Goal: Transaction & Acquisition: Purchase product/service

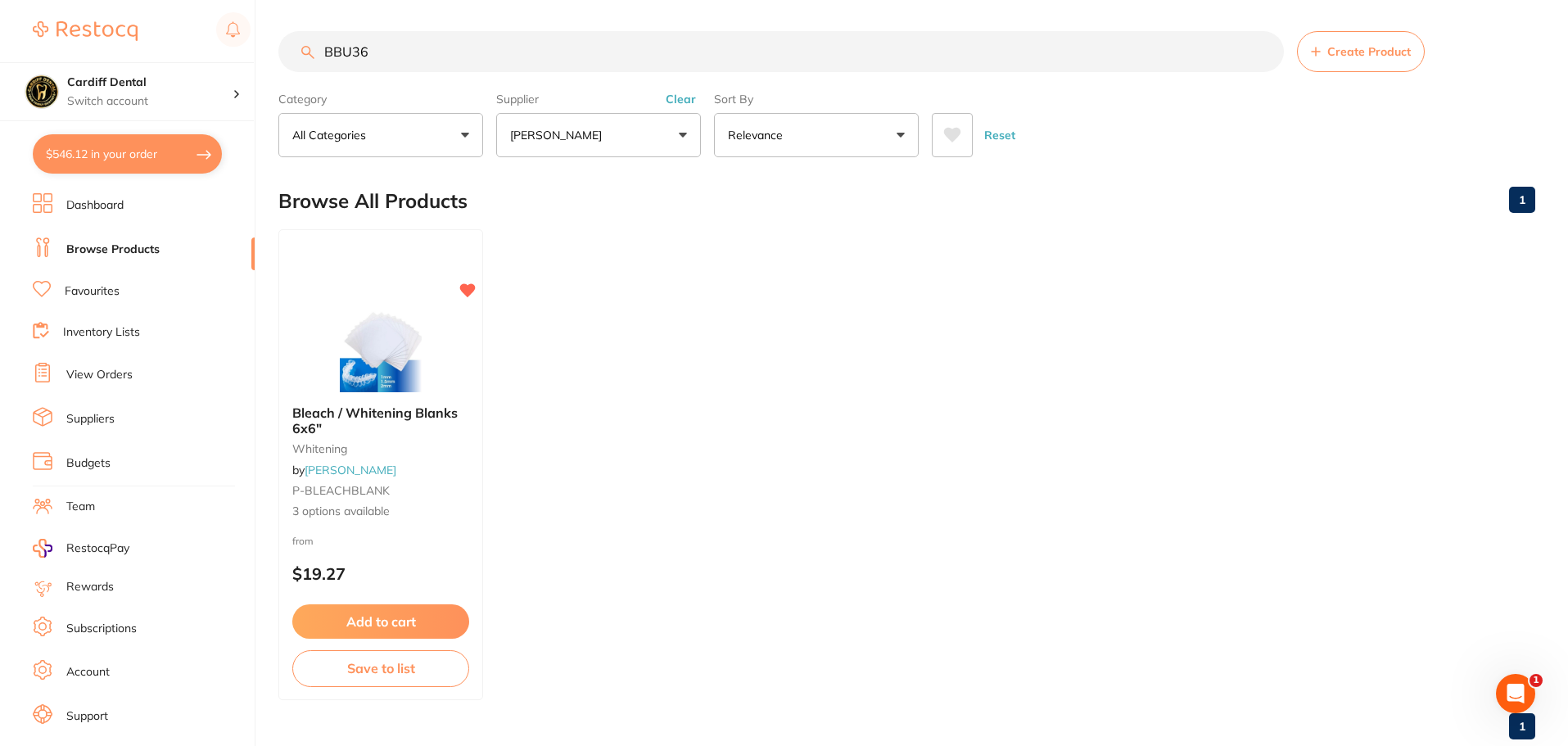
click at [159, 149] on button "$546.12 in your order" at bounding box center [127, 153] width 189 height 39
checkbox input "true"
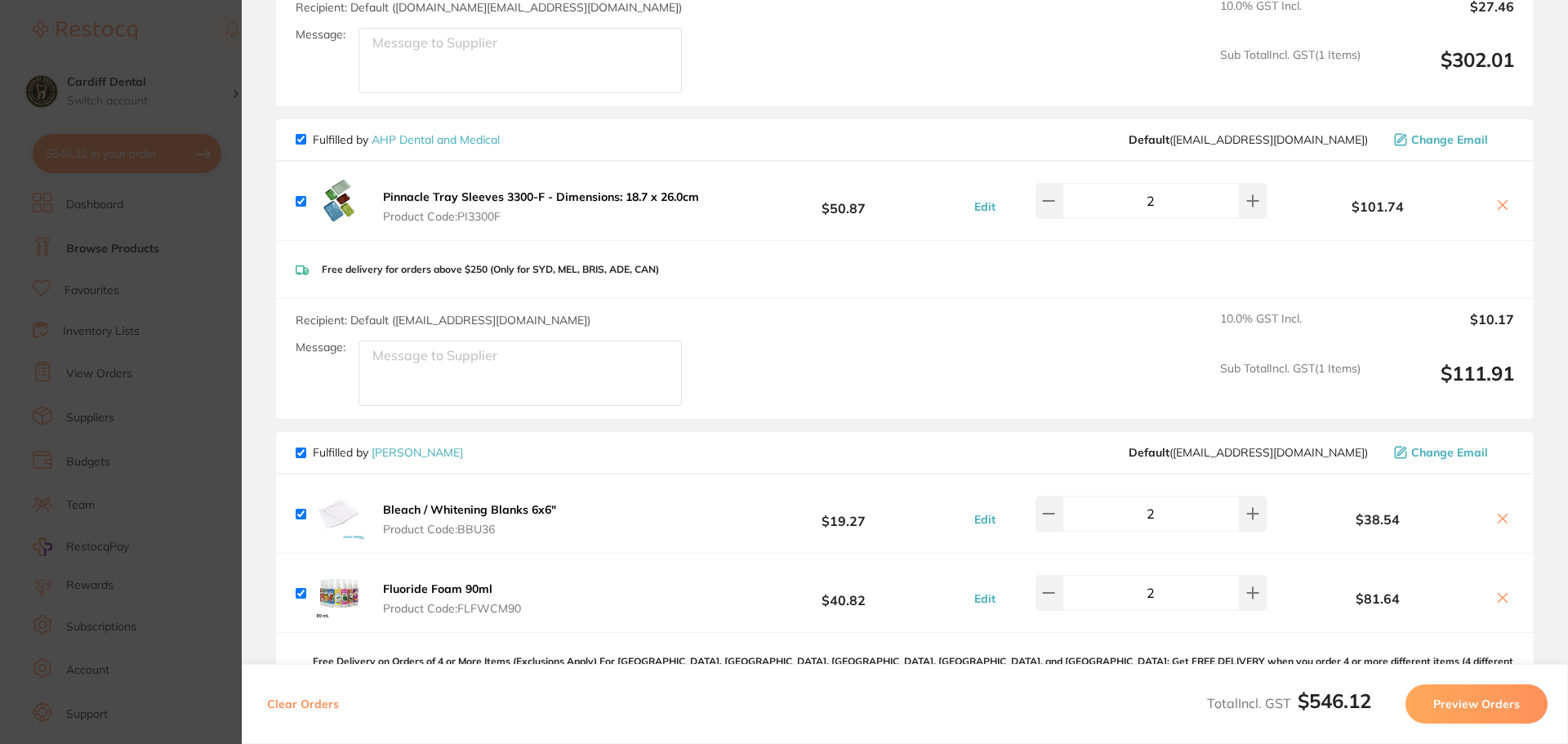
scroll to position [408, 0]
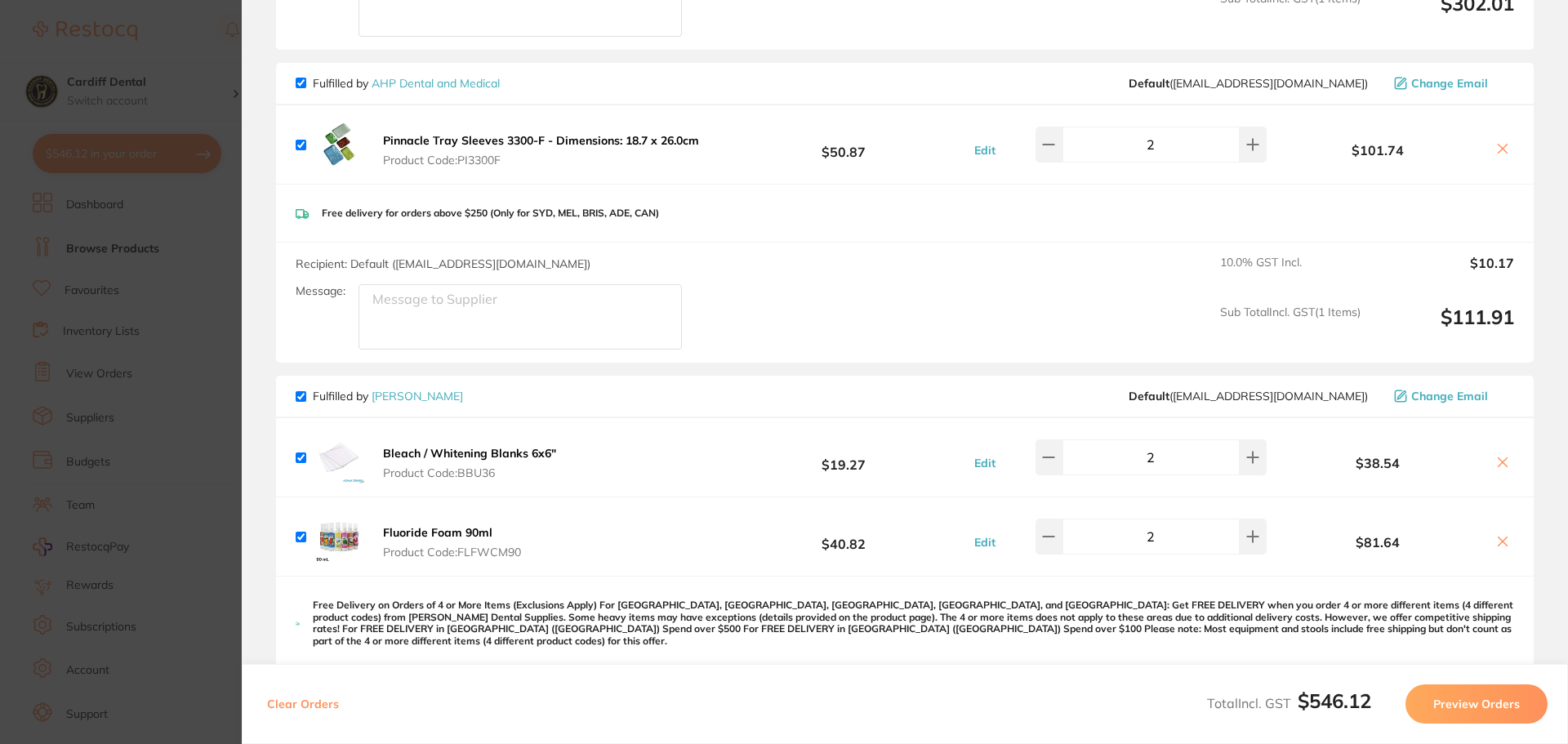
click at [437, 534] on b "Fluoride Foam 90ml" at bounding box center [437, 533] width 109 height 14
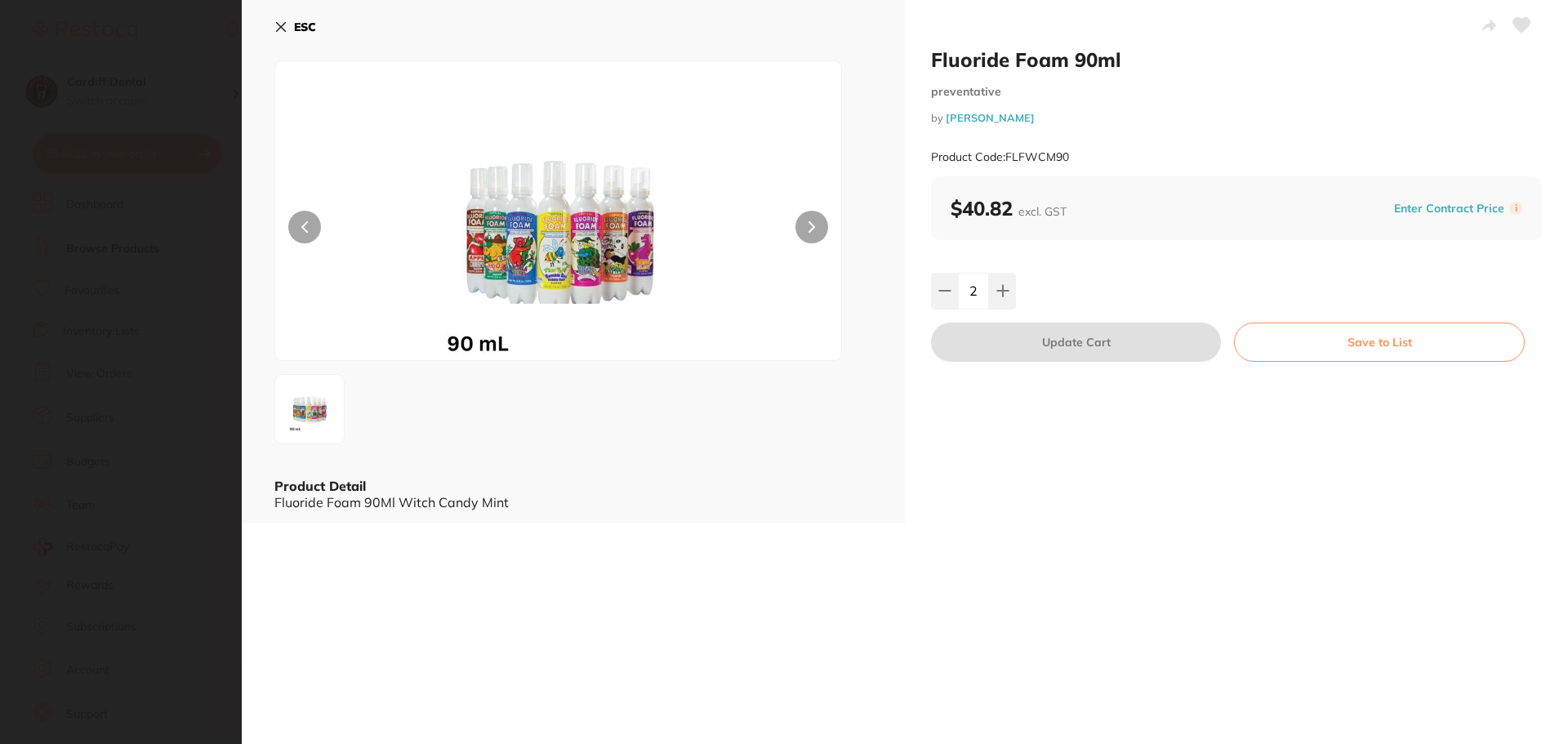
scroll to position [0, 0]
click at [278, 26] on icon at bounding box center [281, 27] width 13 height 13
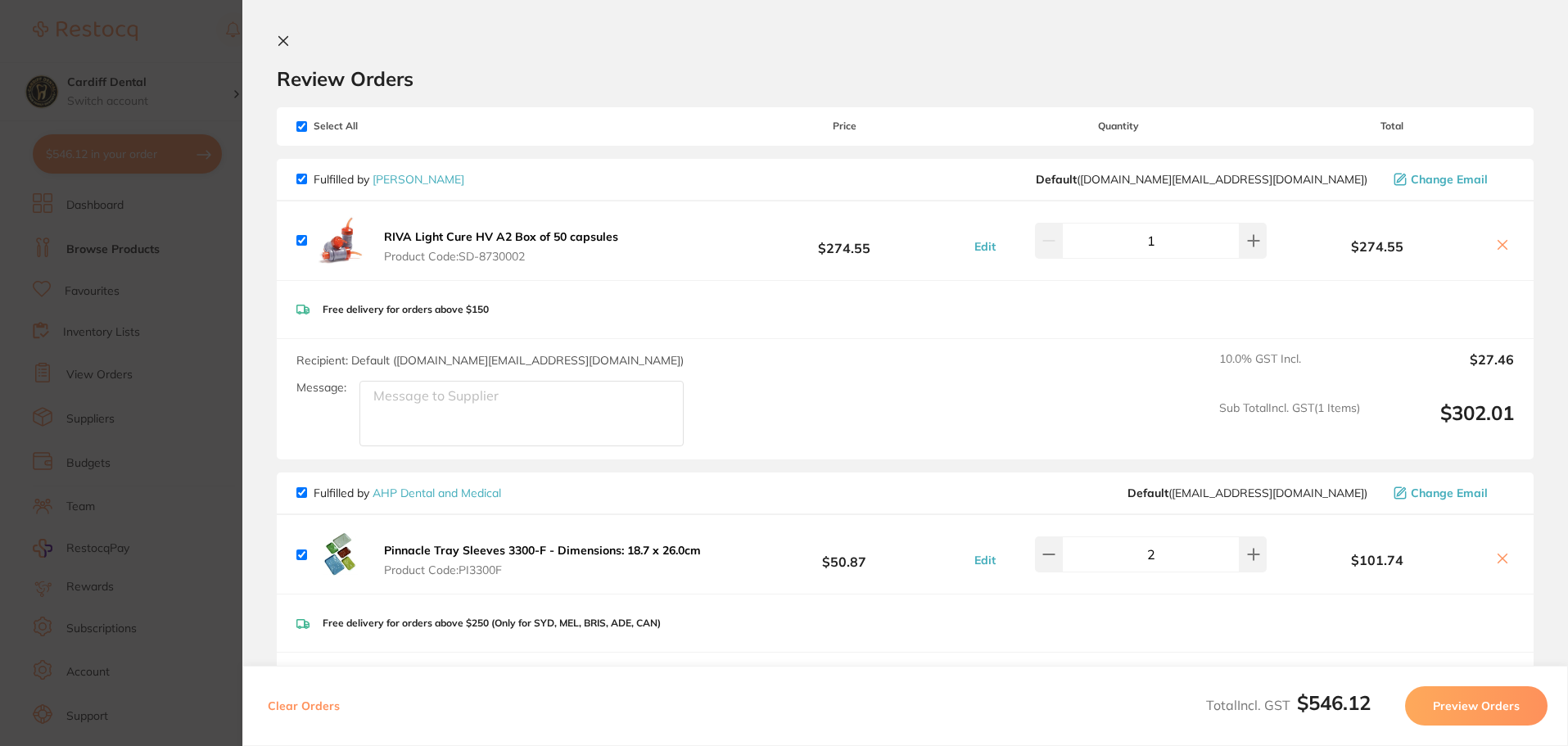
click at [277, 39] on icon at bounding box center [283, 41] width 13 height 13
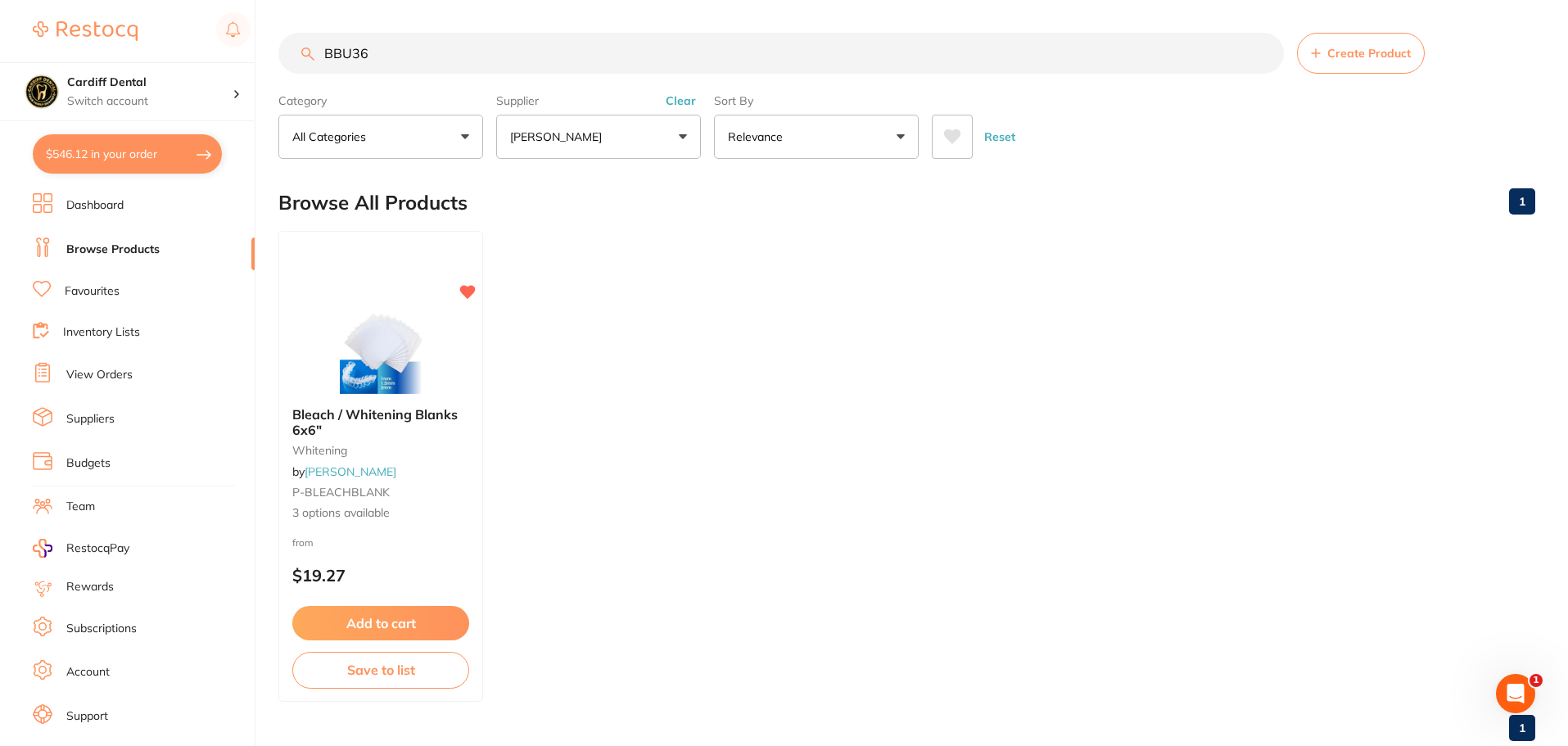
click at [111, 249] on link "Browse Products" at bounding box center [112, 250] width 93 height 16
drag, startPoint x: 406, startPoint y: 49, endPoint x: 297, endPoint y: 51, distance: 109.0
click at [297, 51] on input "BBU36" at bounding box center [781, 53] width 1005 height 41
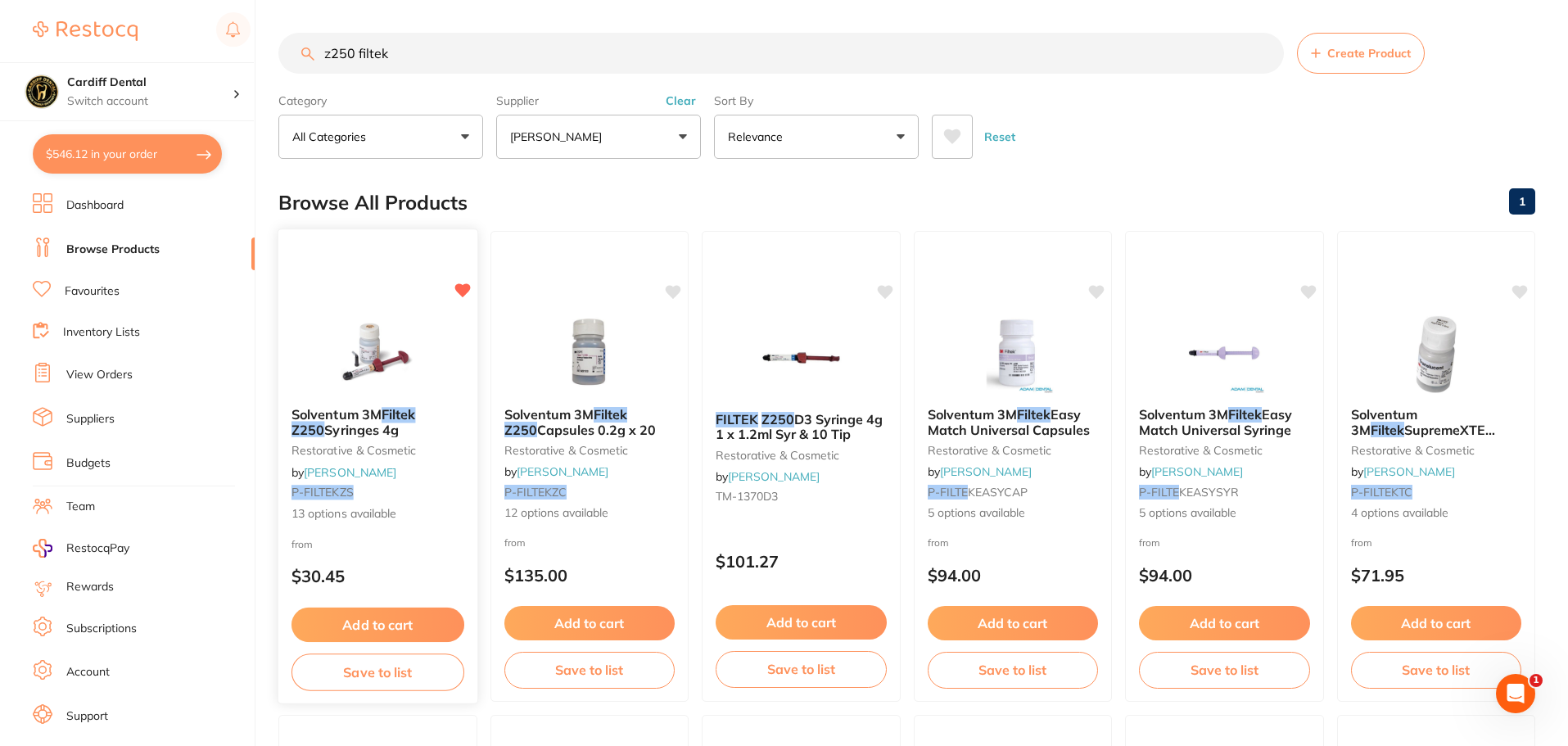
type input "z250 filtek"
click at [426, 482] on div "Solventum 3M Filtek Z250 Syringes 4g restorative & cosmetic by [PERSON_NAME] P-…" at bounding box center [378, 464] width 199 height 142
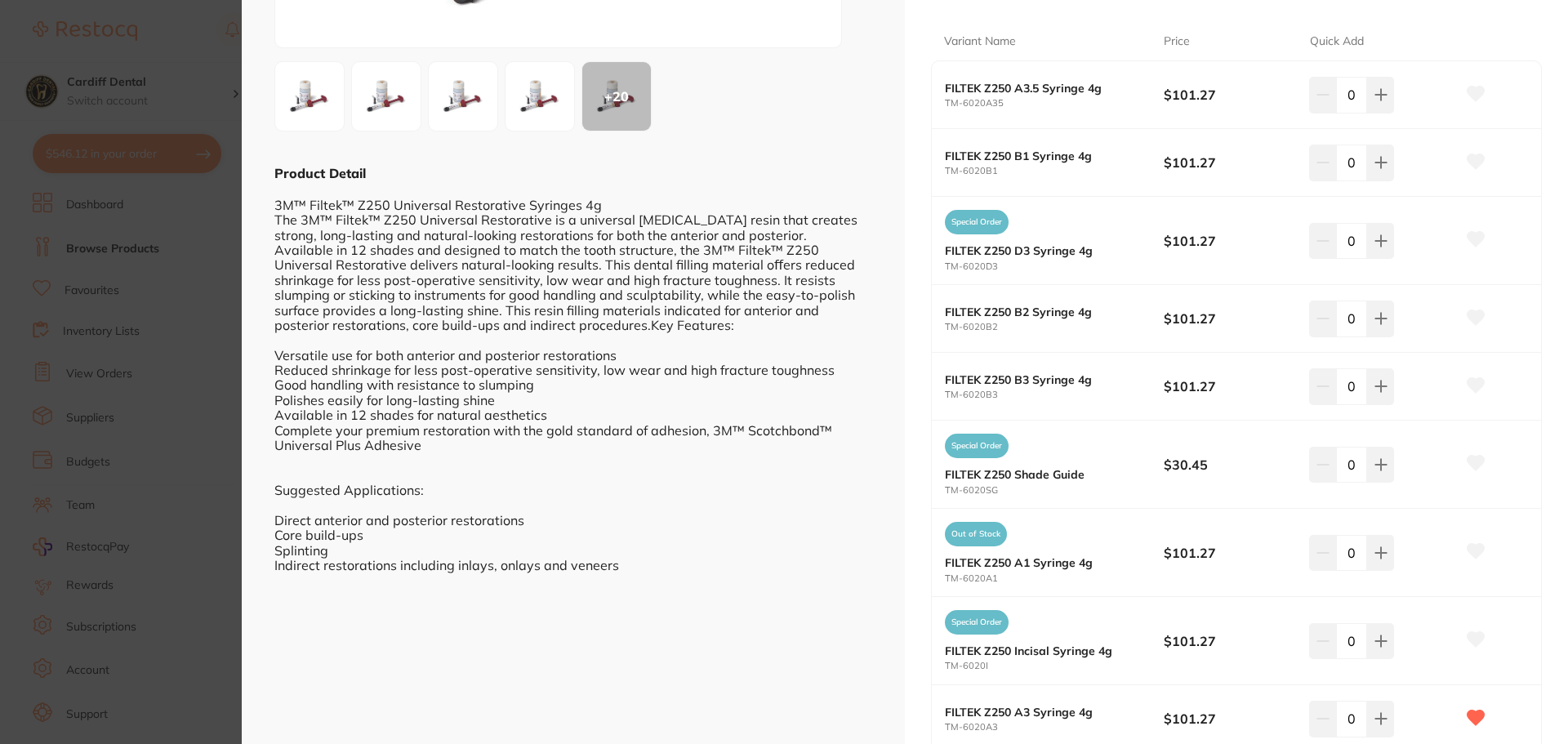
scroll to position [327, 0]
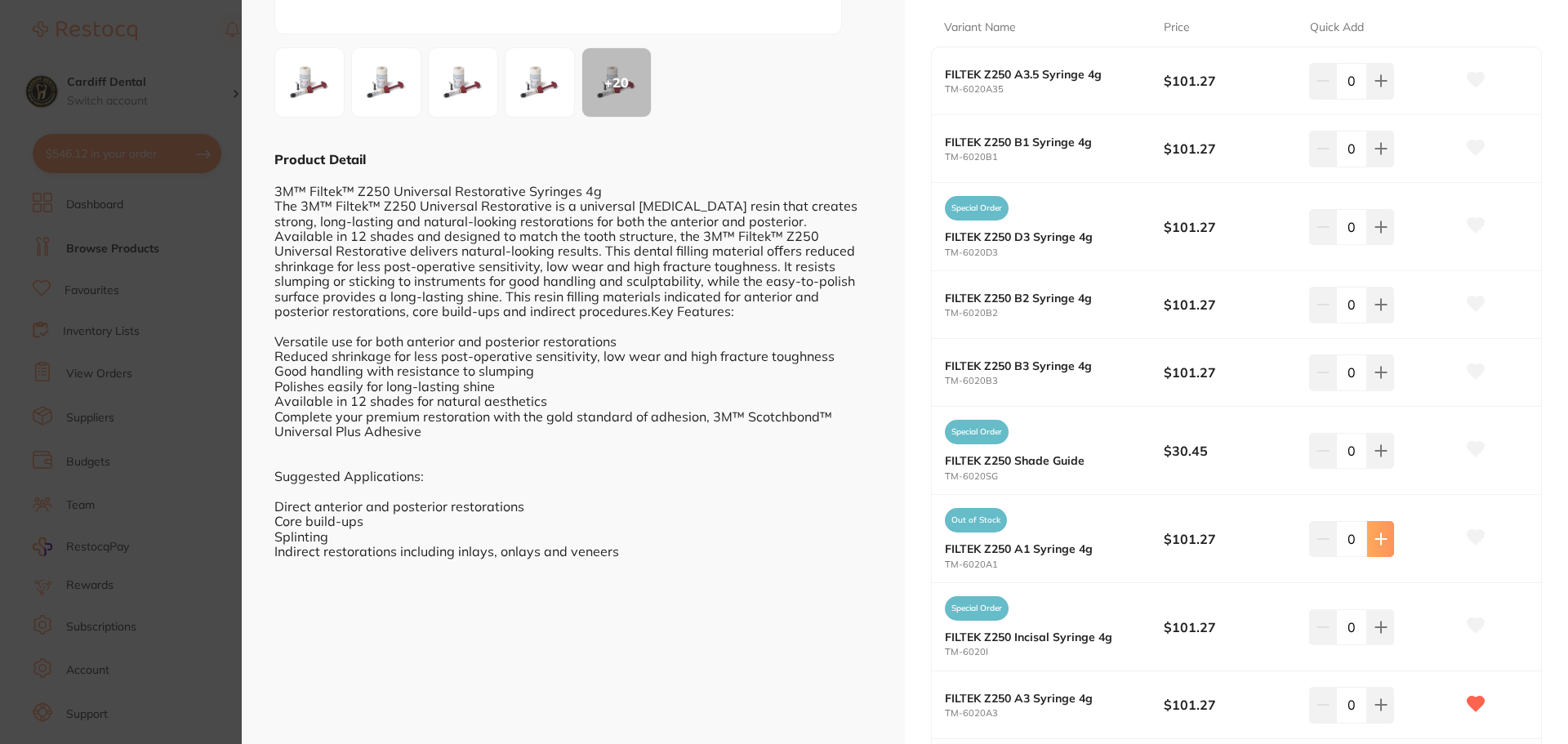
click at [1382, 544] on icon at bounding box center [1381, 539] width 13 height 13
type input "1"
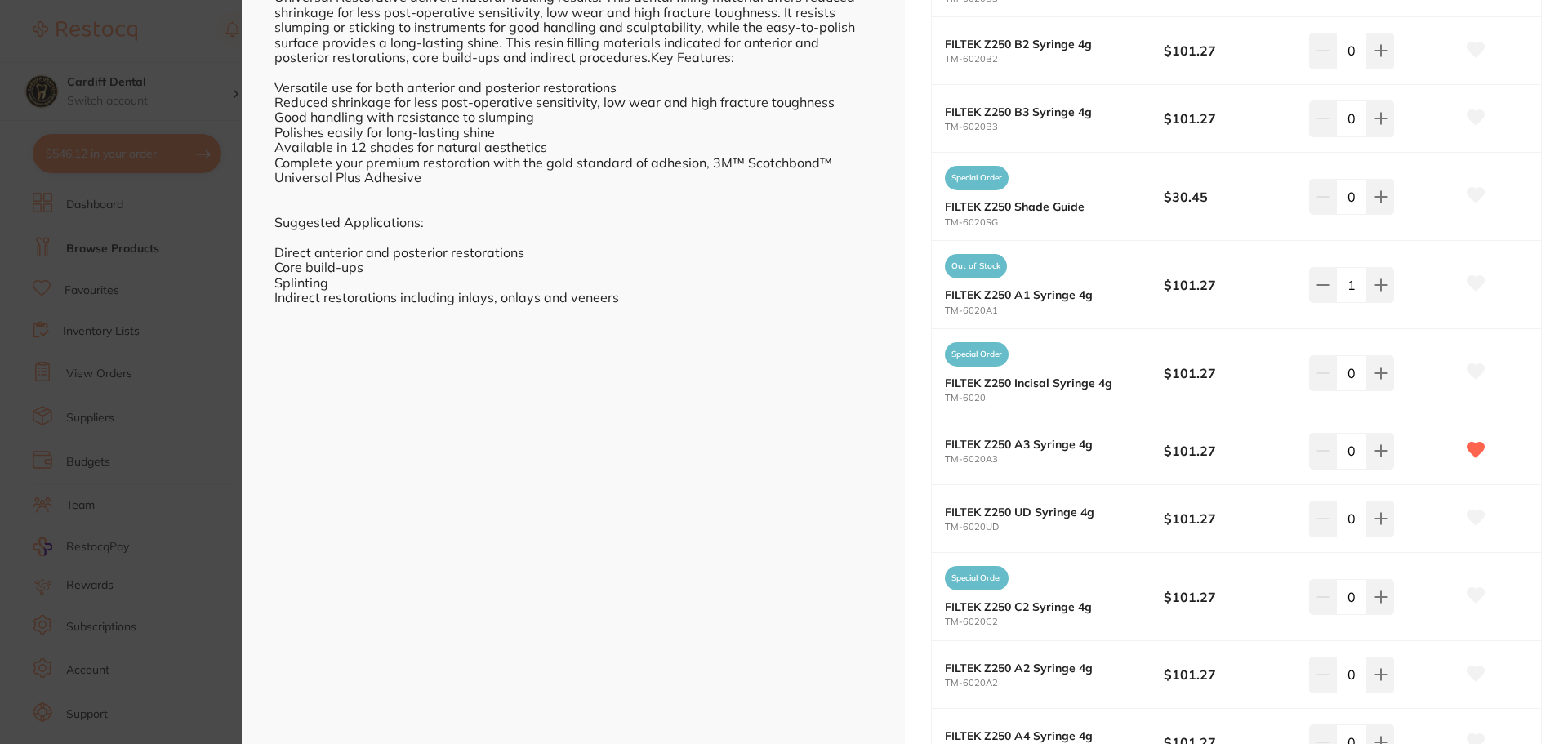
scroll to position [580, 0]
click at [1370, 456] on button at bounding box center [1381, 452] width 27 height 36
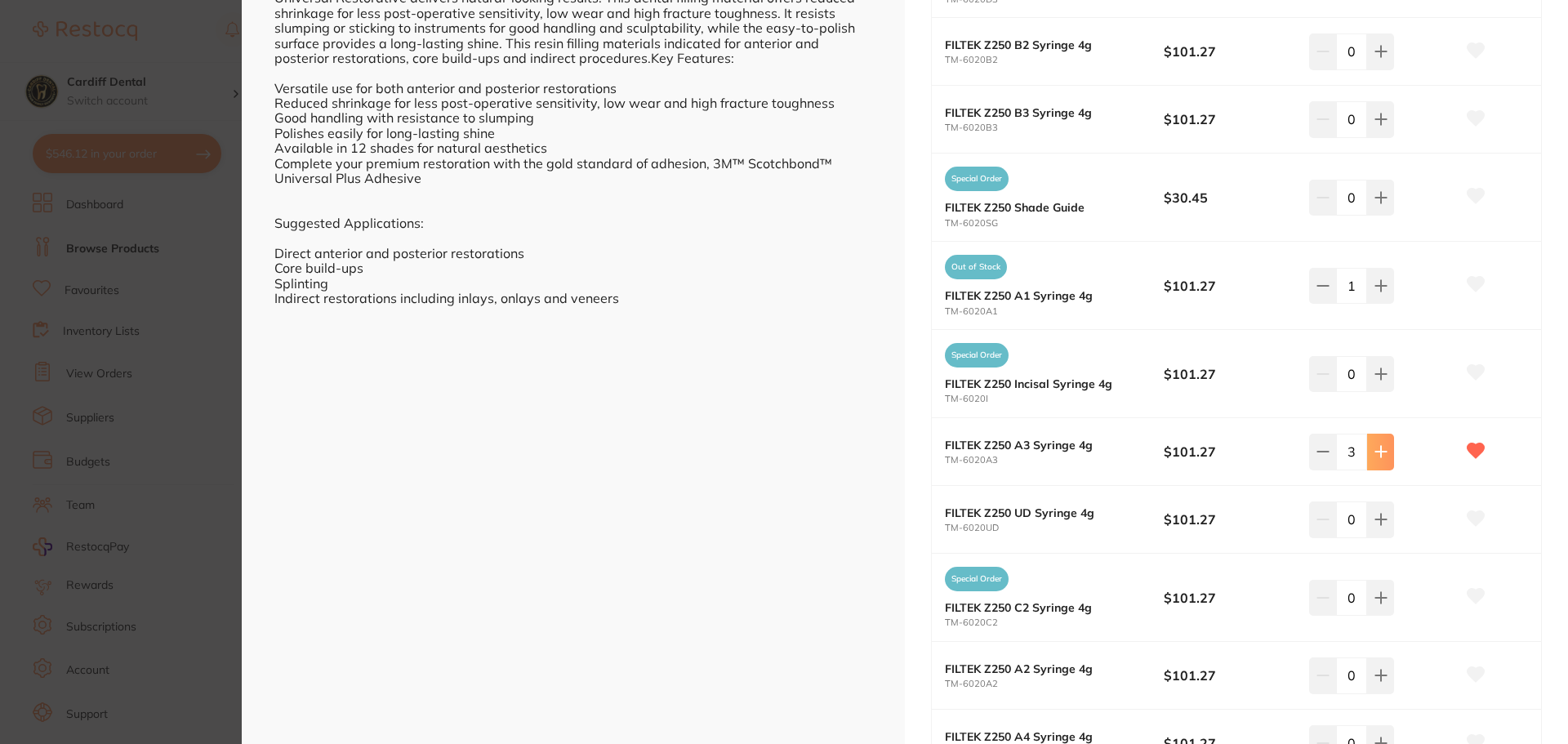
type input "4"
click at [1384, 283] on button at bounding box center [1381, 286] width 27 height 36
type input "2"
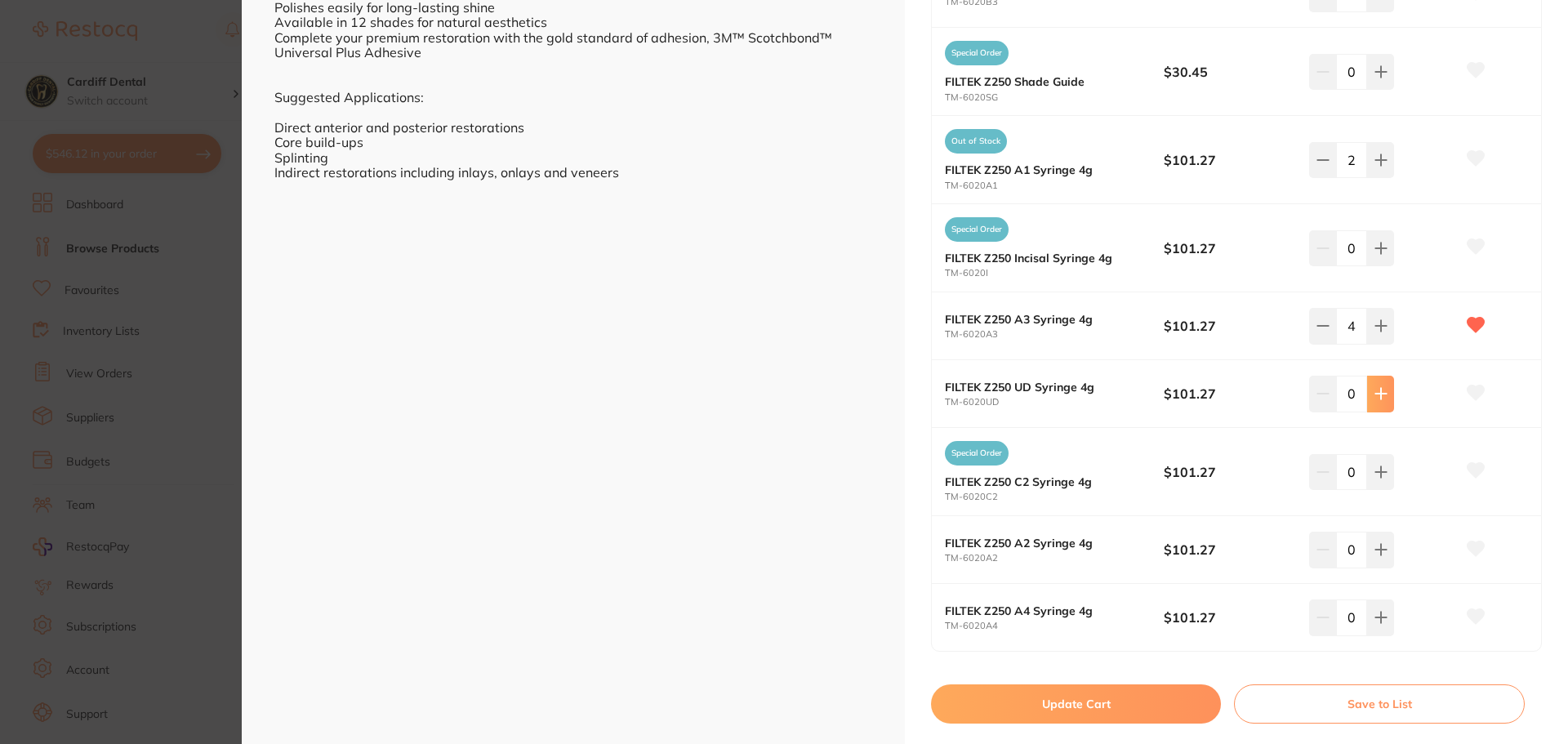
scroll to position [743, 0]
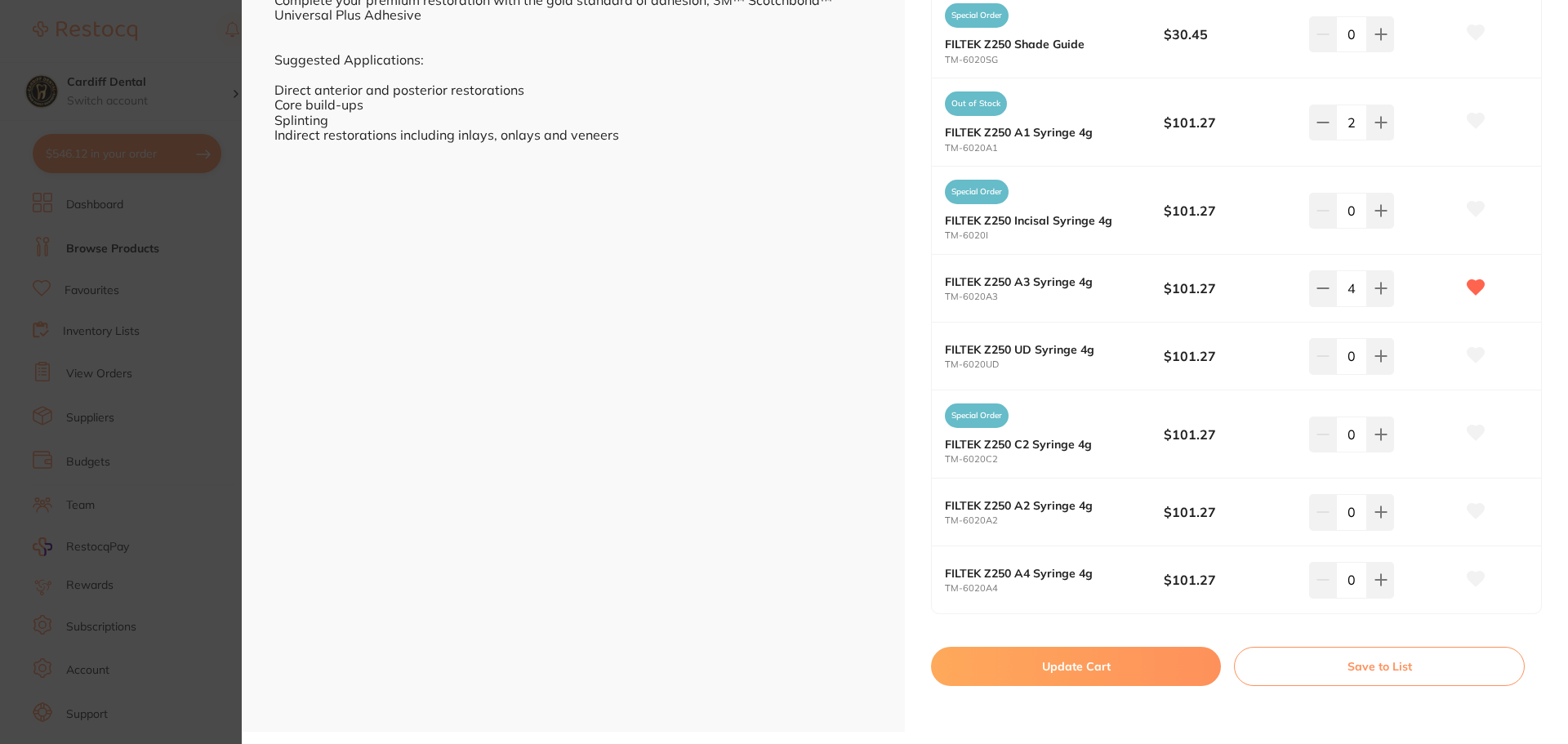
click at [1081, 665] on button "Update Cart" at bounding box center [1076, 666] width 290 height 39
checkbox input "false"
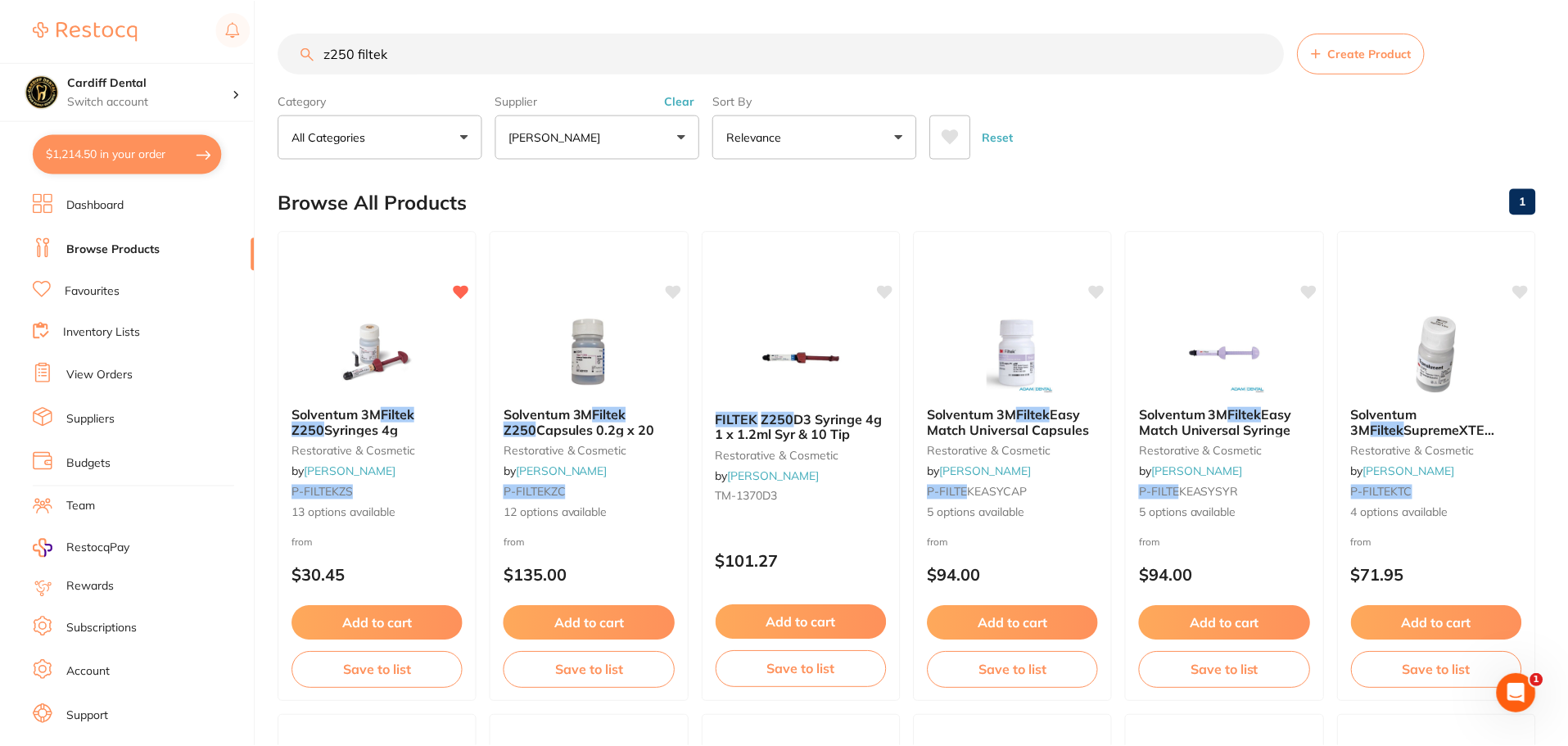
scroll to position [1, 0]
drag, startPoint x: 414, startPoint y: 50, endPoint x: 315, endPoint y: 53, distance: 99.0
click at [315, 53] on input "z250 filtek" at bounding box center [781, 52] width 1005 height 41
click at [157, 157] on button "$1,214.50 in your order" at bounding box center [127, 153] width 189 height 39
checkbox input "true"
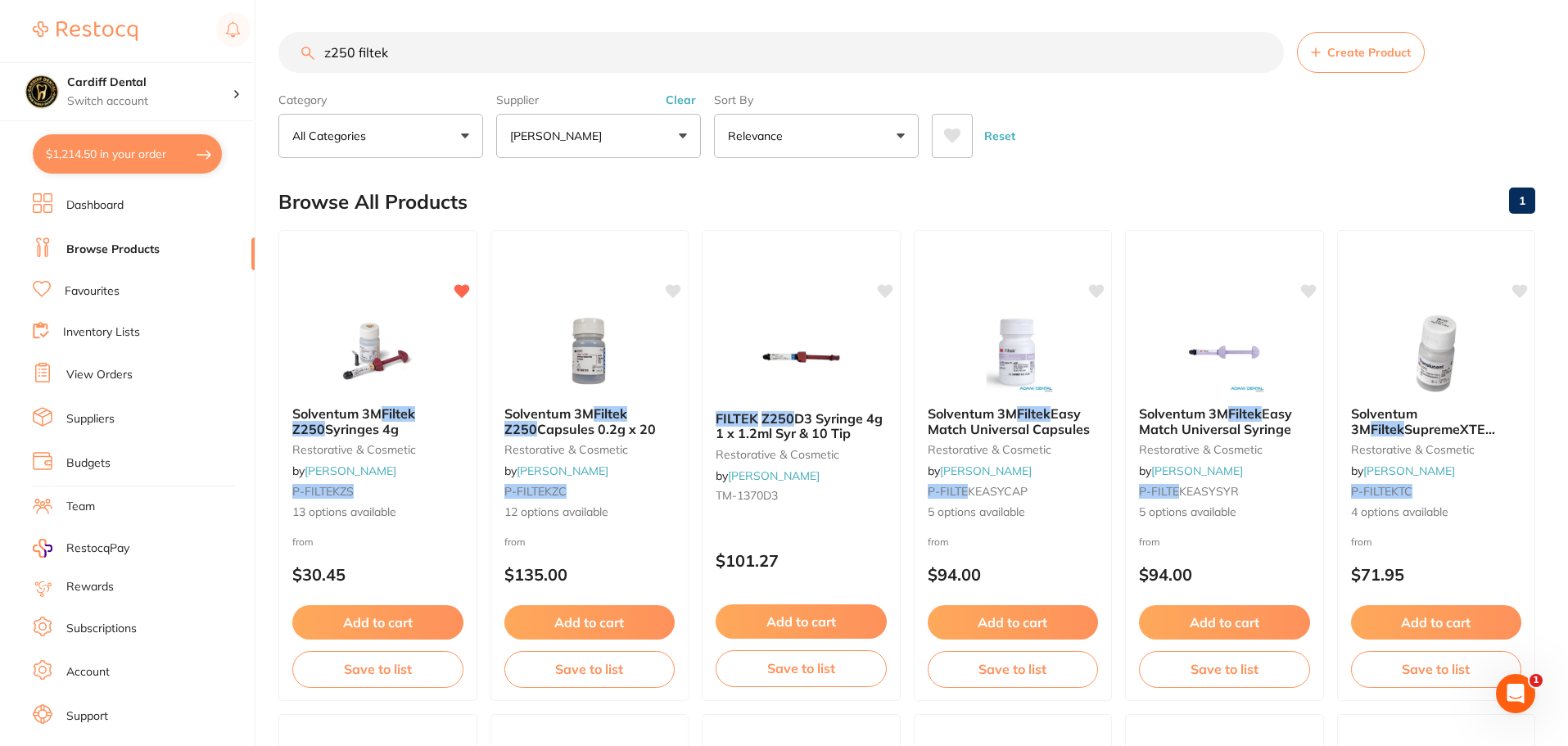
checkbox input "true"
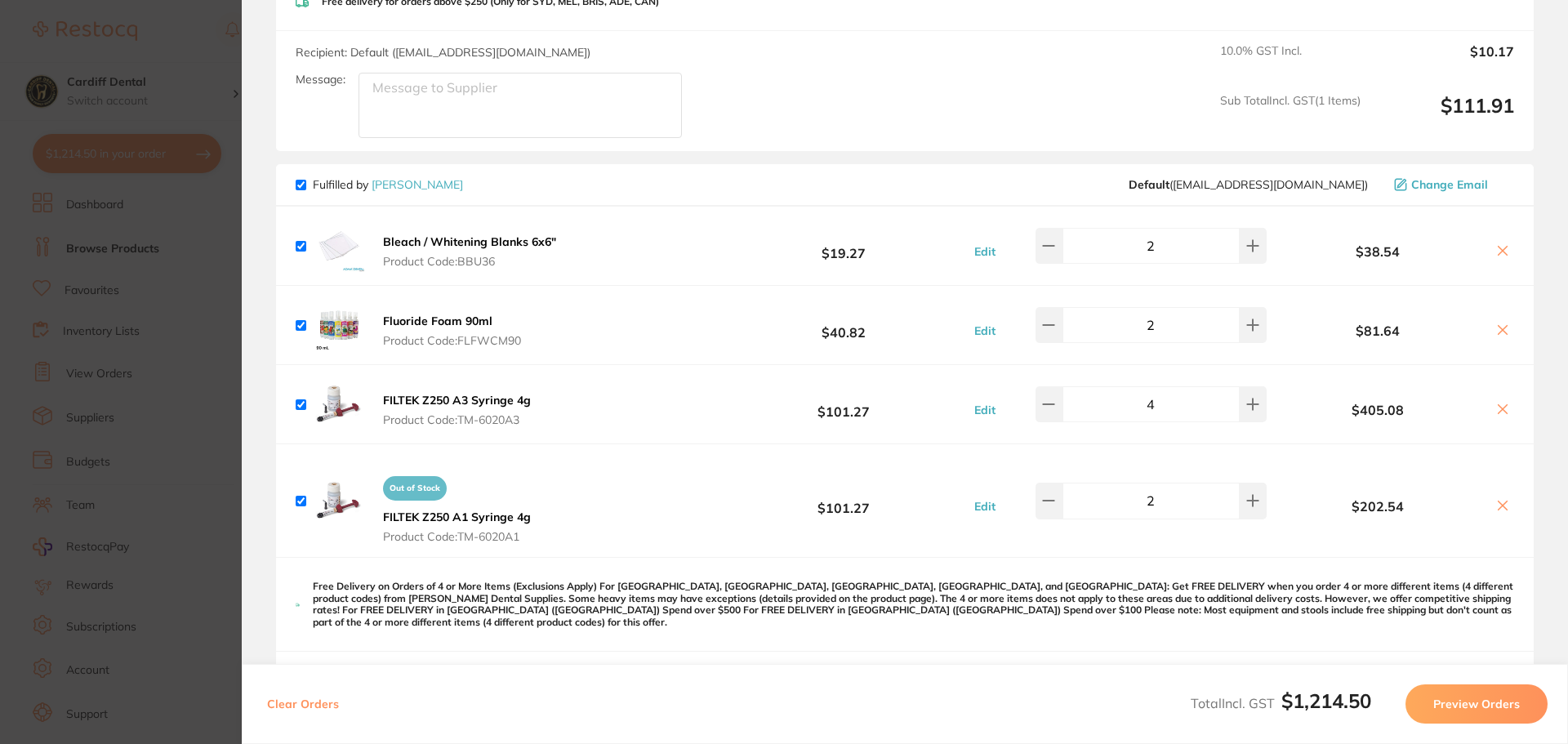
scroll to position [654, 0]
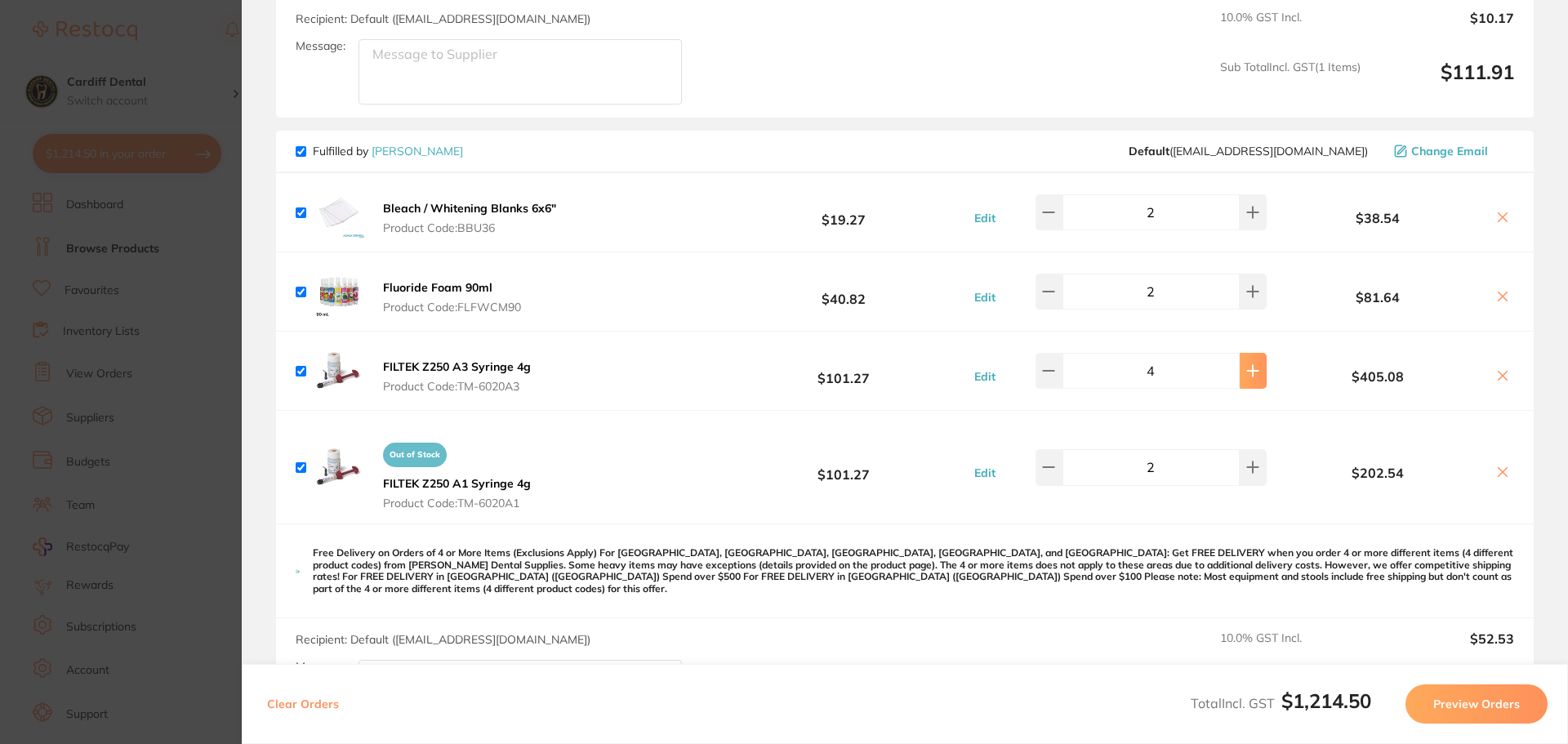
click at [1248, 373] on icon at bounding box center [1254, 371] width 11 height 11
type input "6"
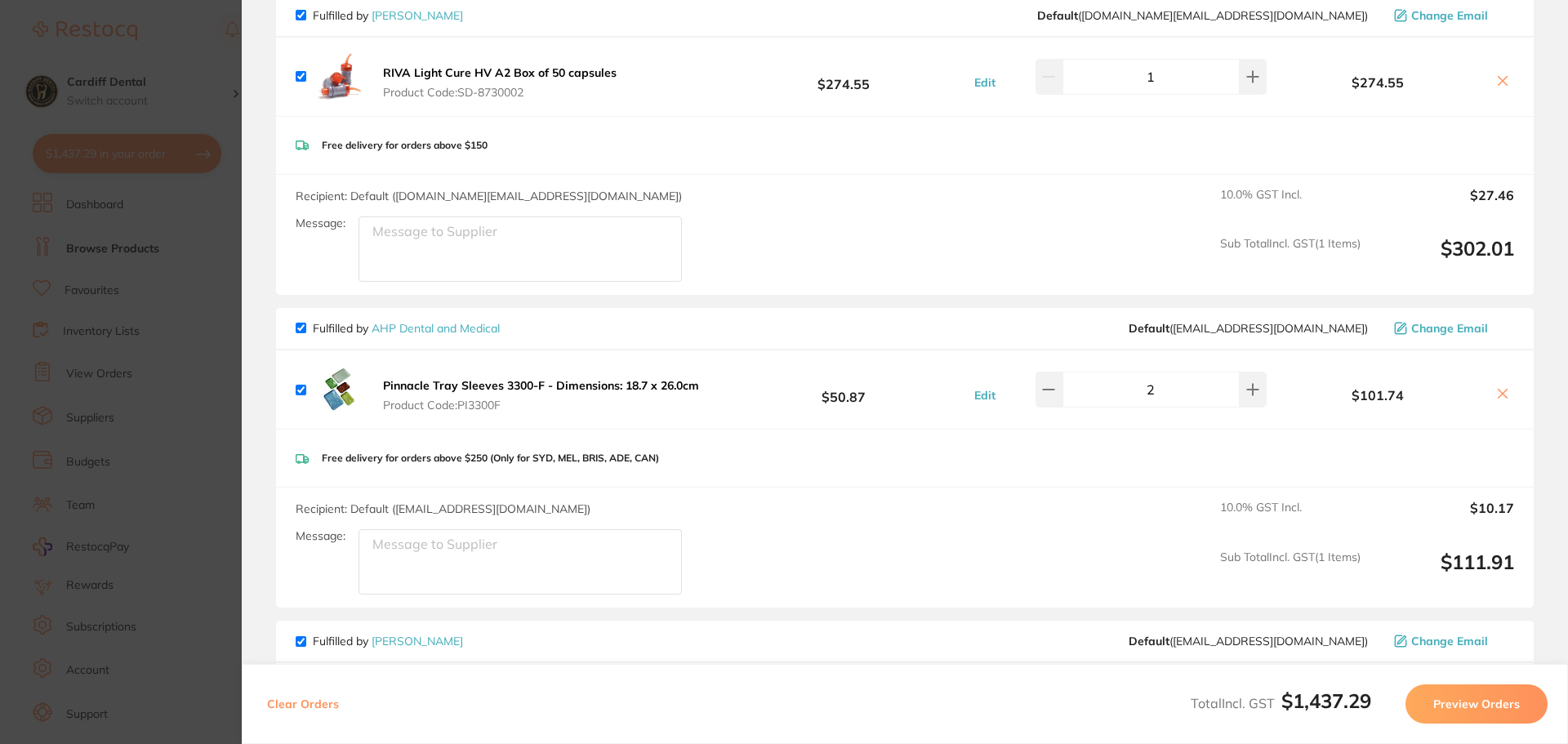
scroll to position [0, 0]
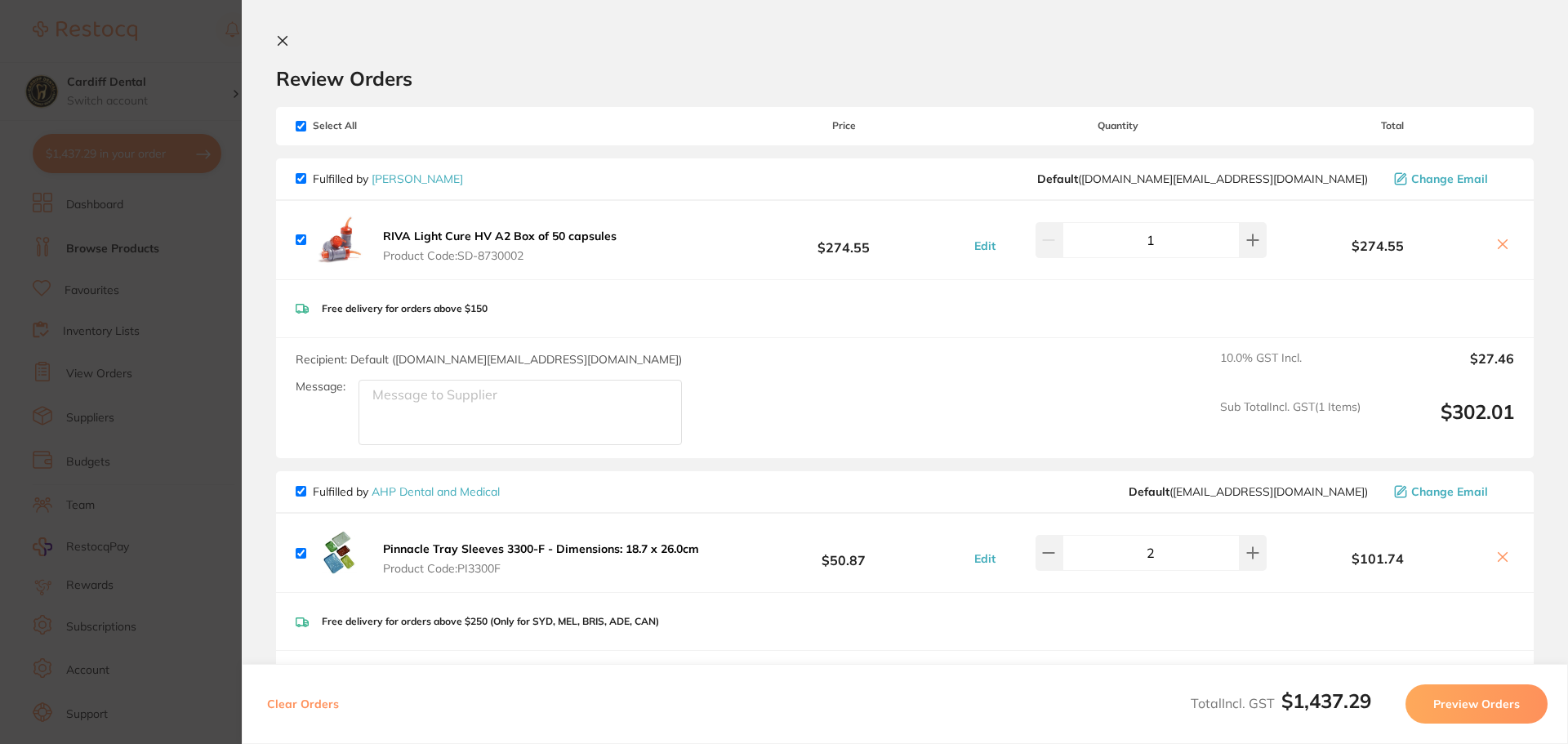
click at [278, 39] on icon at bounding box center [283, 41] width 13 height 13
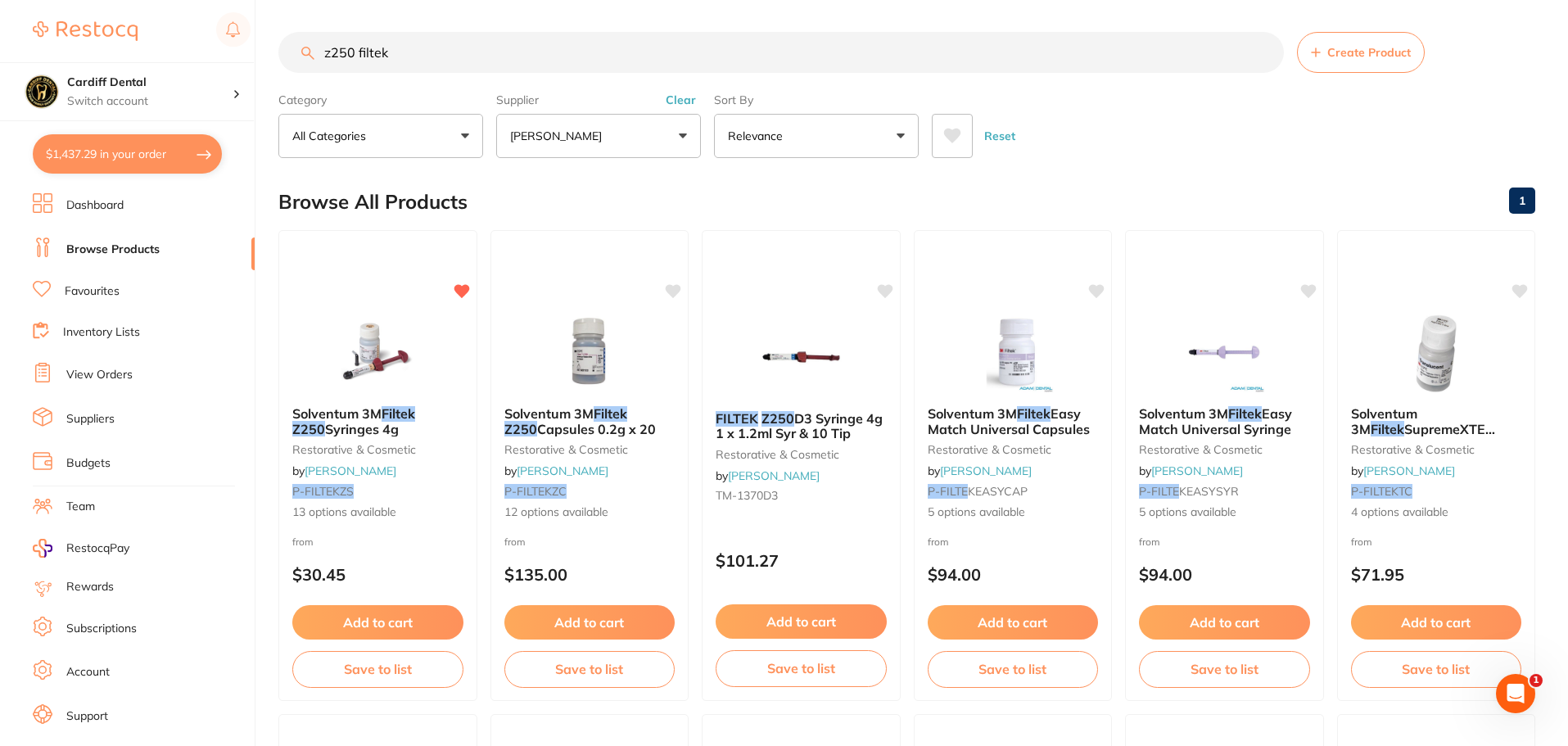
click at [410, 53] on input "z250 filtek" at bounding box center [781, 52] width 1005 height 41
click at [396, 448] on small "restorative & cosmetic" at bounding box center [377, 450] width 173 height 13
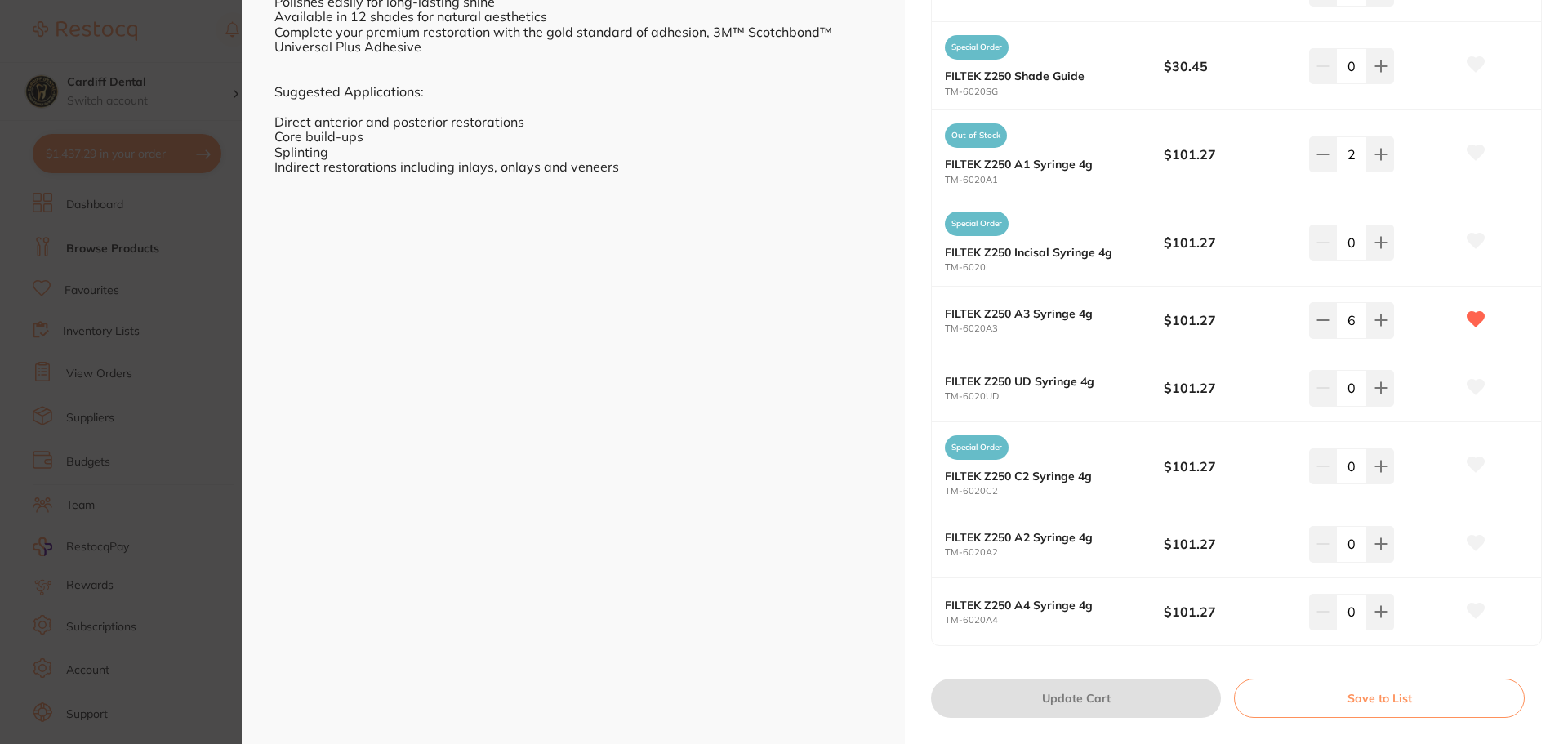
scroll to position [743, 0]
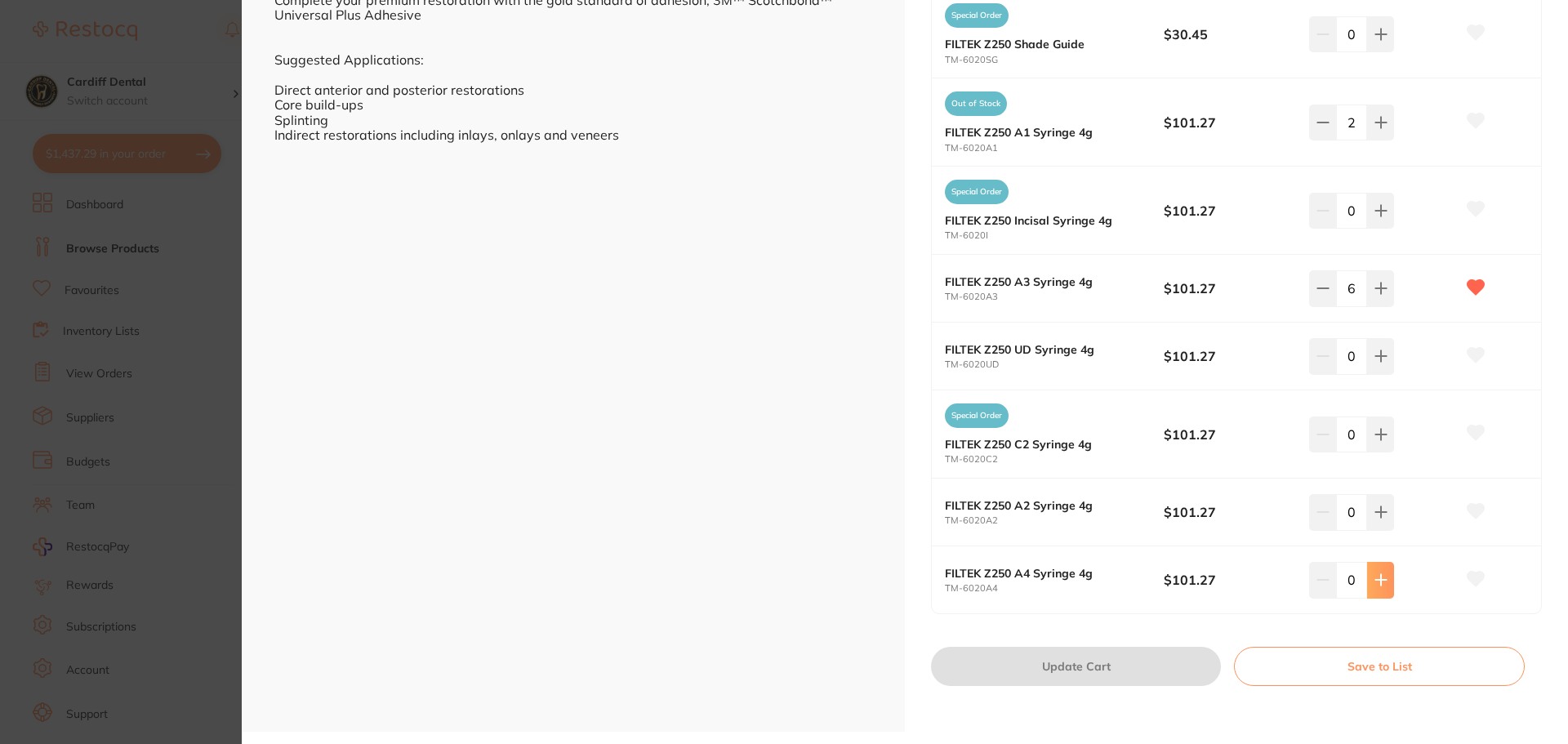
click at [1382, 578] on icon at bounding box center [1381, 580] width 13 height 13
type input "1"
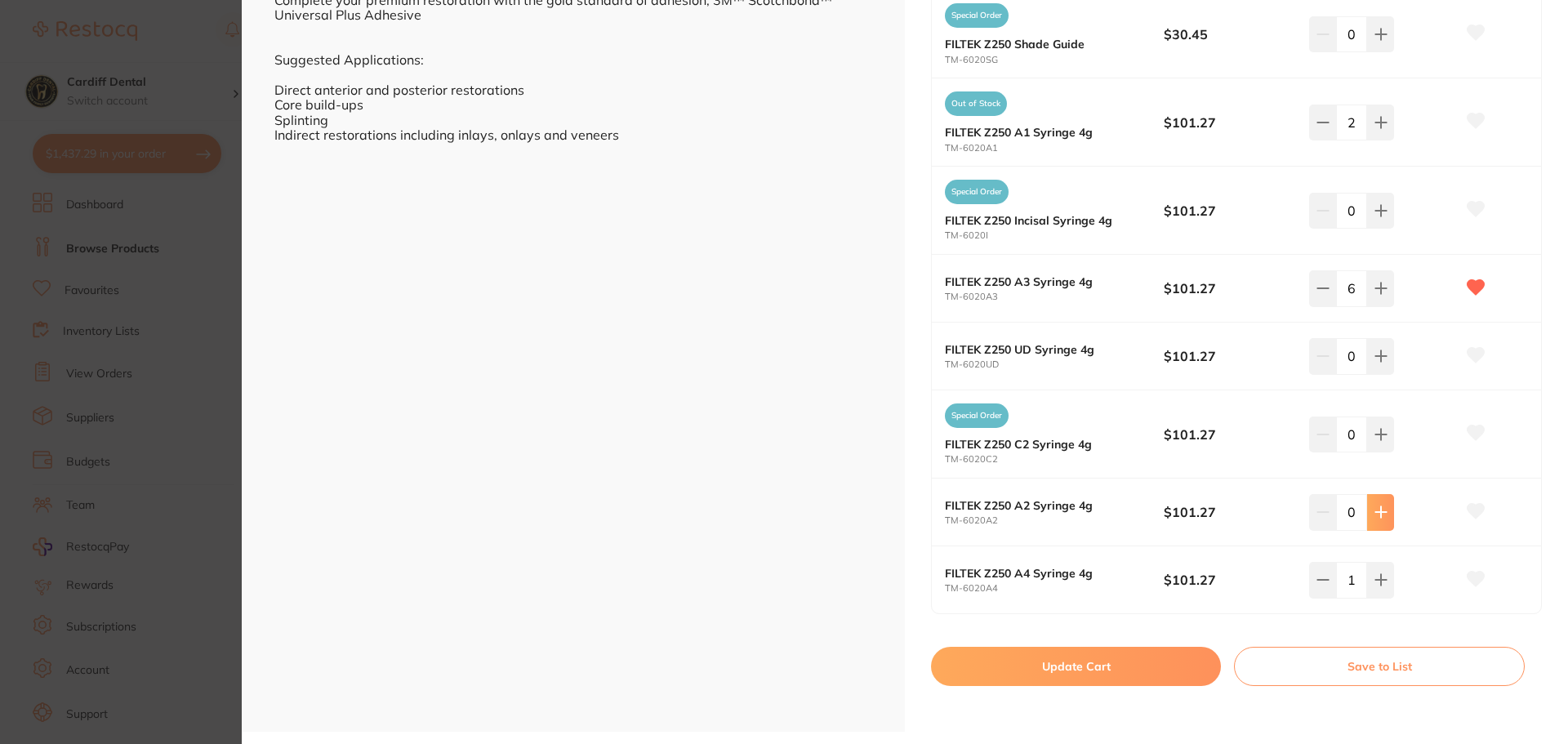
click at [1378, 507] on icon at bounding box center [1381, 512] width 13 height 13
type input "2"
click at [1059, 665] on button "Update Cart" at bounding box center [1076, 666] width 290 height 39
checkbox input "false"
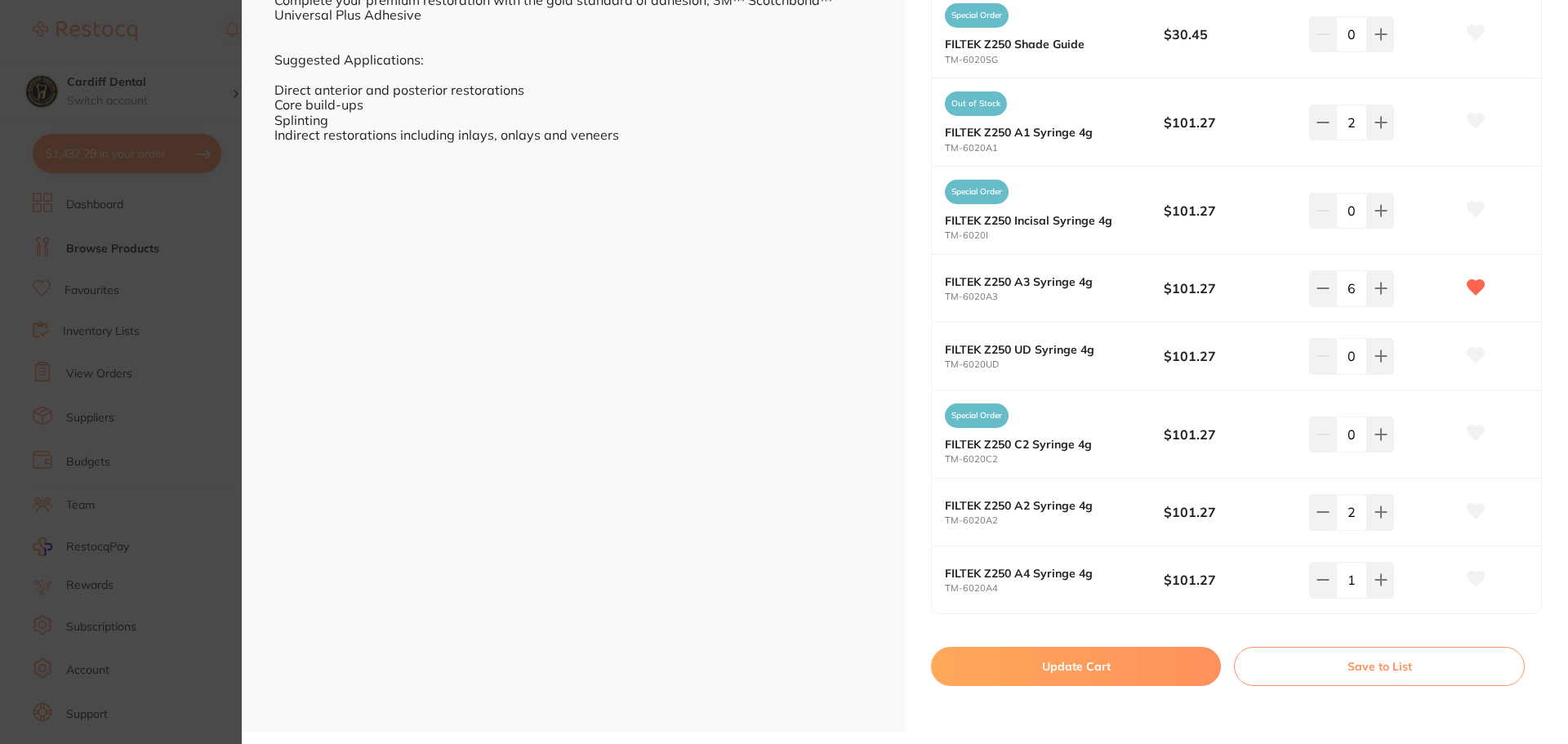
checkbox input "false"
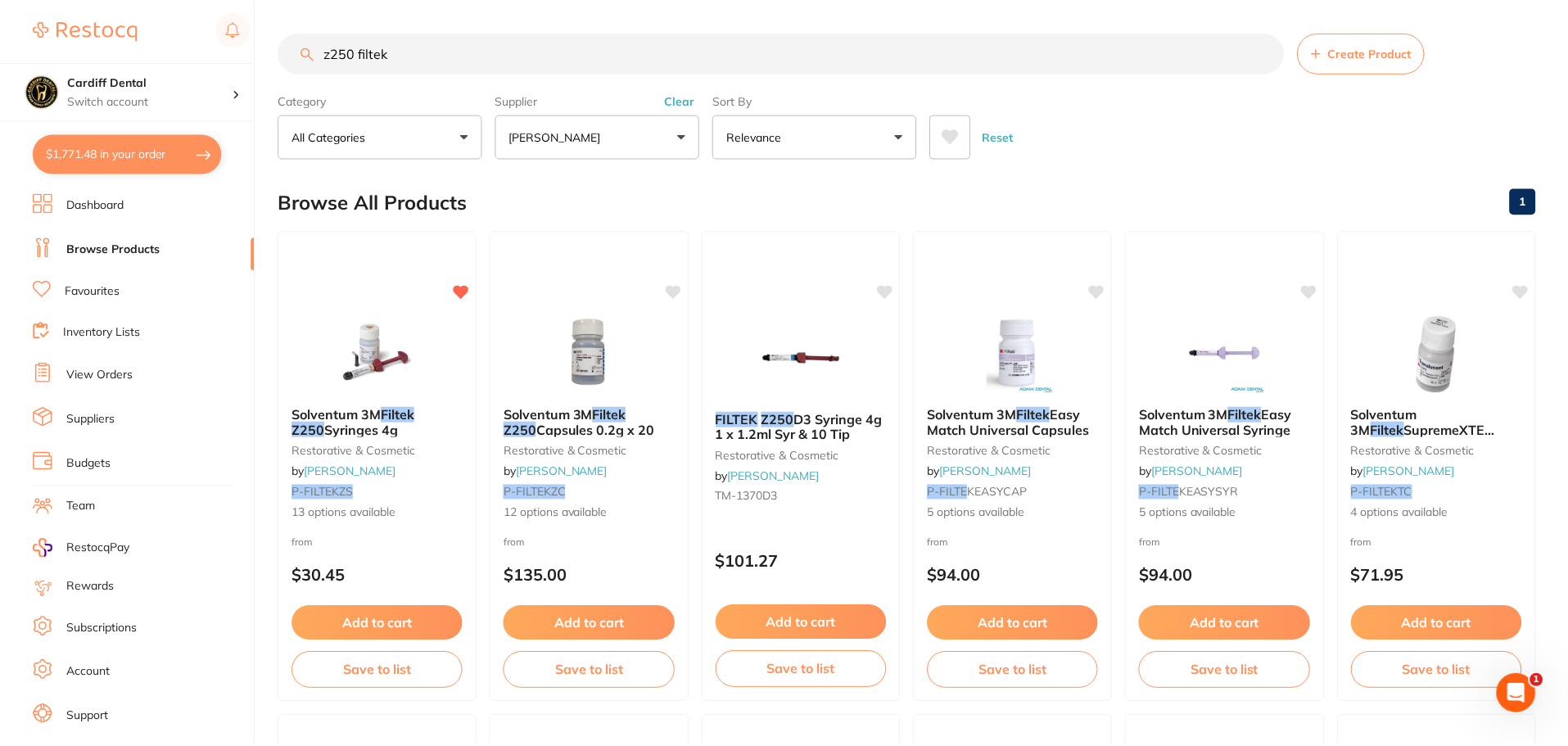
scroll to position [1, 0]
click at [116, 292] on link "Favourites" at bounding box center [91, 292] width 55 height 16
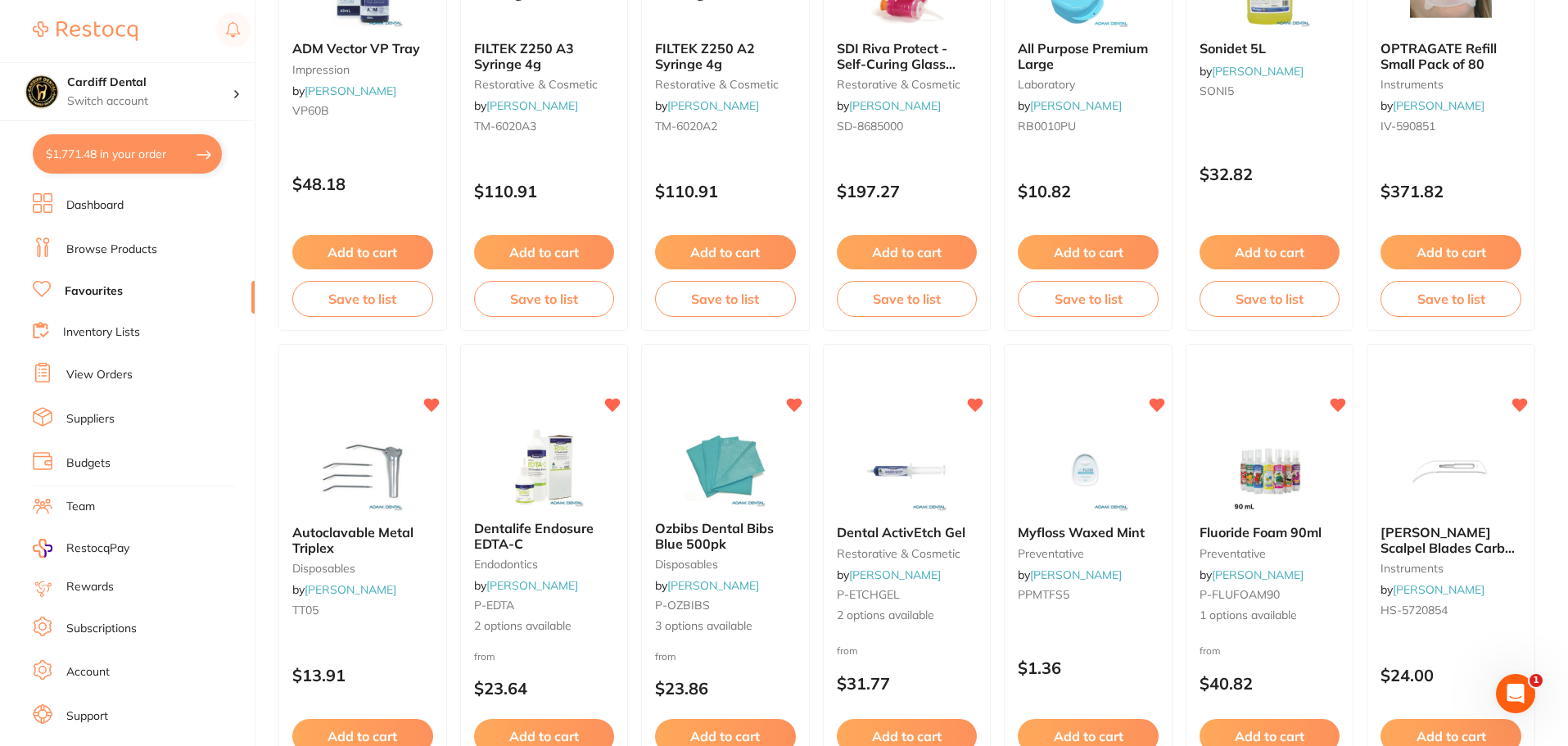
scroll to position [1392, 0]
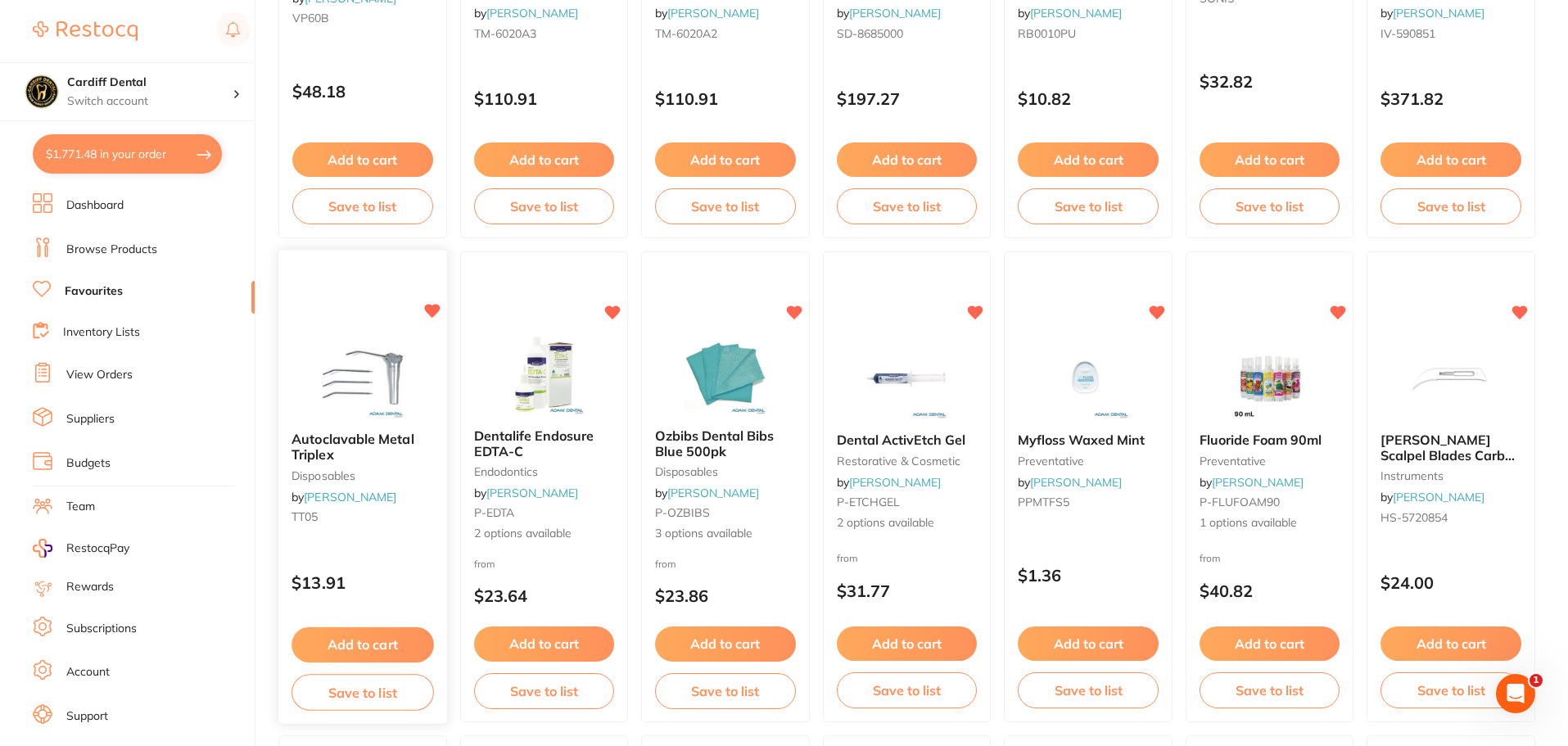
click at [359, 642] on button "Add to cart" at bounding box center [362, 645] width 142 height 35
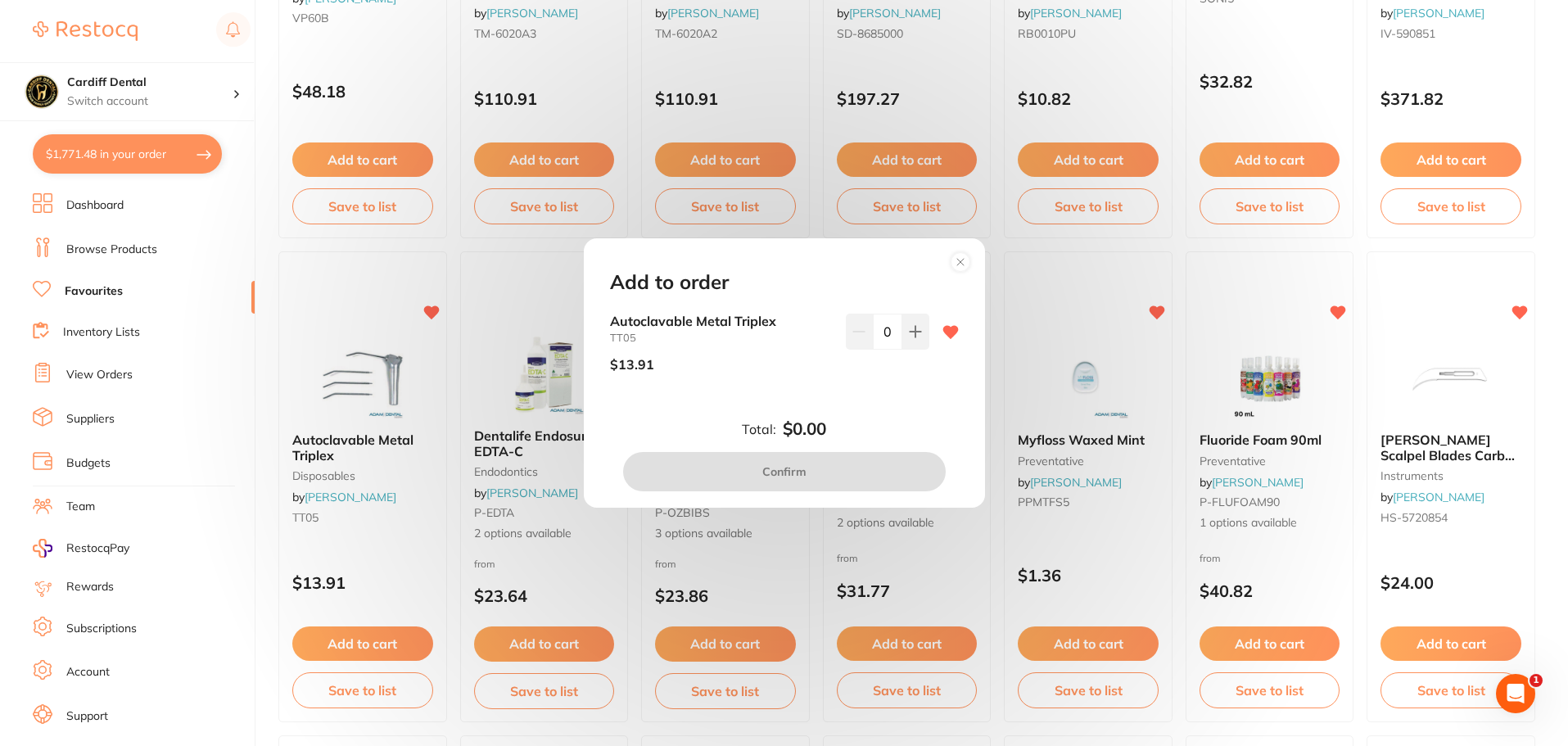
scroll to position [0, 0]
click at [912, 337] on icon at bounding box center [915, 331] width 11 height 11
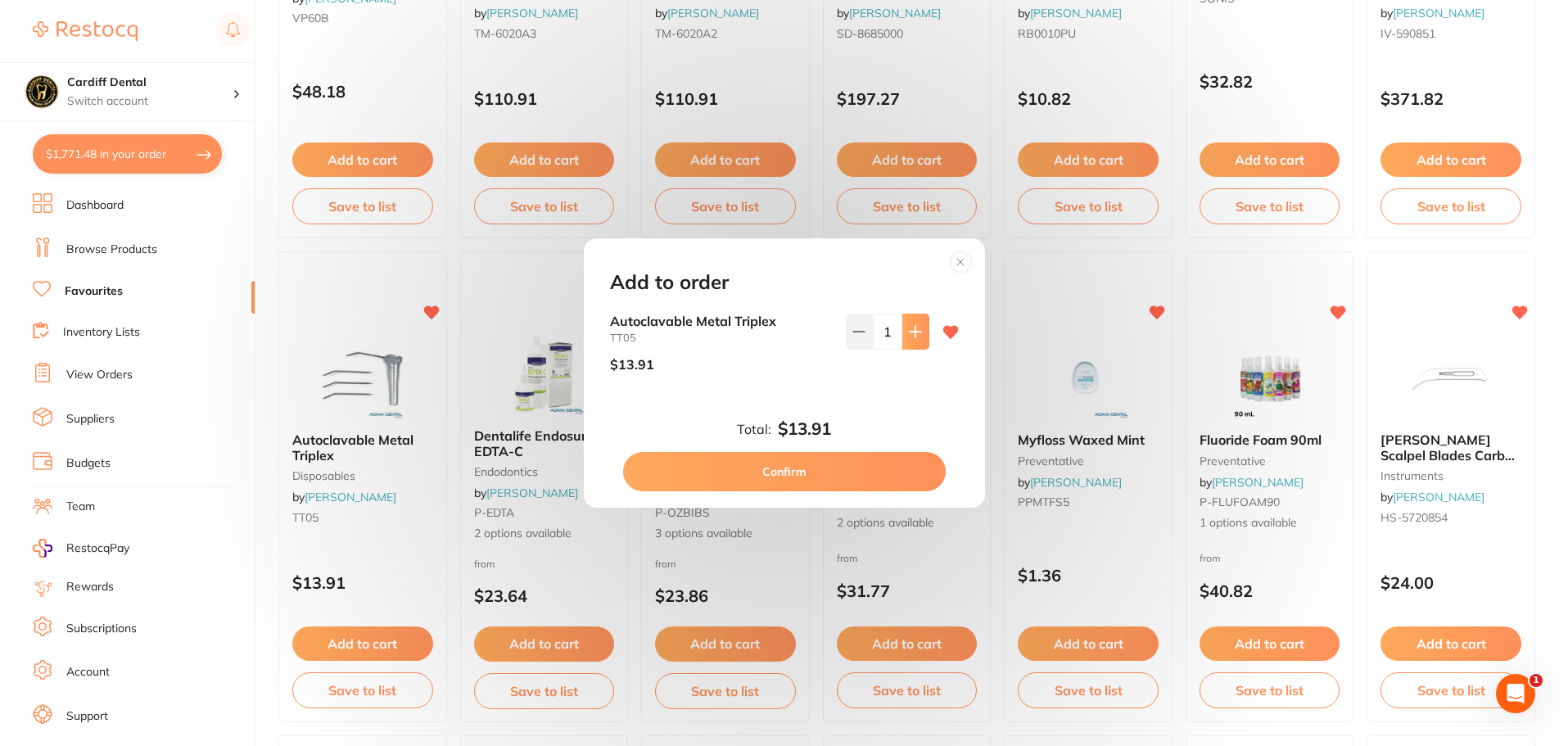
click at [915, 334] on icon at bounding box center [915, 331] width 13 height 13
type input "2"
click at [771, 474] on button "Confirm" at bounding box center [784, 472] width 323 height 39
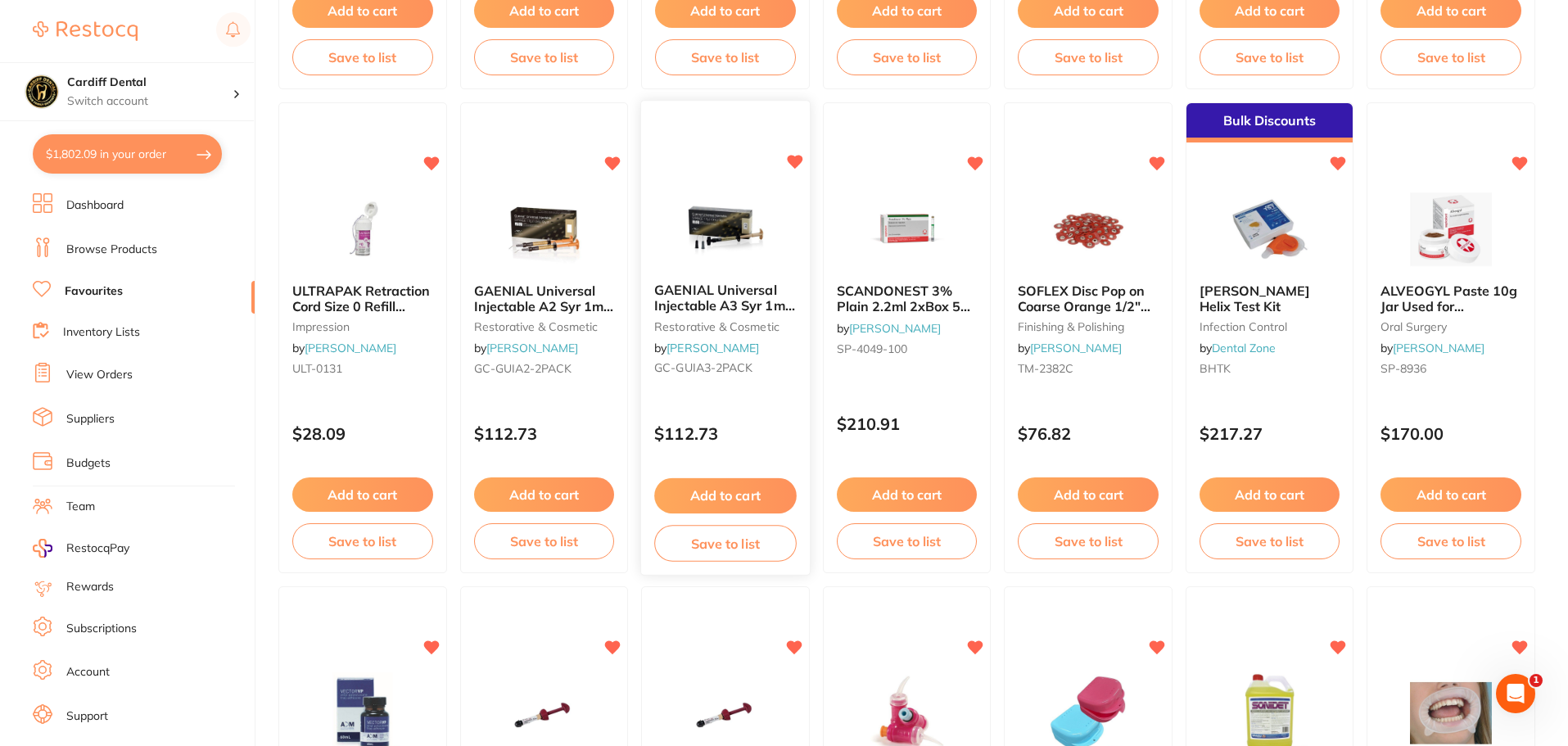
scroll to position [164, 0]
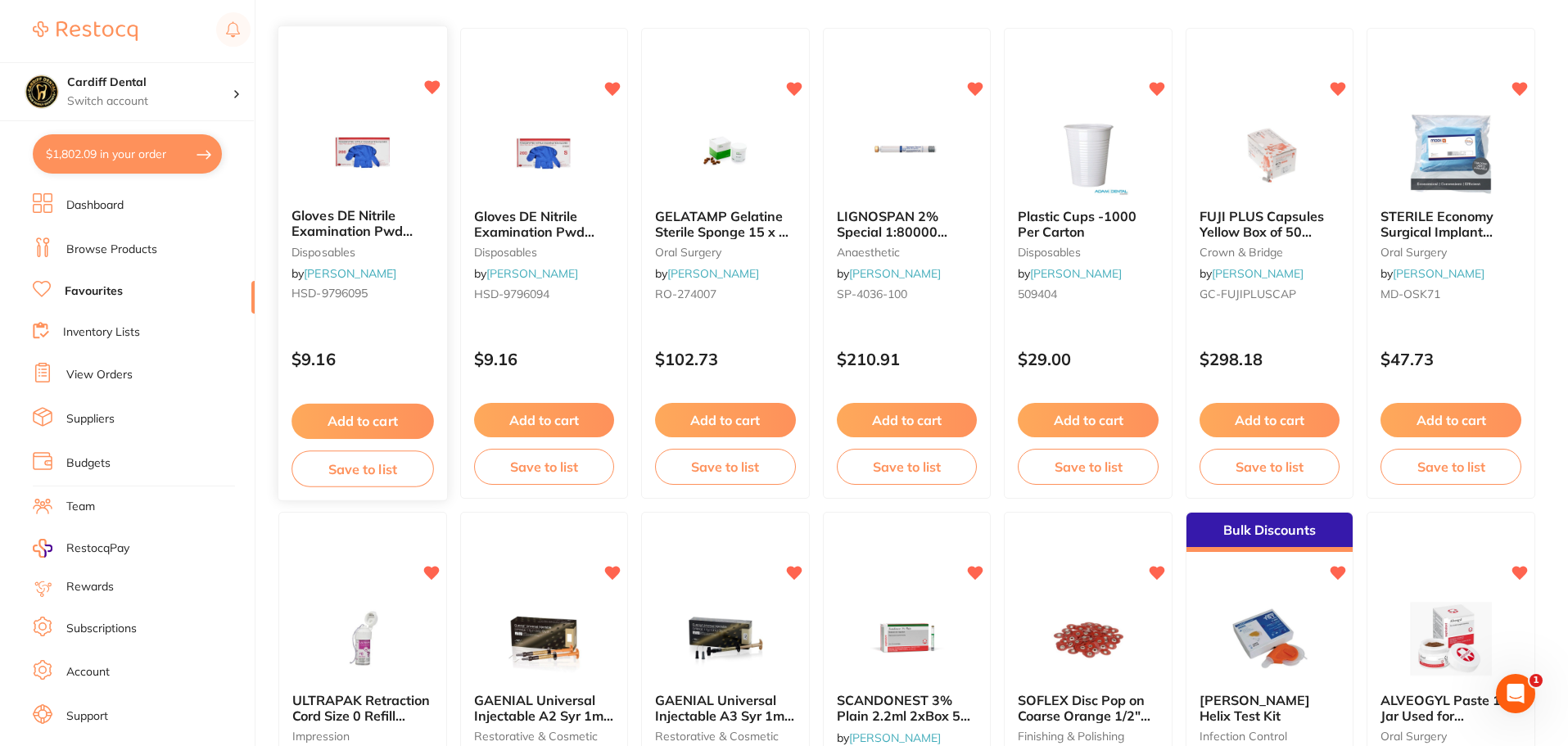
click at [381, 311] on div "Gloves DE Nitrile Examination Pwd Free Medium Box 200 disposables by [PERSON_NA…" at bounding box center [363, 258] width 168 height 125
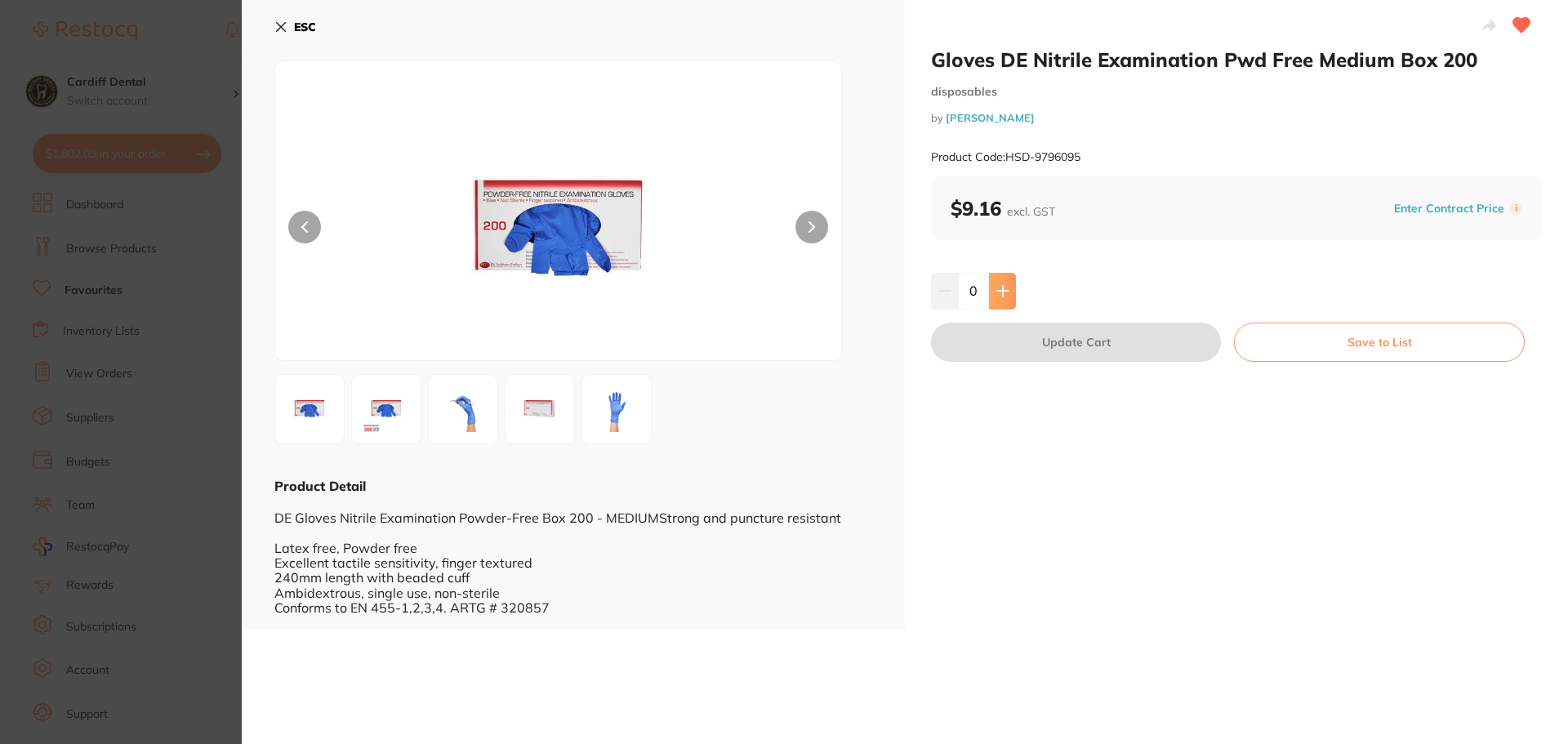
click at [1005, 293] on icon at bounding box center [1003, 291] width 13 height 13
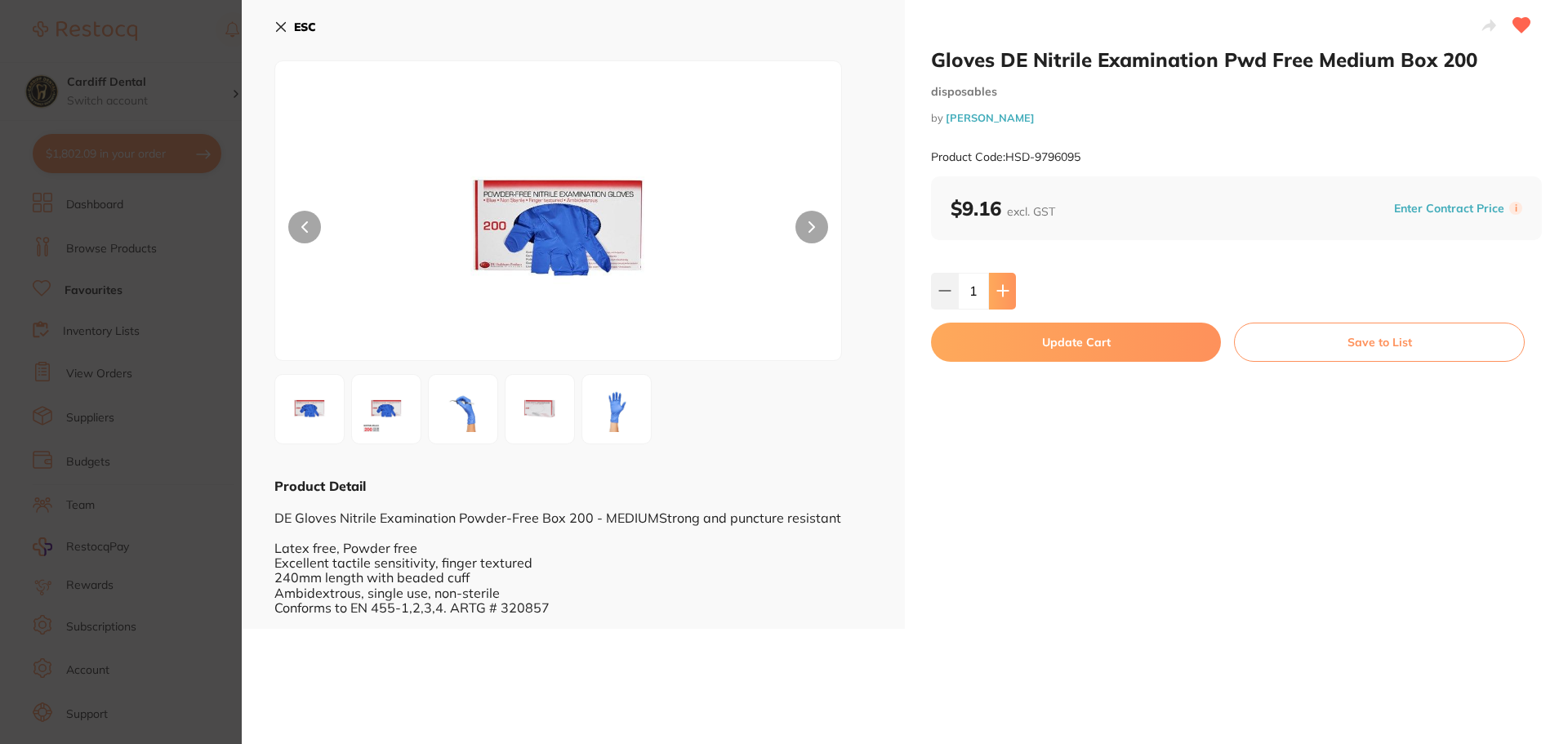
click at [1005, 293] on icon at bounding box center [1003, 291] width 13 height 13
type input "5"
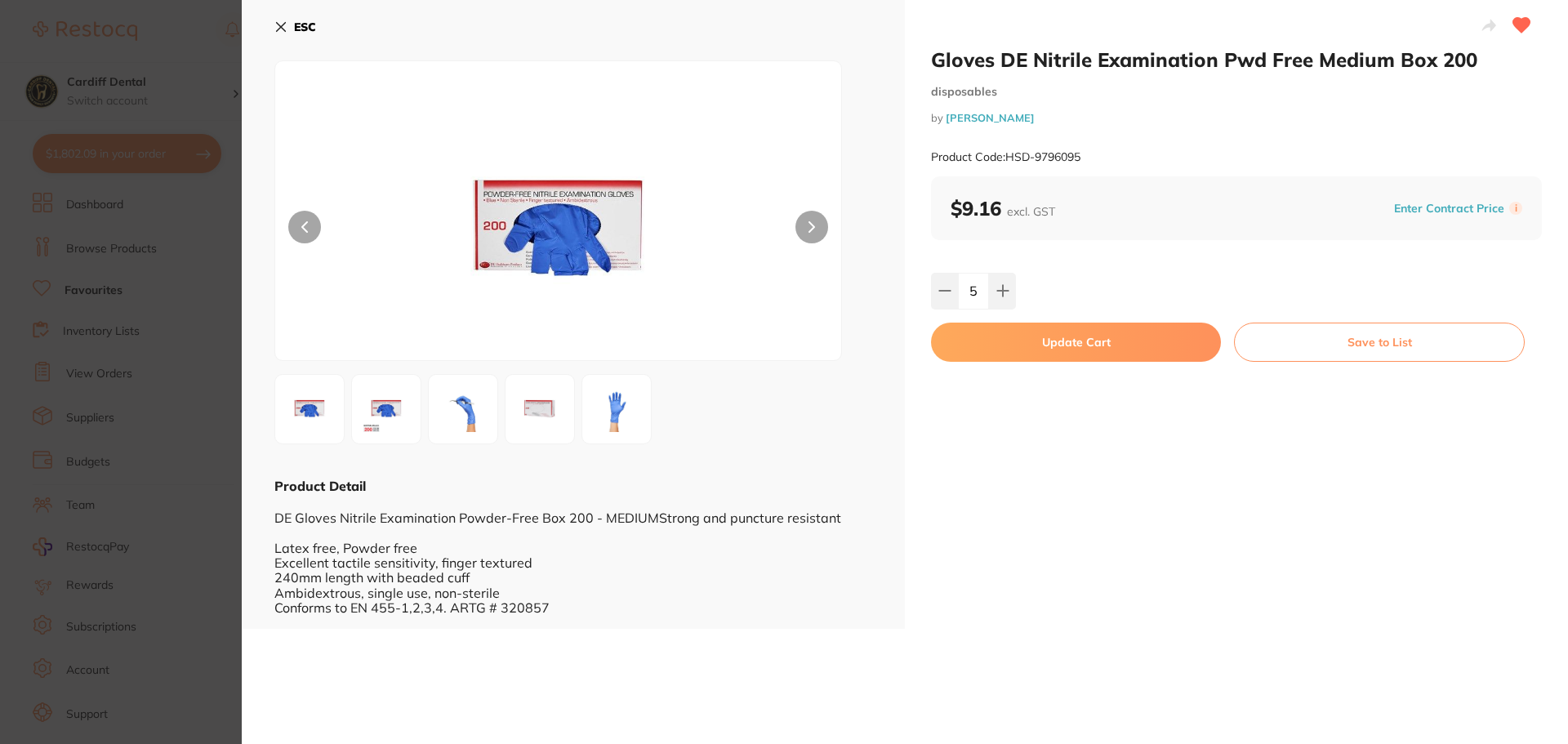
click at [1081, 341] on button "Update Cart" at bounding box center [1076, 341] width 290 height 39
checkbox input "false"
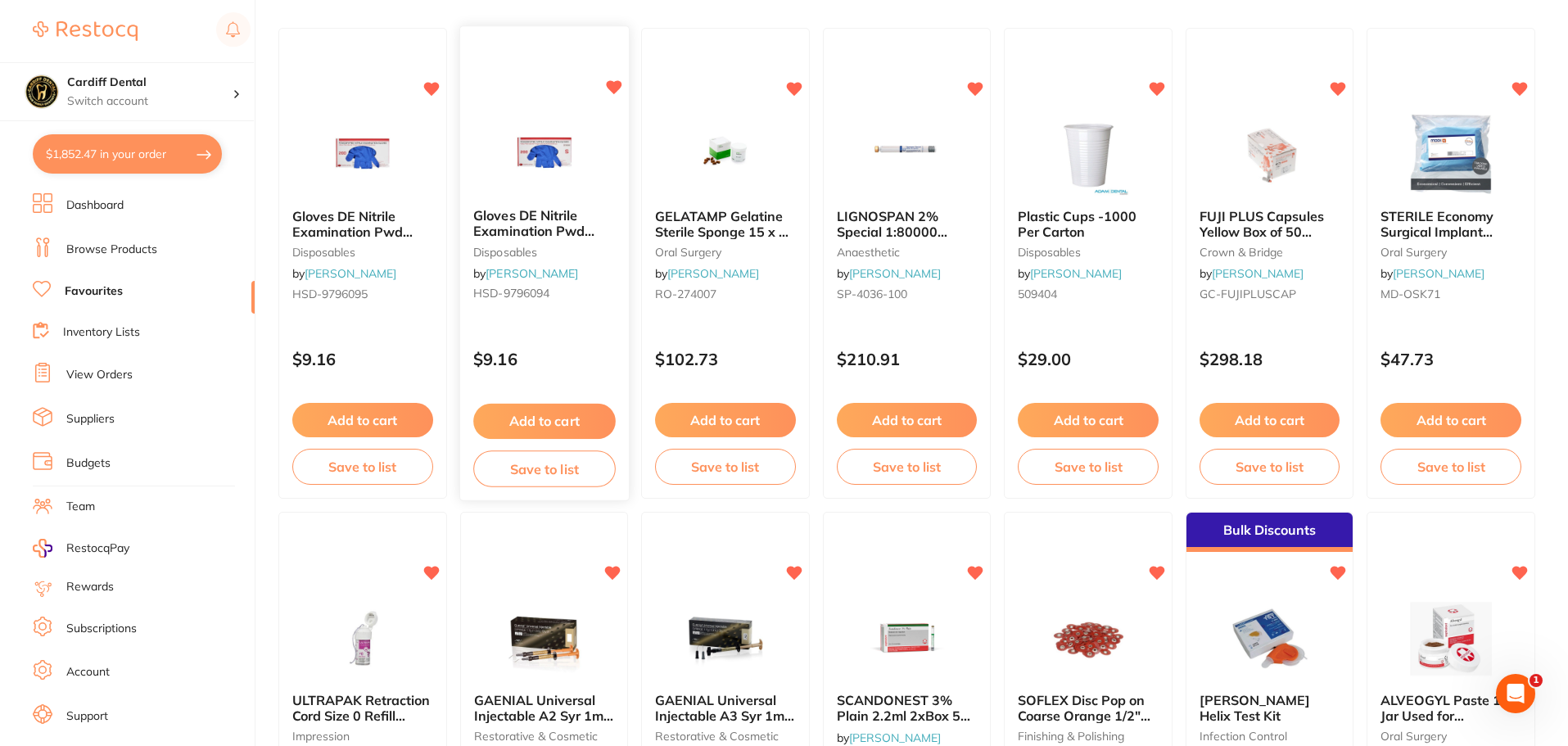
click at [519, 218] on span "Gloves DE Nitrile Examination Pwd Free Small Box 200" at bounding box center [534, 232] width 121 height 47
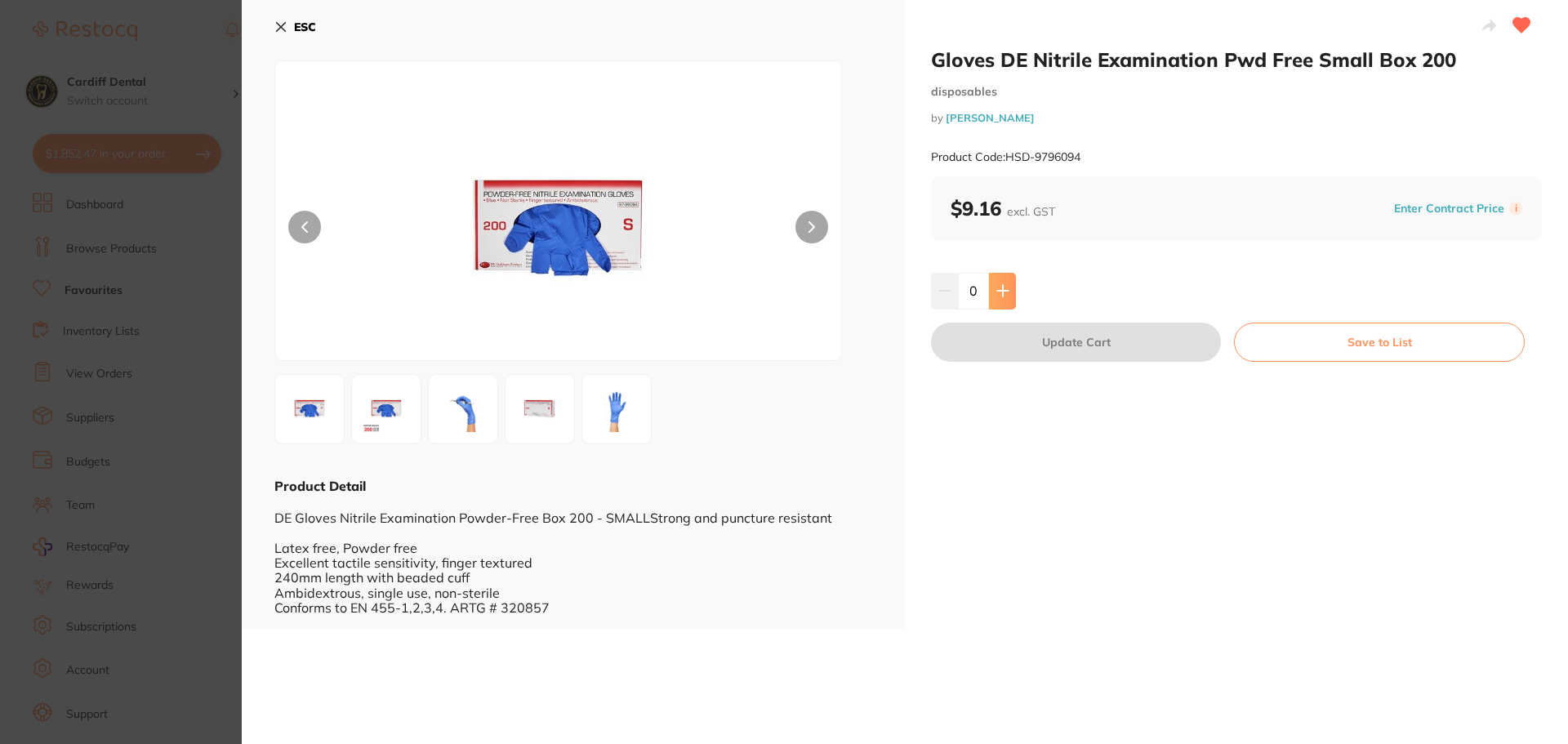
click at [1003, 293] on icon at bounding box center [1003, 291] width 13 height 13
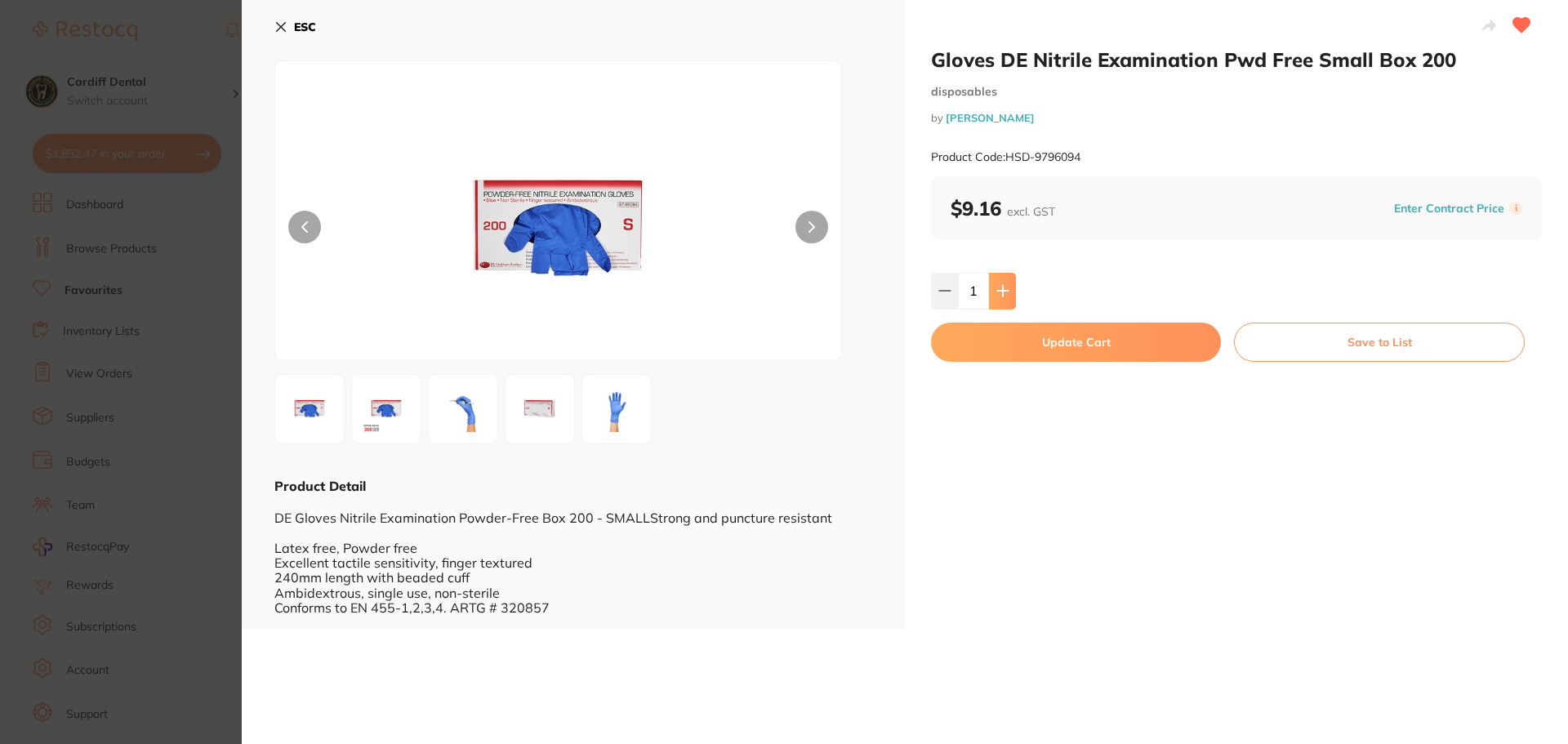
click at [1003, 293] on icon at bounding box center [1003, 291] width 13 height 13
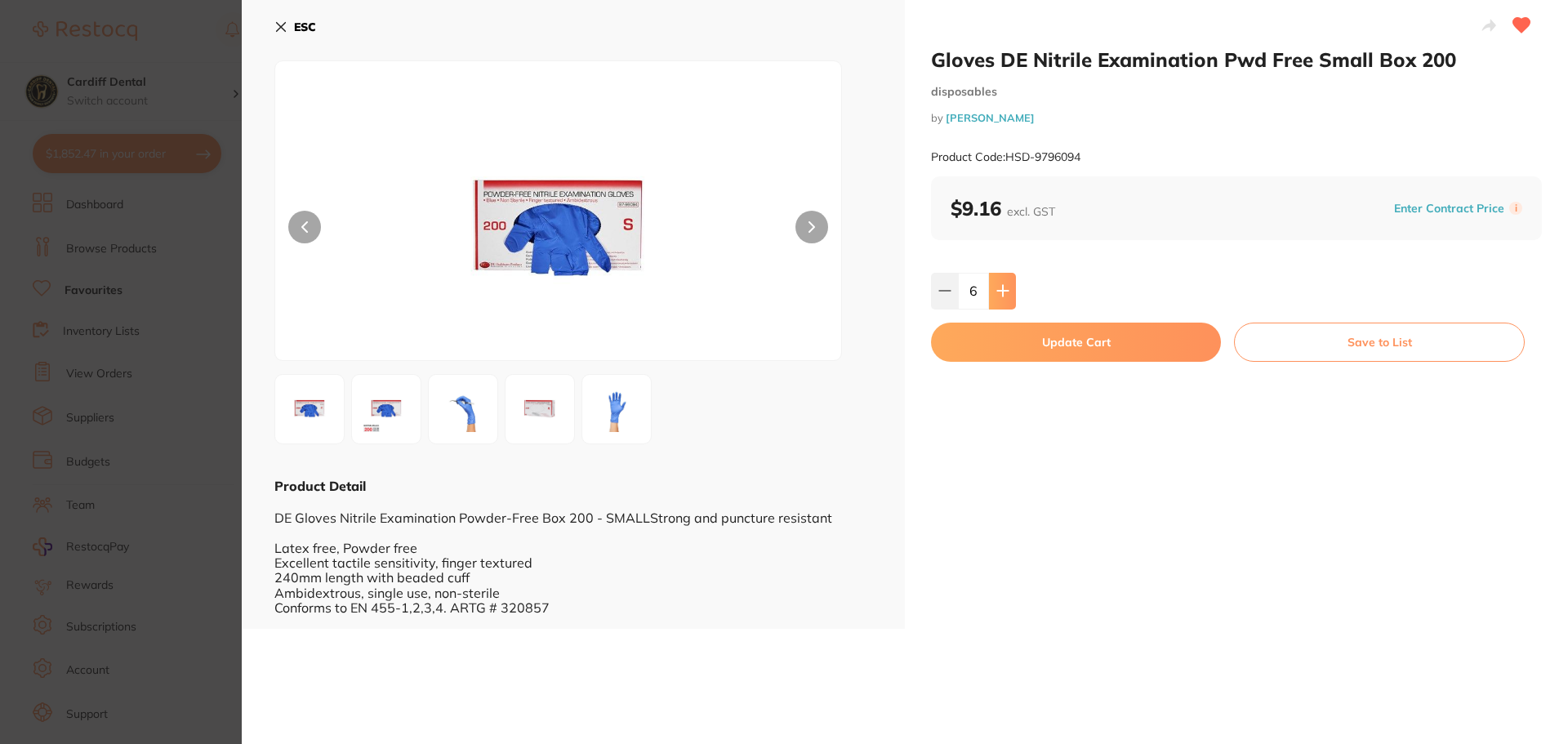
click at [1003, 293] on icon at bounding box center [1003, 291] width 13 height 13
type input "10"
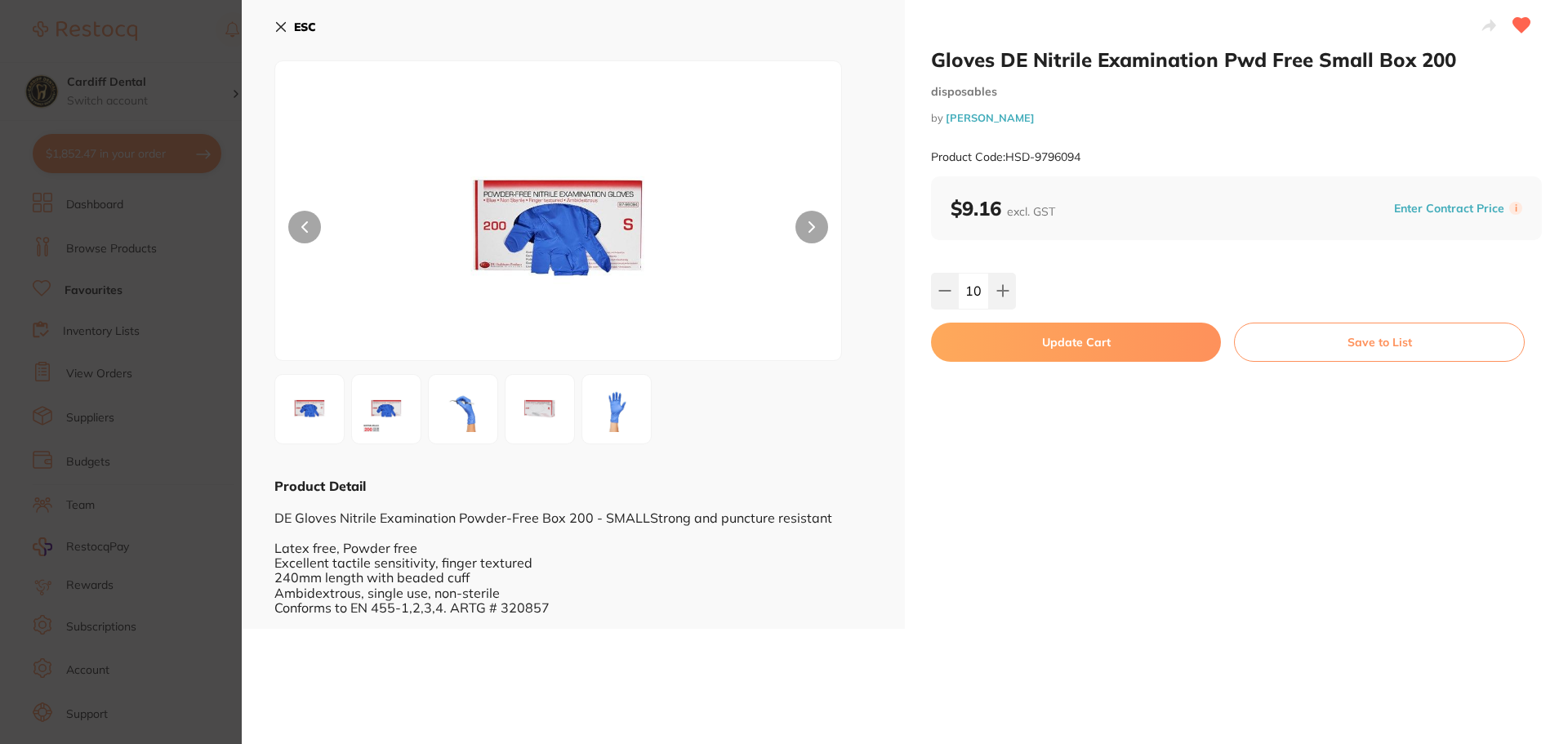
click at [1044, 339] on button "Update Cart" at bounding box center [1076, 341] width 290 height 39
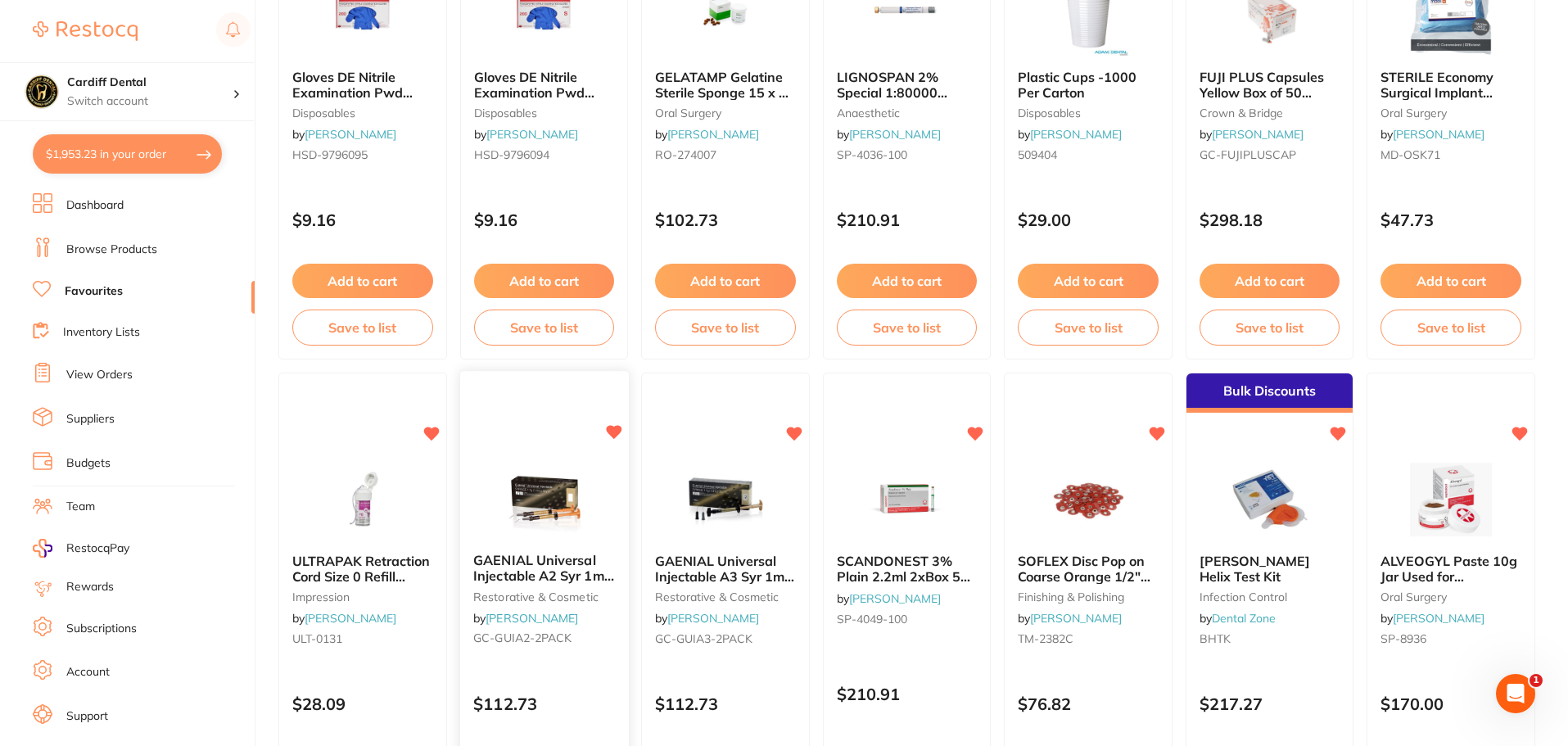
scroll to position [328, 0]
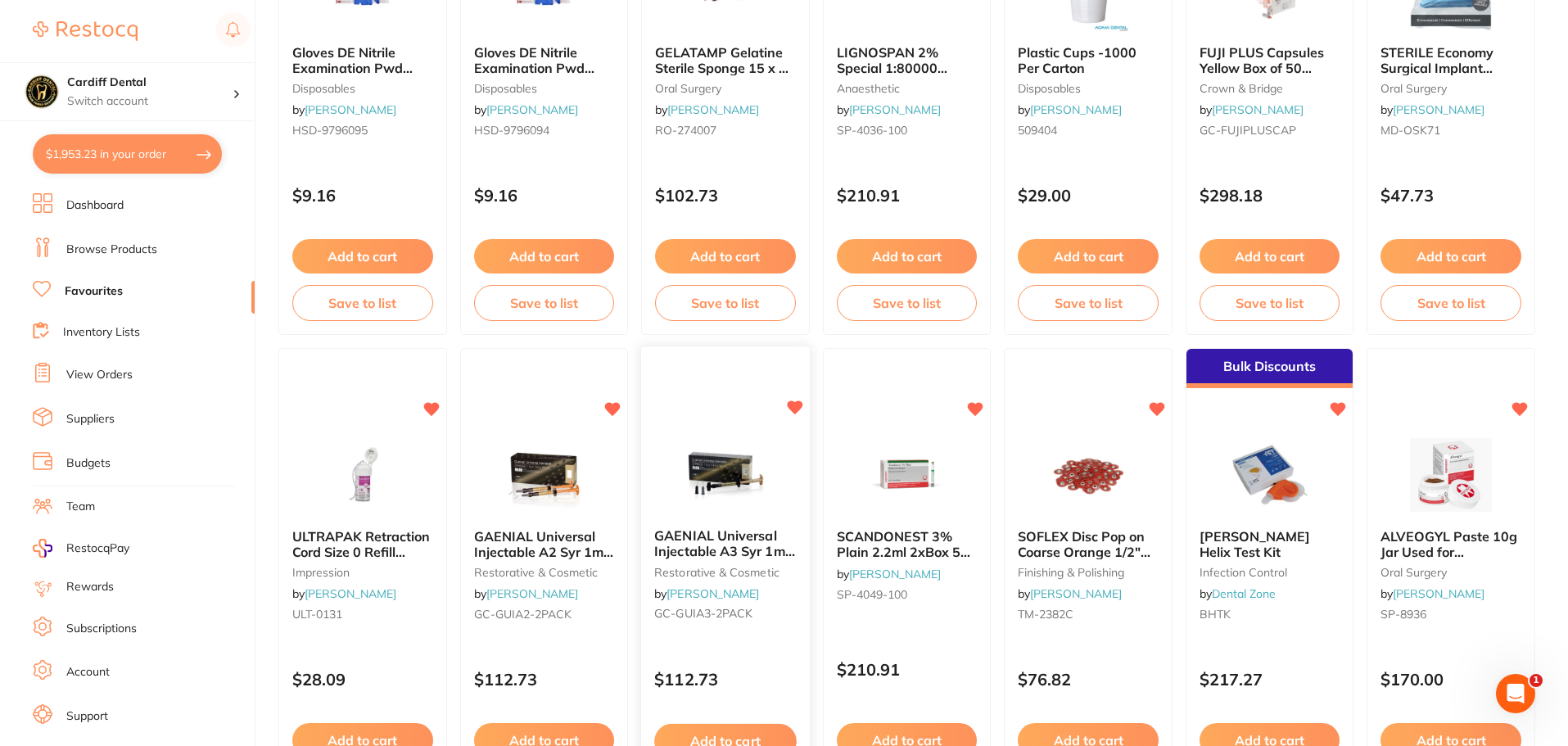
click at [750, 555] on span "GAENIAL Universal Injectable A3 Syr 1ml x2 & 20 Disp tips" at bounding box center [725, 552] width 141 height 47
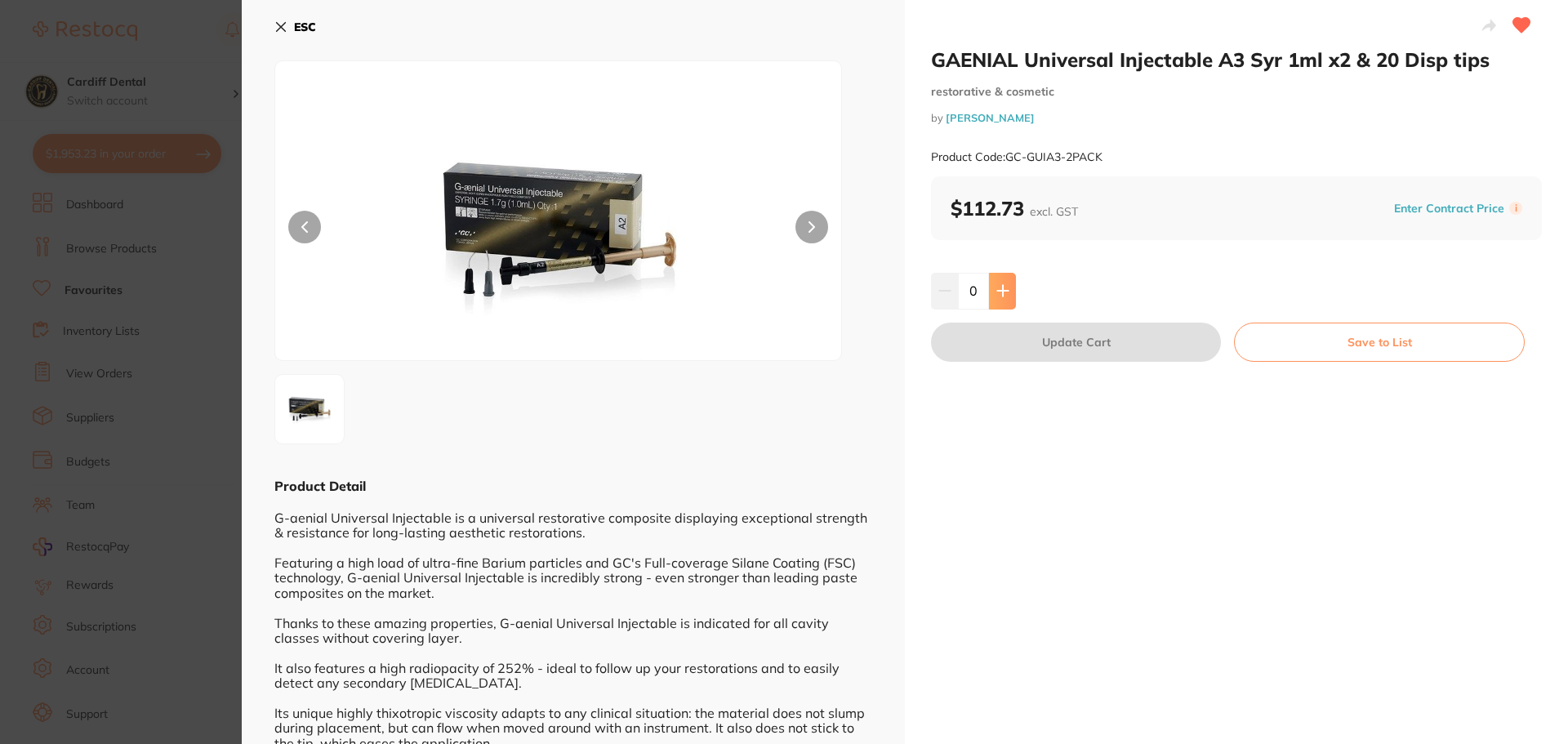
click at [1005, 288] on icon at bounding box center [1003, 291] width 13 height 13
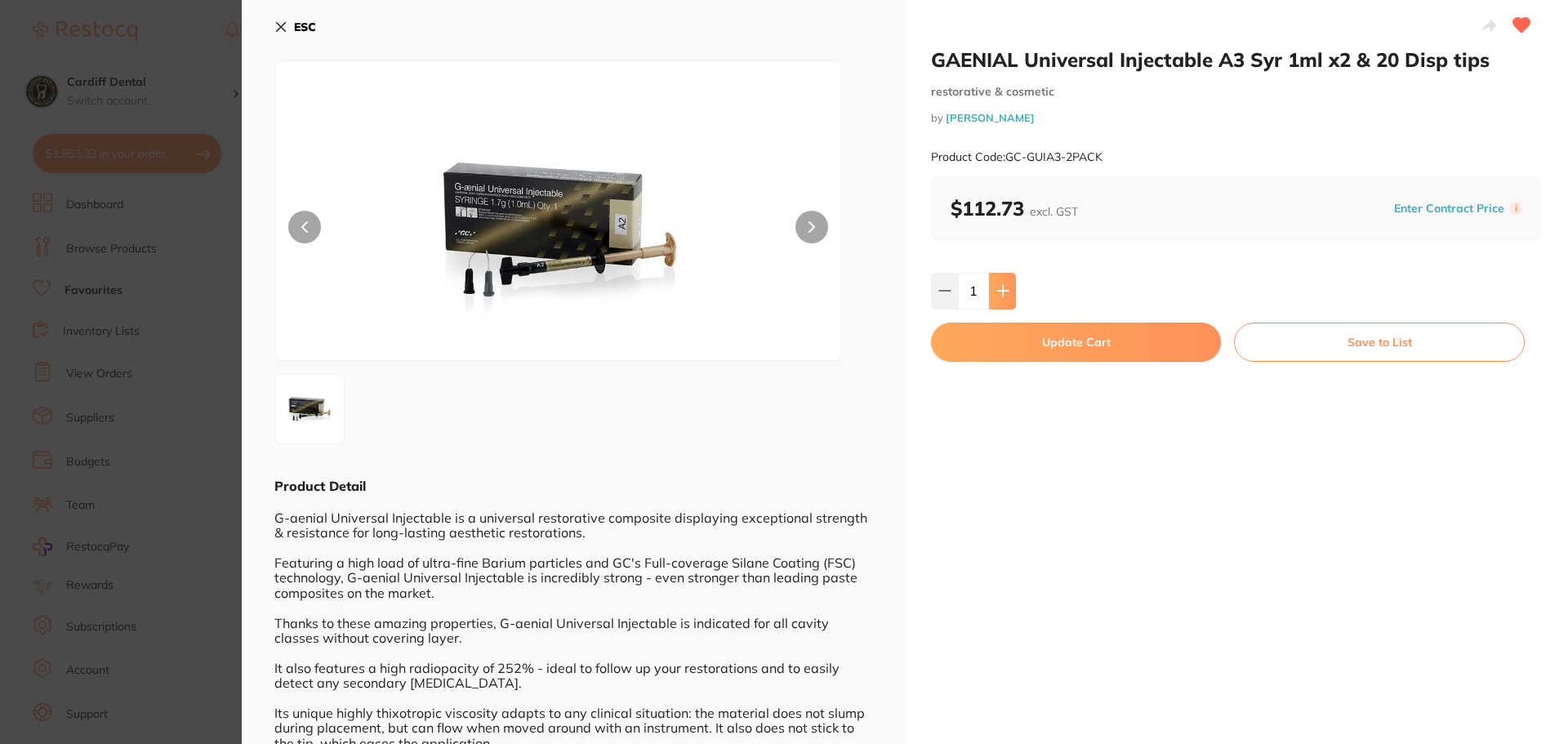
click at [1005, 288] on icon at bounding box center [1003, 291] width 13 height 13
type input "2"
click at [1062, 344] on button "Update Cart" at bounding box center [1076, 341] width 290 height 39
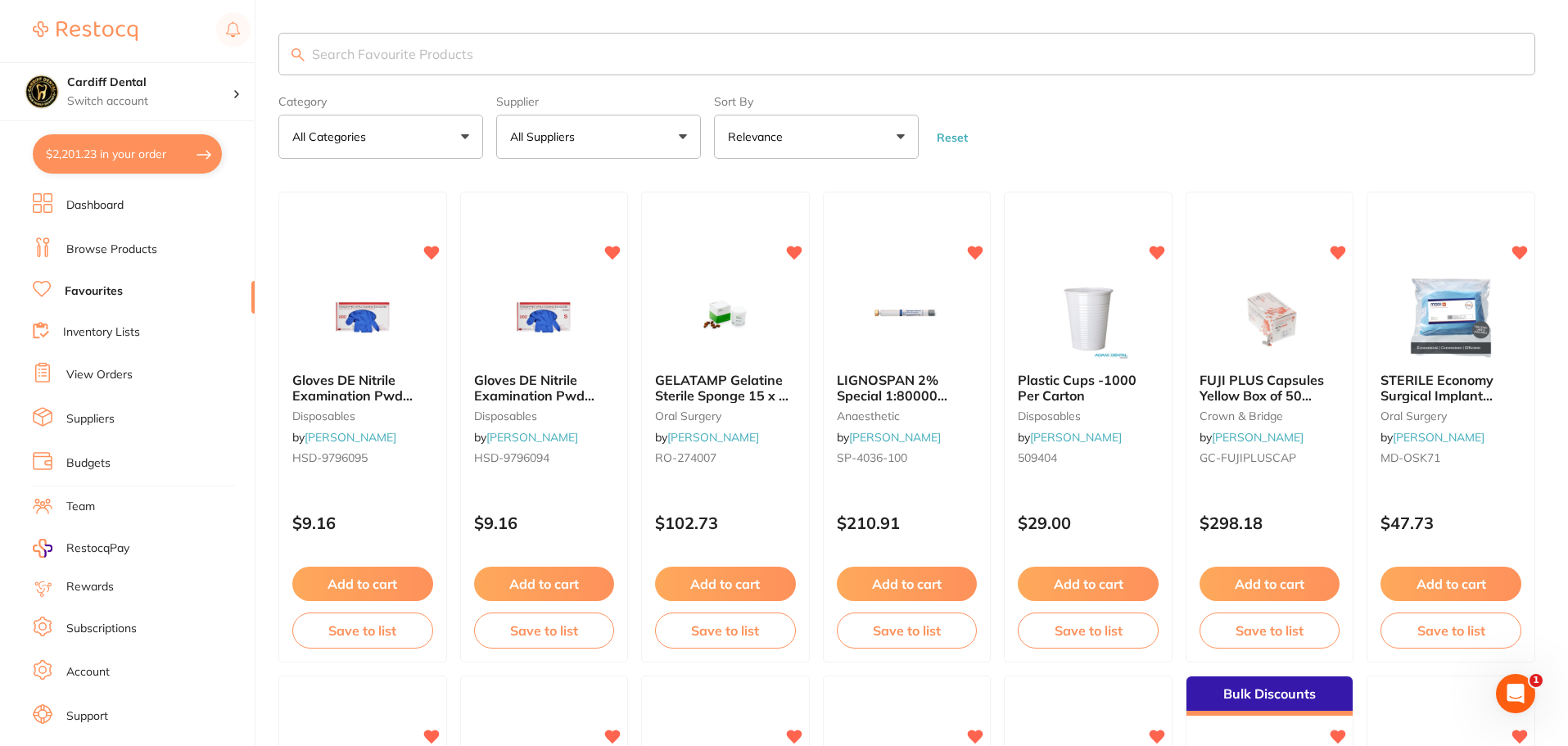
click at [351, 56] on input "search" at bounding box center [907, 53] width 1257 height 43
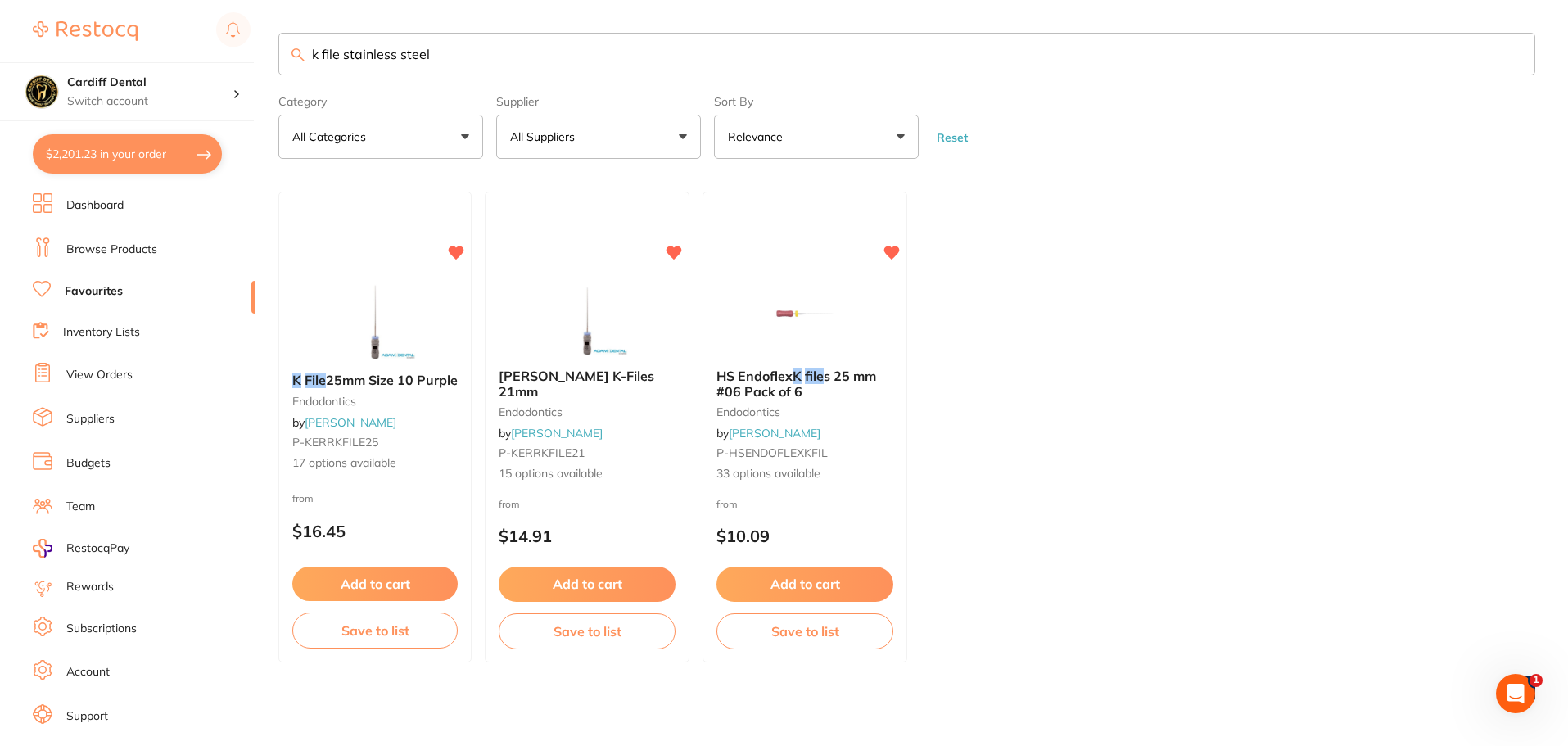
type input "k file stainless steel"
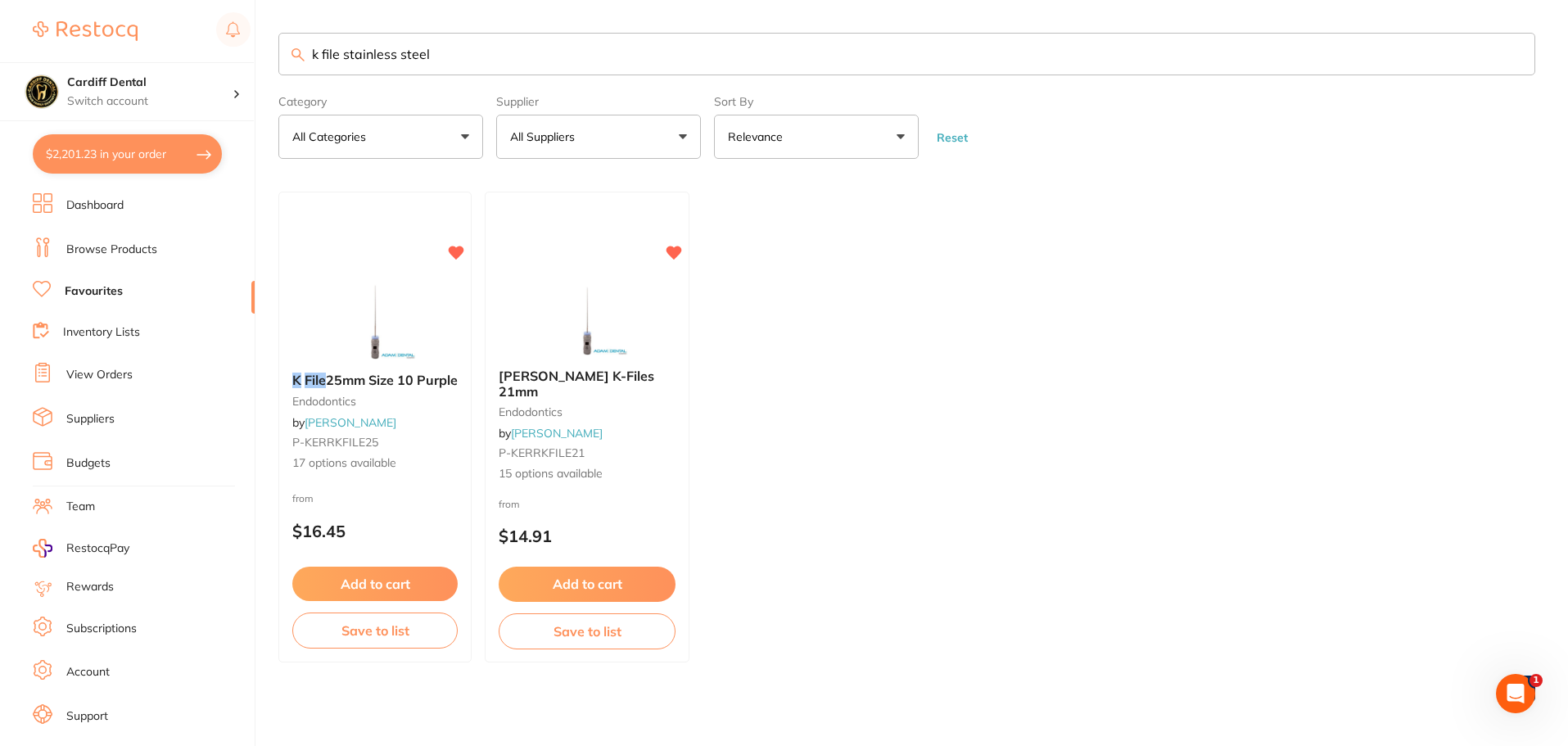
click at [597, 496] on div "from $14.91" at bounding box center [587, 524] width 203 height 58
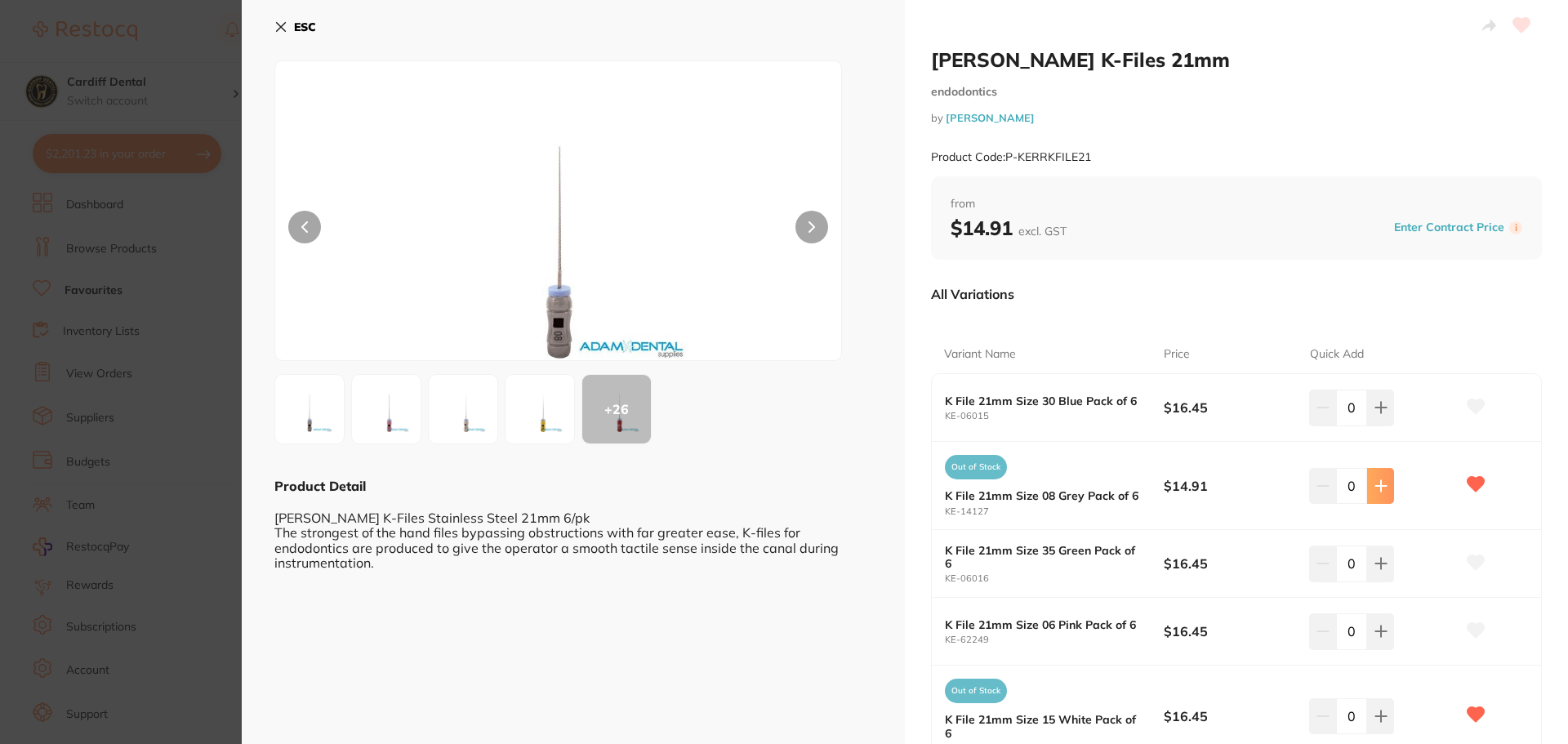
click at [1377, 488] on icon at bounding box center [1381, 486] width 13 height 13
type input "4"
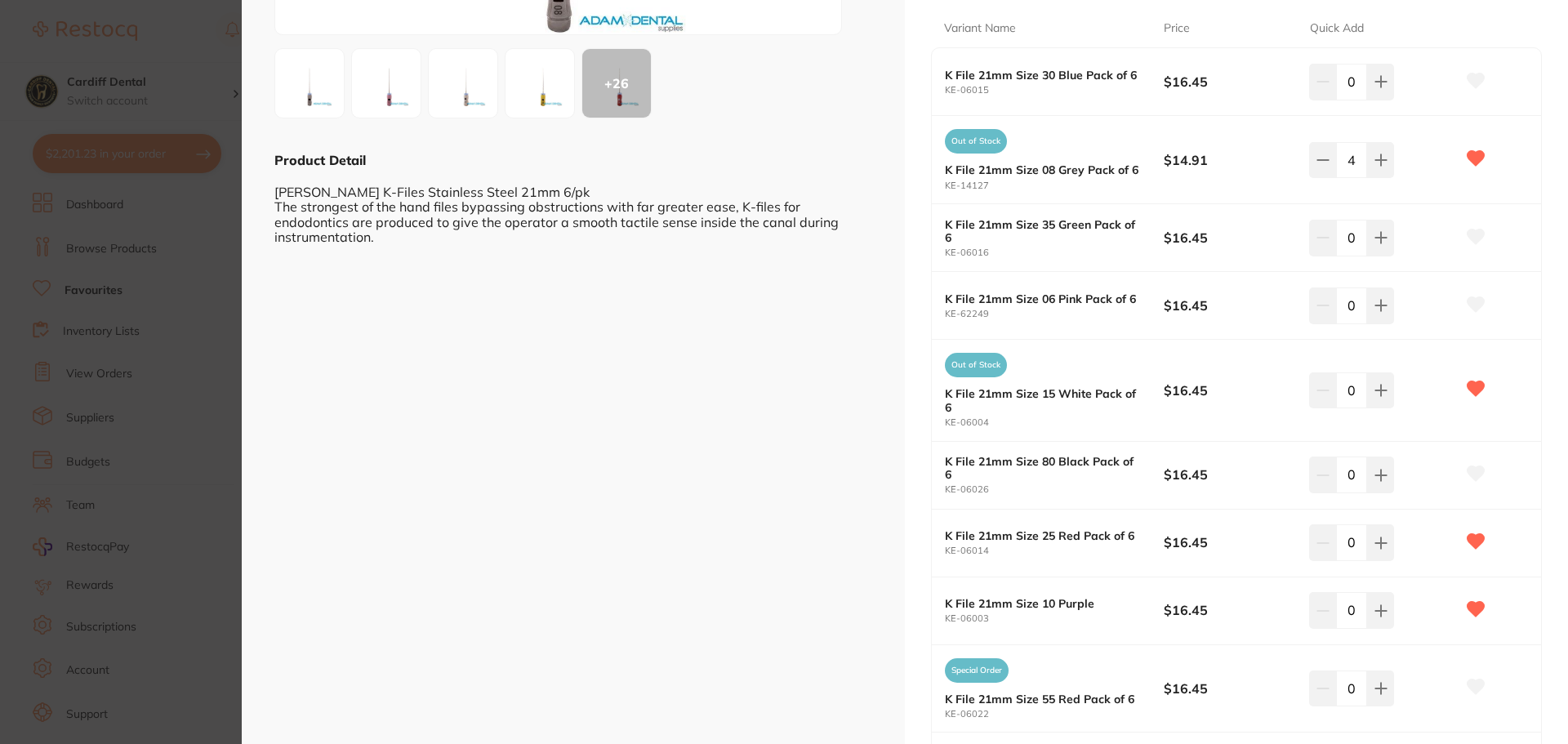
scroll to position [327, 0]
click at [1378, 549] on button at bounding box center [1381, 542] width 27 height 36
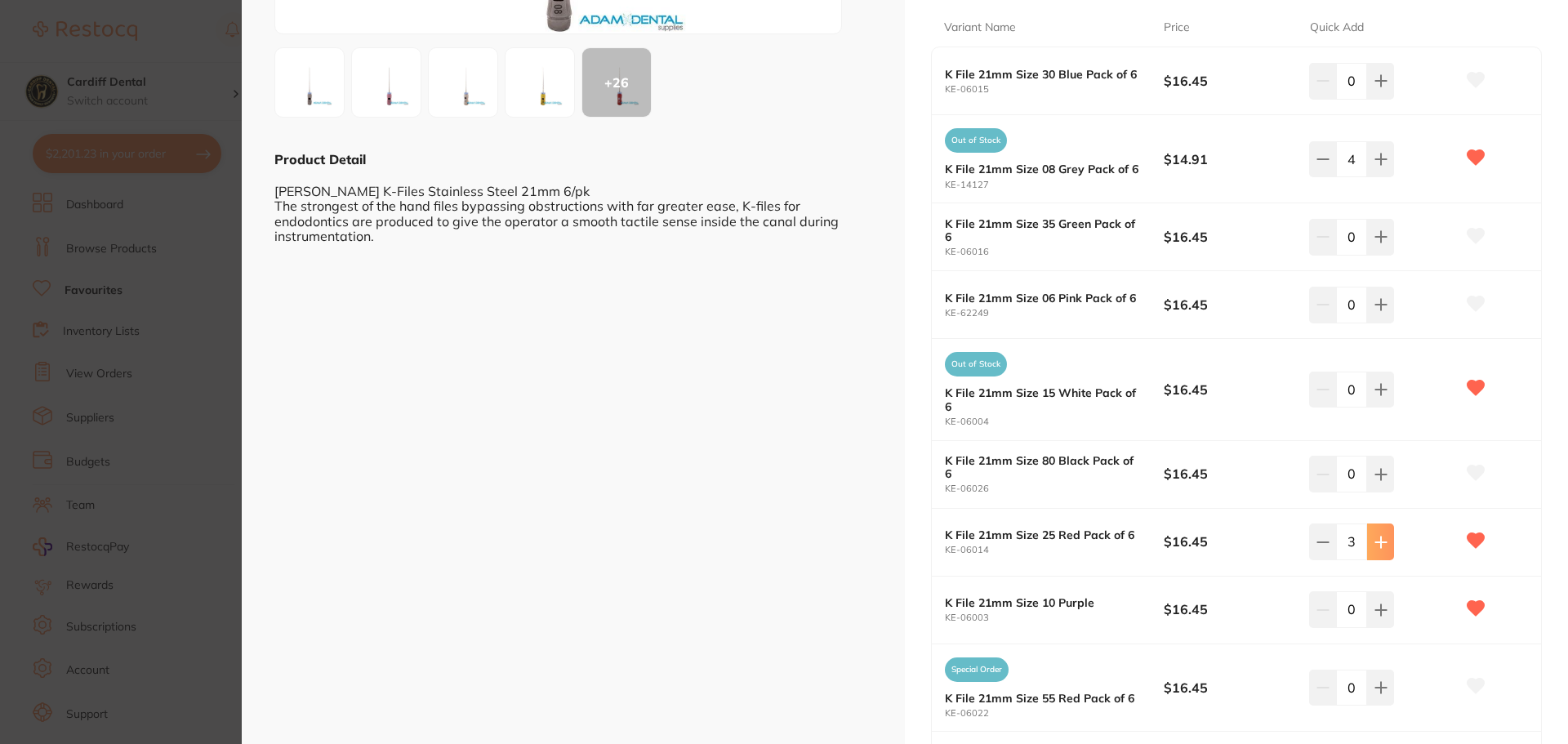
type input "4"
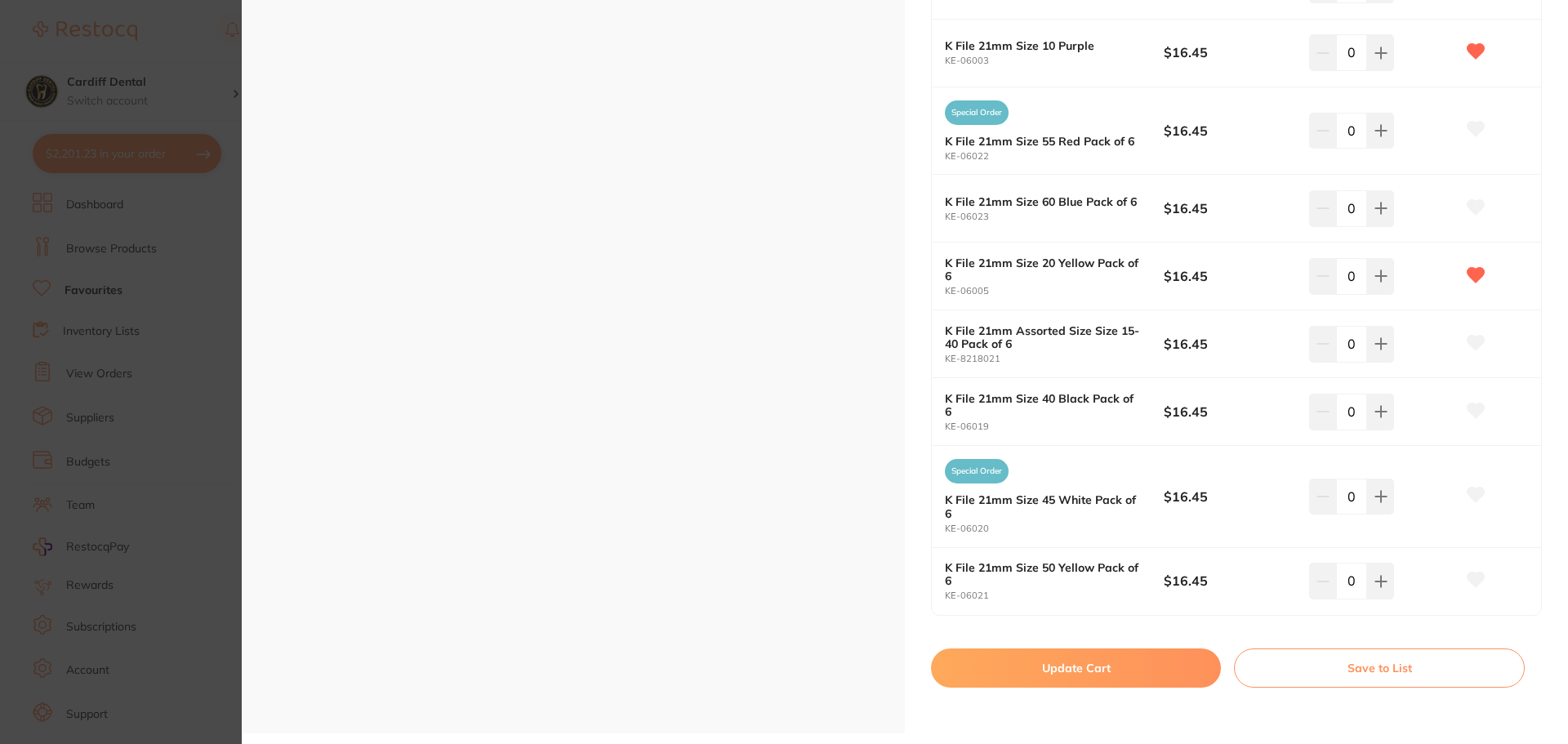
scroll to position [886, 0]
click at [1104, 672] on button "Update Cart" at bounding box center [1076, 666] width 290 height 39
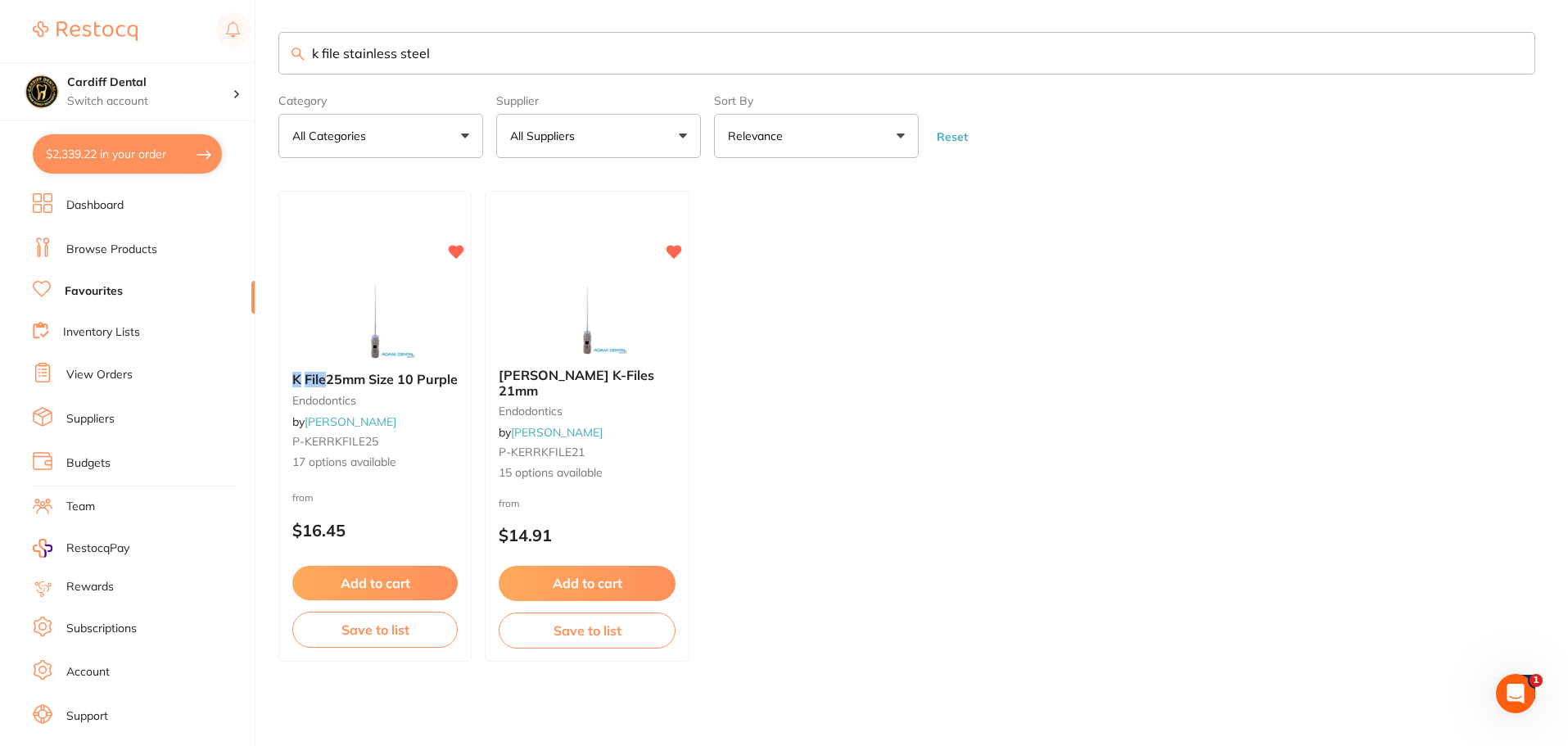
drag, startPoint x: 448, startPoint y: 55, endPoint x: 259, endPoint y: 50, distance: 189.1
click at [259, 50] on div "$2,339.22 Cardiff Dental Switch account Cardiff Dental $2,339.22 in your order …" at bounding box center [784, 372] width 1568 height 746
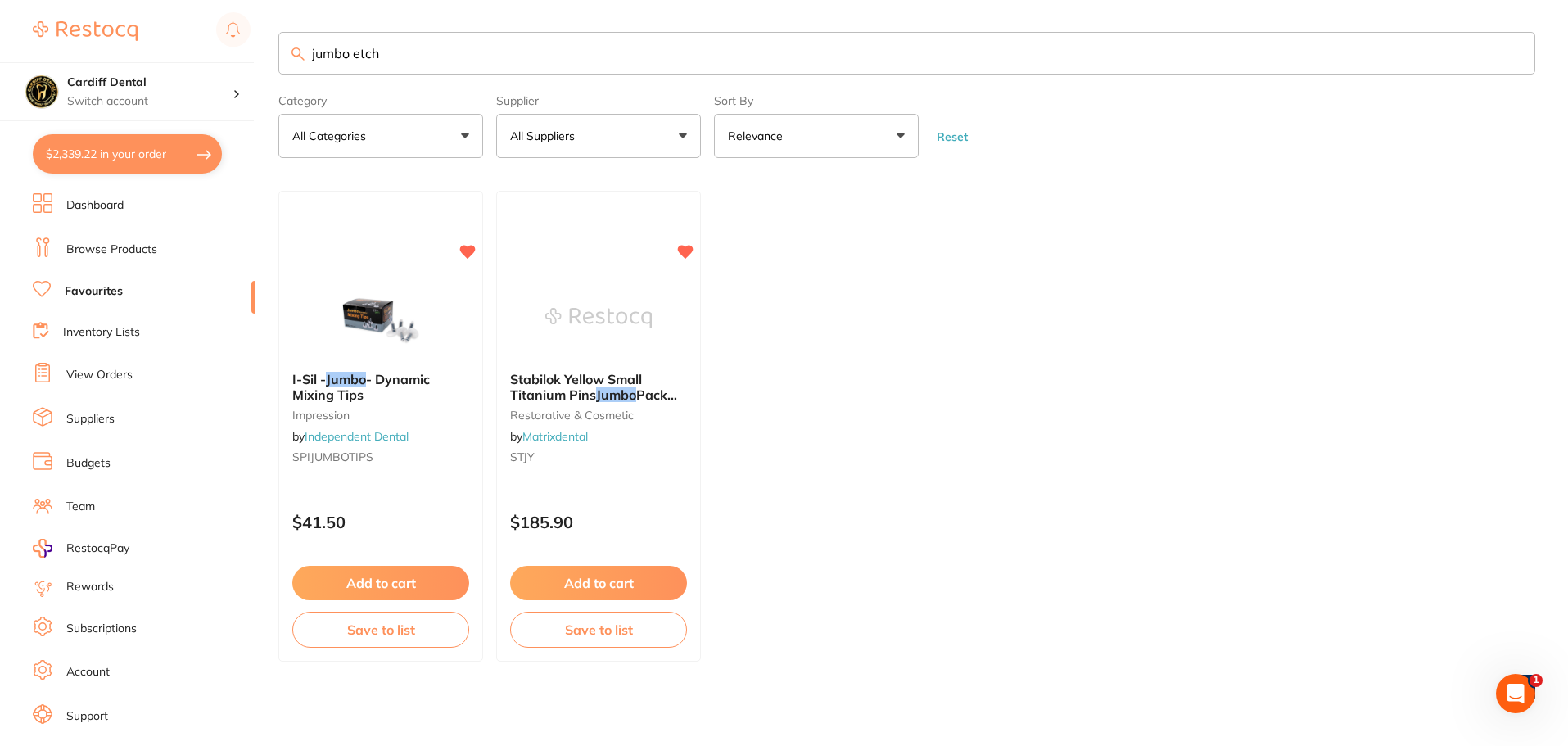
drag, startPoint x: 347, startPoint y: 53, endPoint x: 308, endPoint y: 55, distance: 39.1
click at [309, 54] on input "jumbo etch" at bounding box center [907, 53] width 1257 height 43
click at [420, 57] on input "etch" at bounding box center [907, 53] width 1257 height 43
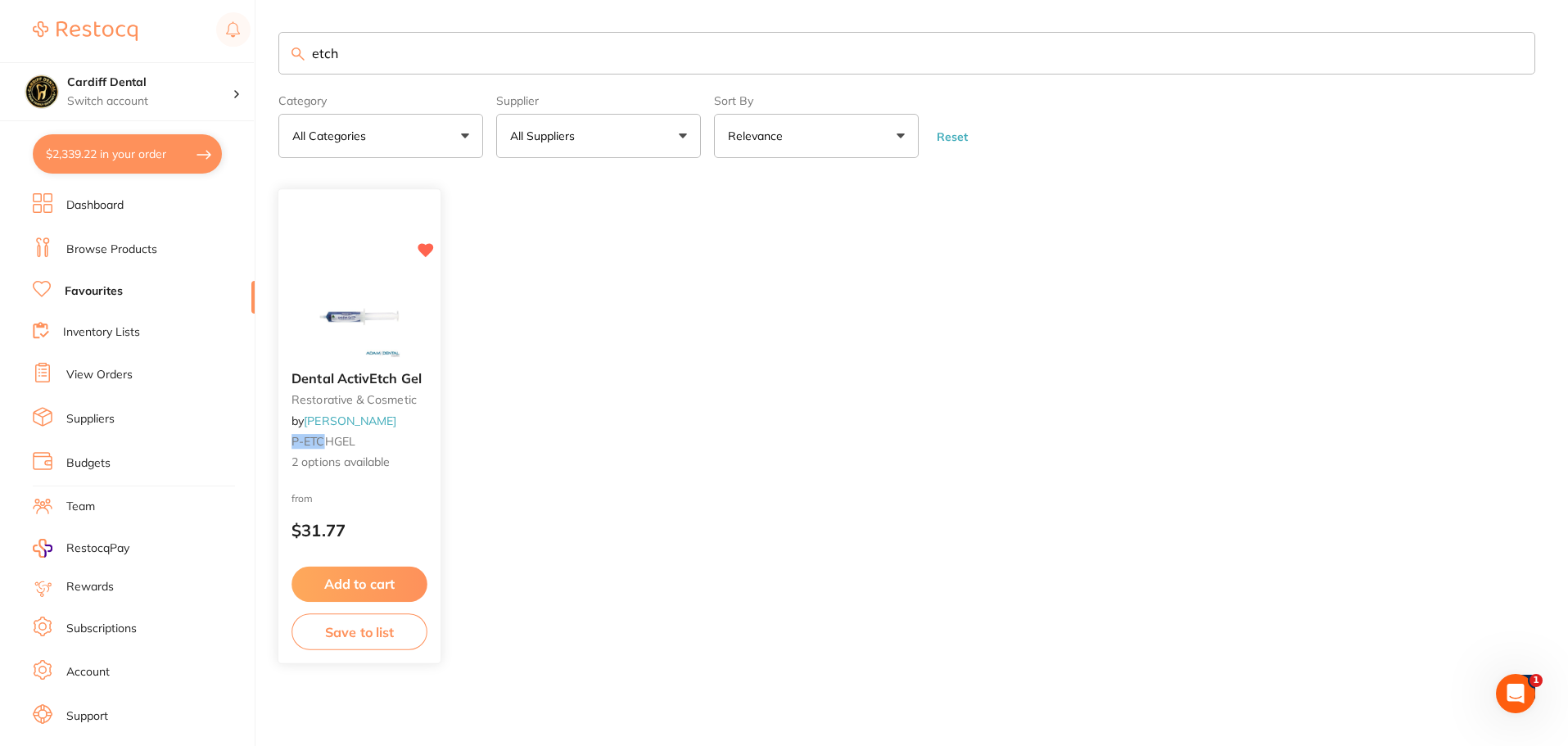
click at [394, 491] on div "from $31.77" at bounding box center [359, 519] width 162 height 59
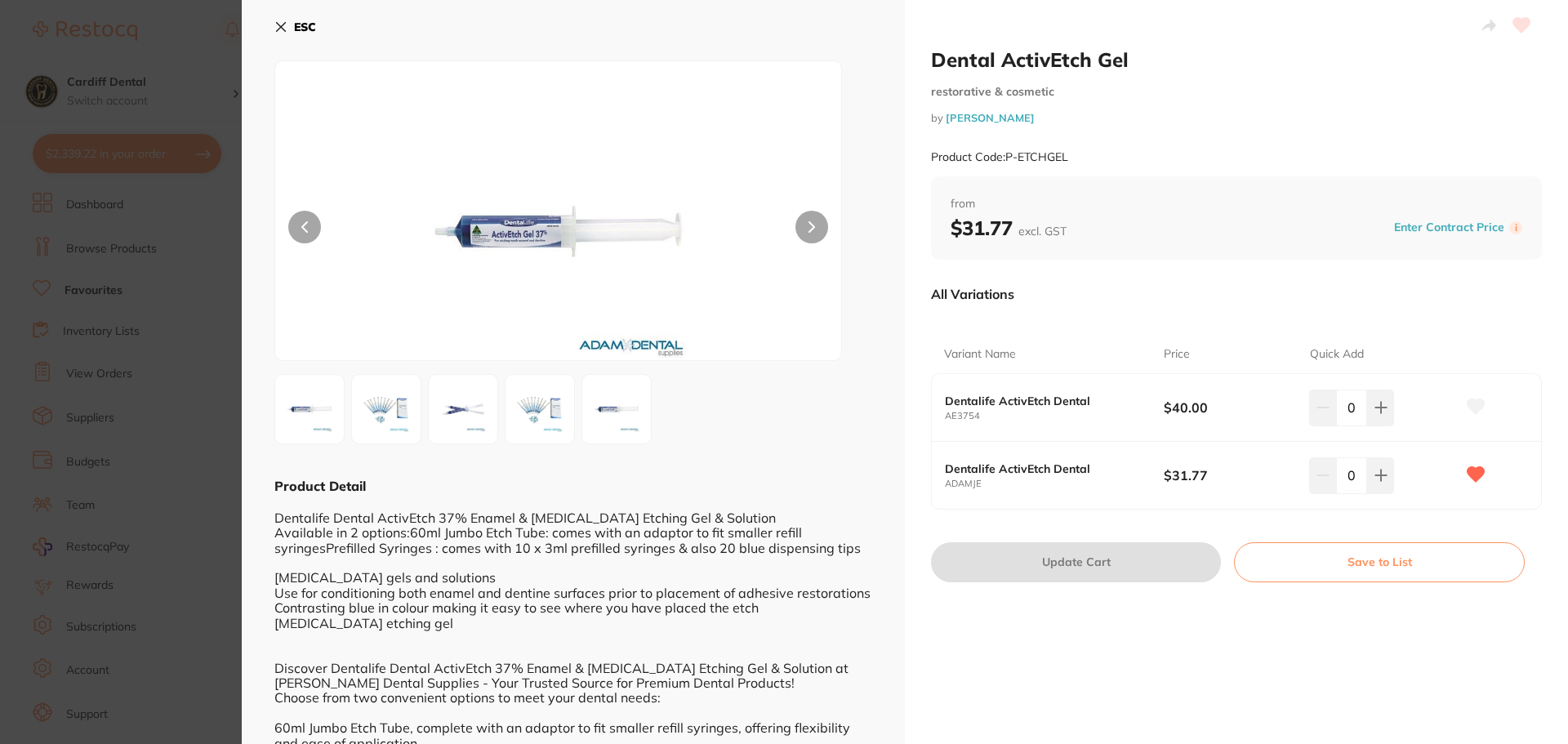
click at [330, 412] on img at bounding box center [309, 409] width 59 height 59
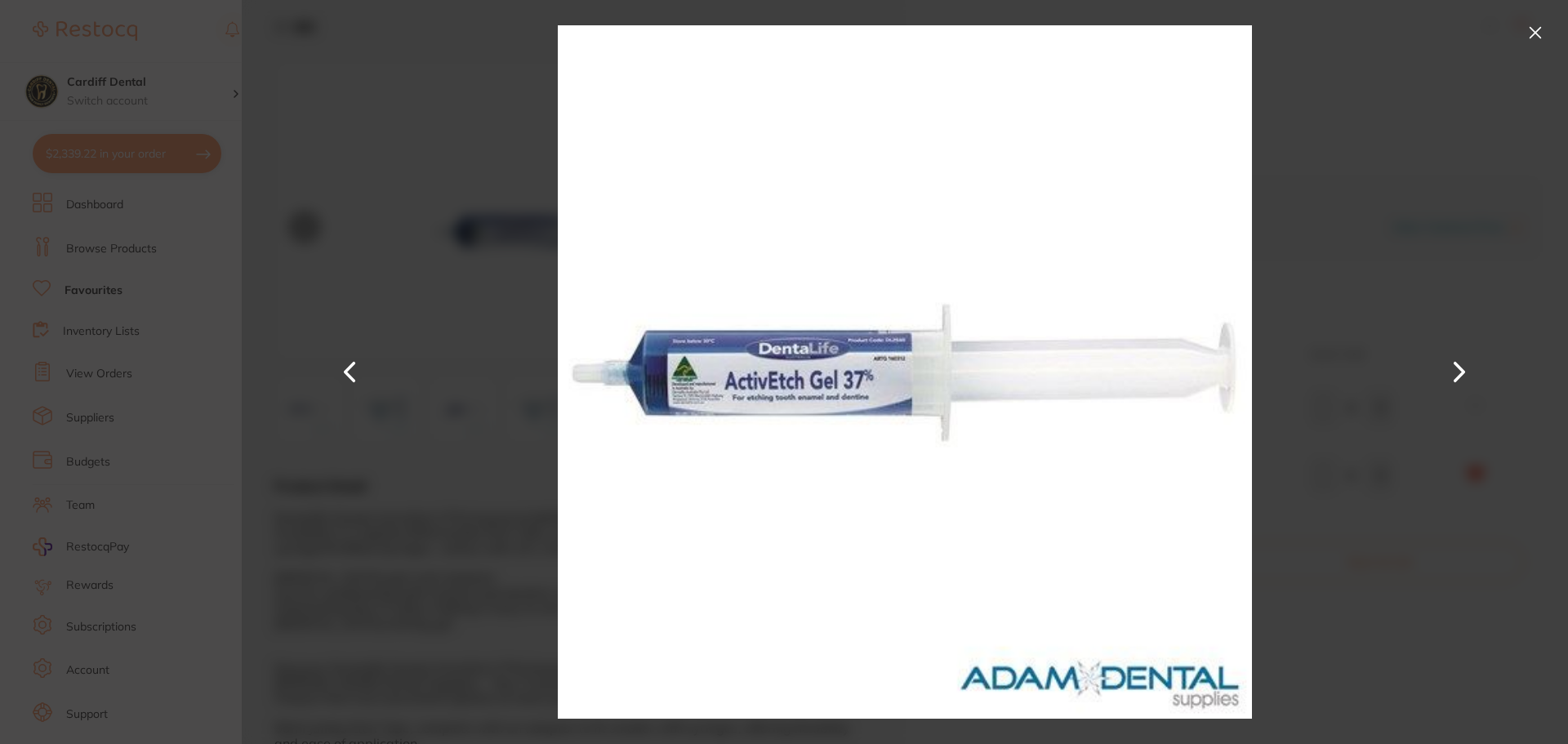
click at [1535, 30] on button at bounding box center [1536, 33] width 26 height 26
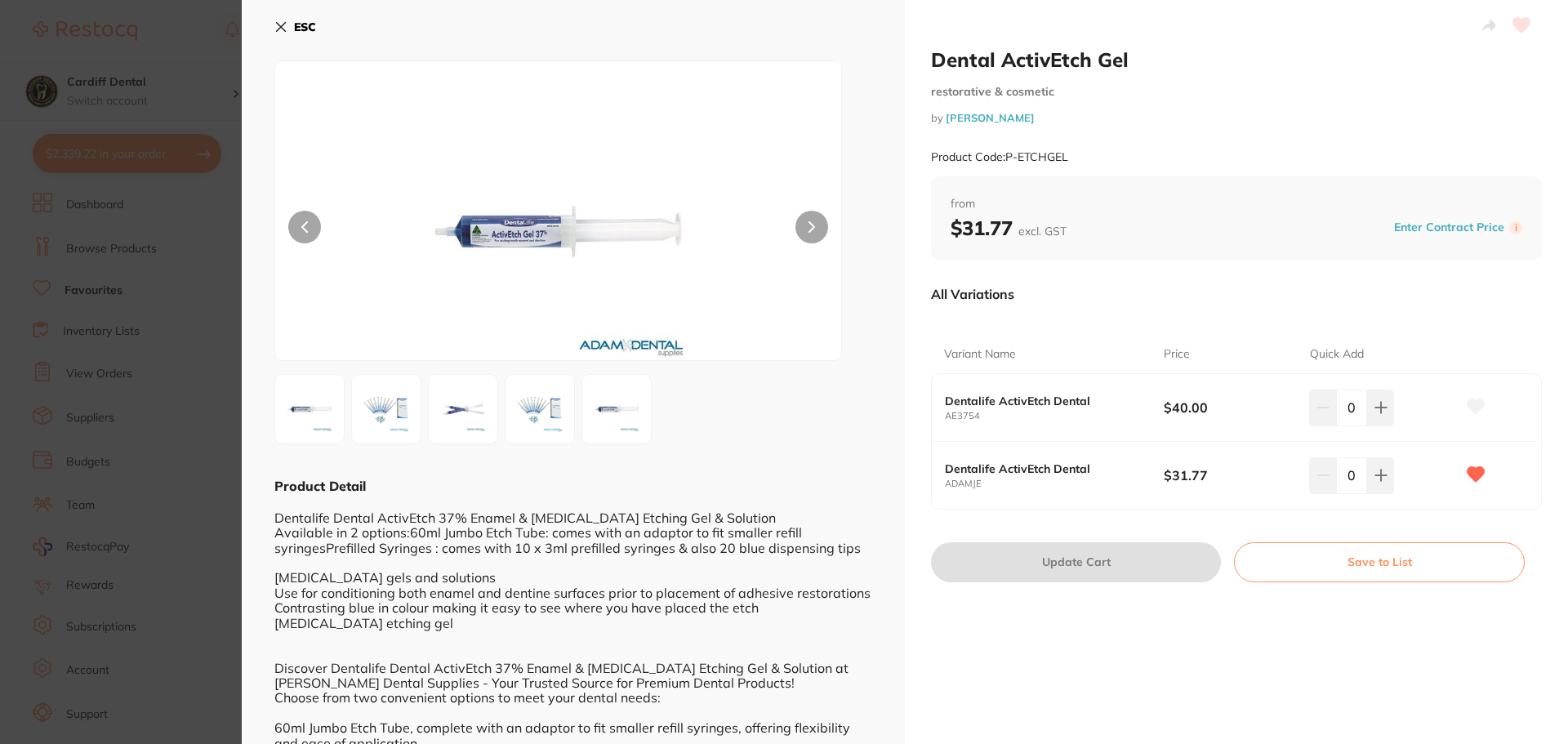
click at [278, 24] on icon at bounding box center [282, 27] width 9 height 9
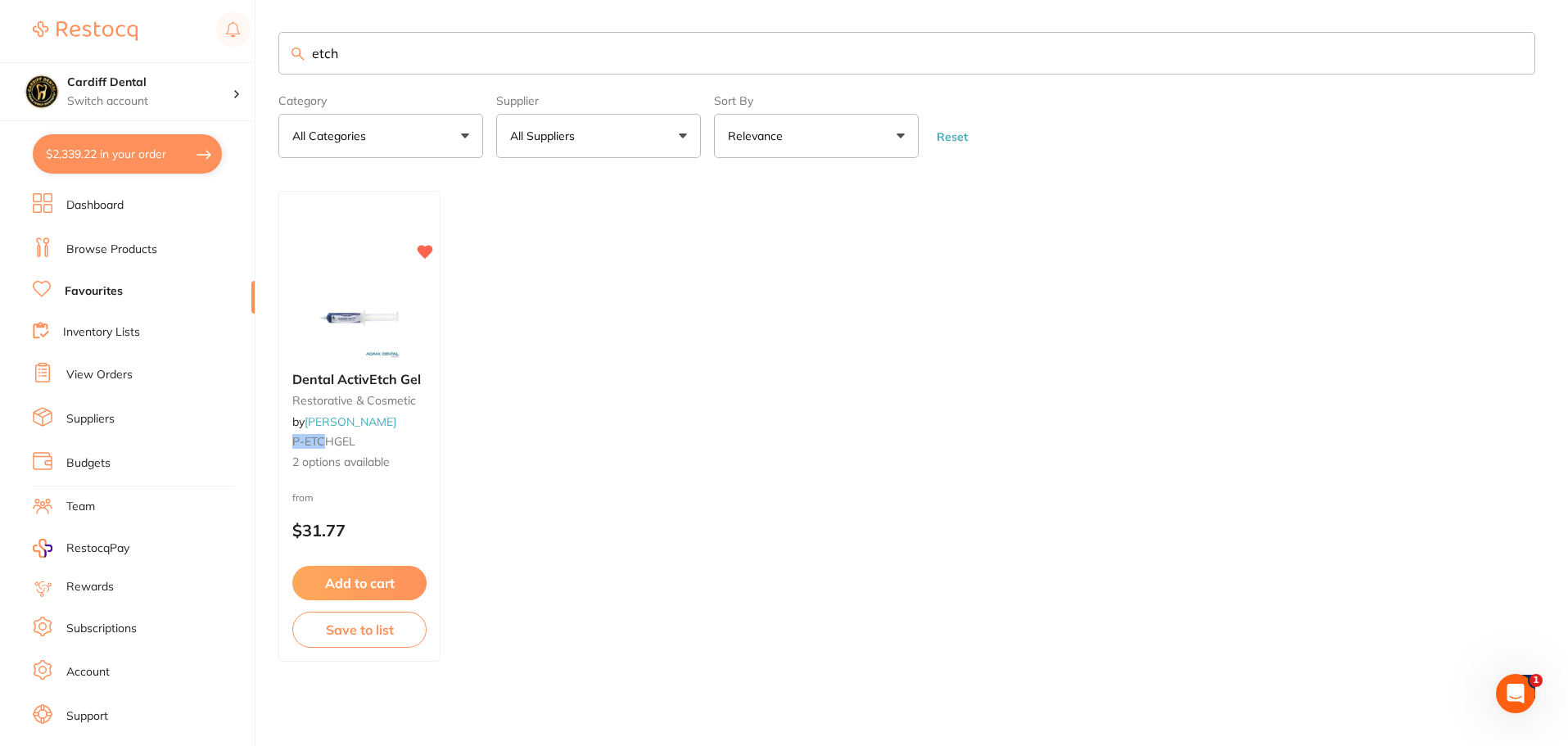
click at [402, 56] on input "etch" at bounding box center [907, 53] width 1257 height 43
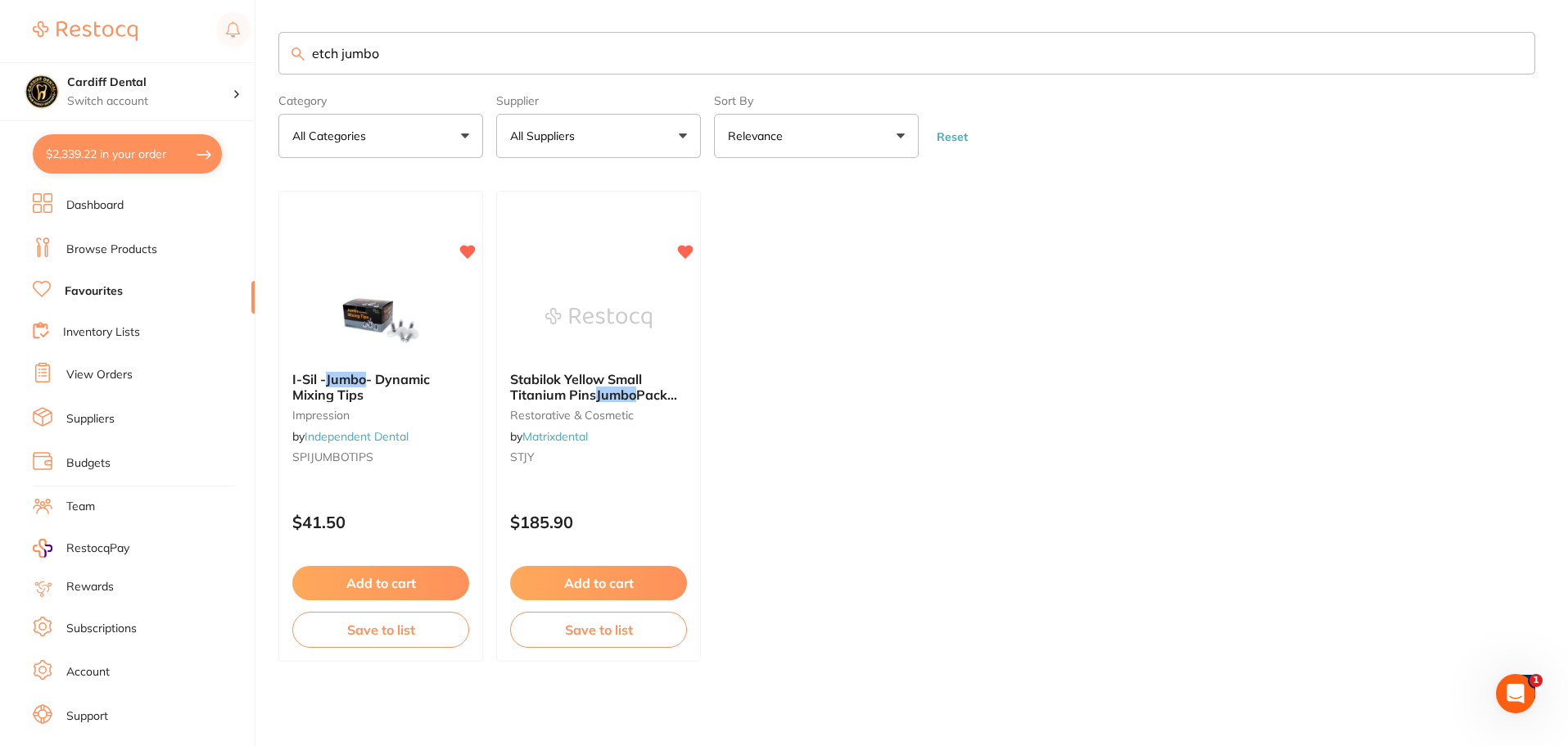
click at [685, 140] on button "All Suppliers" at bounding box center [598, 136] width 204 height 44
click at [891, 280] on ul "I-Sil - Jumbo - Dynamic Mixing Tips impression by Independent Dental SPIJUMBOTI…" at bounding box center [907, 426] width 1257 height 471
drag, startPoint x: 410, startPoint y: 53, endPoint x: 290, endPoint y: 53, distance: 120.0
click at [290, 53] on input "etch jumbo" at bounding box center [907, 53] width 1257 height 43
click at [676, 139] on button "All Suppliers" at bounding box center [598, 137] width 204 height 44
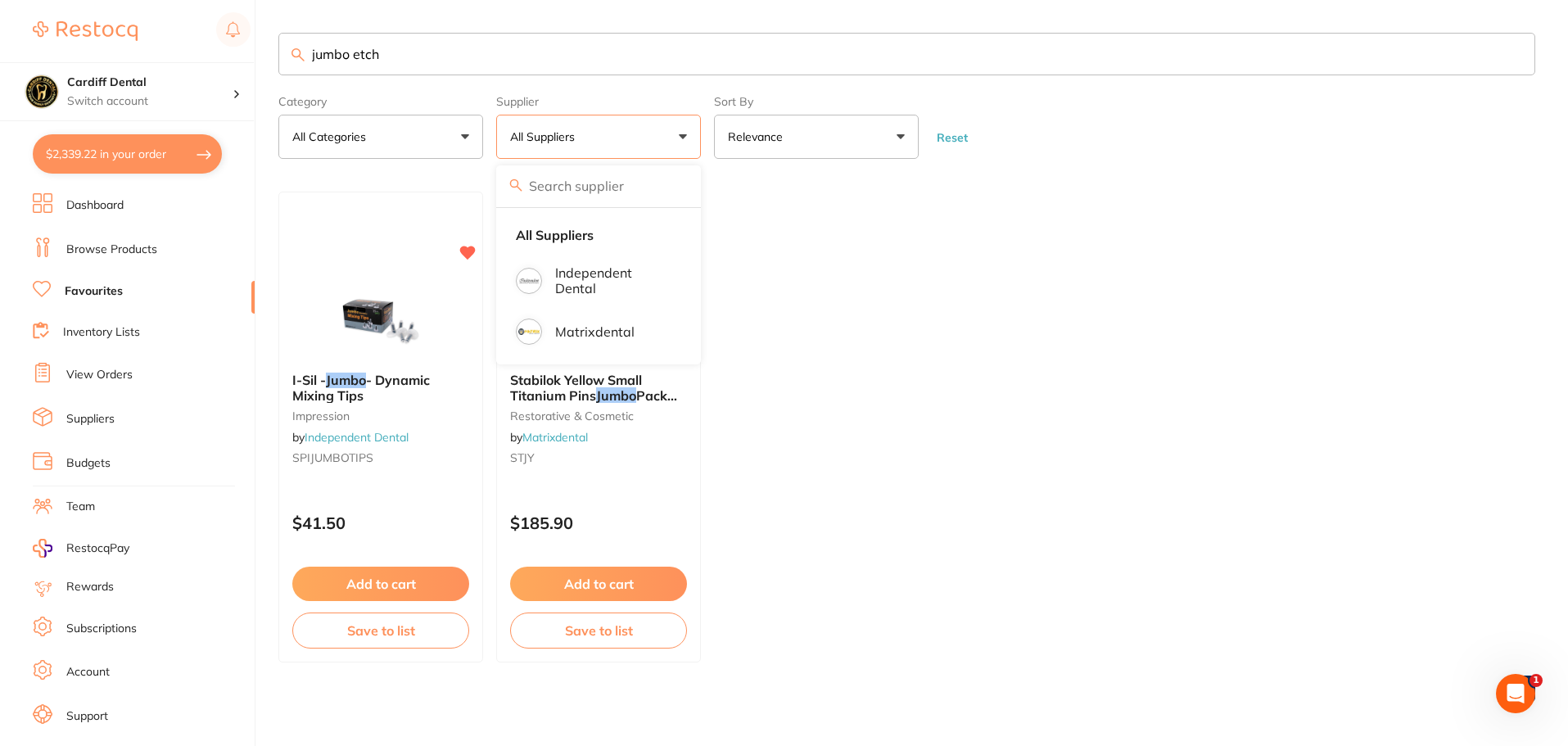
click at [822, 276] on ul "I-Sil - Jumbo - Dynamic Mixing Tips impression by Independent Dental SPIJUMBOTI…" at bounding box center [907, 427] width 1257 height 471
drag, startPoint x: 425, startPoint y: 58, endPoint x: 308, endPoint y: 57, distance: 117.0
click at [308, 57] on input "jumbo etch" at bounding box center [907, 53] width 1257 height 43
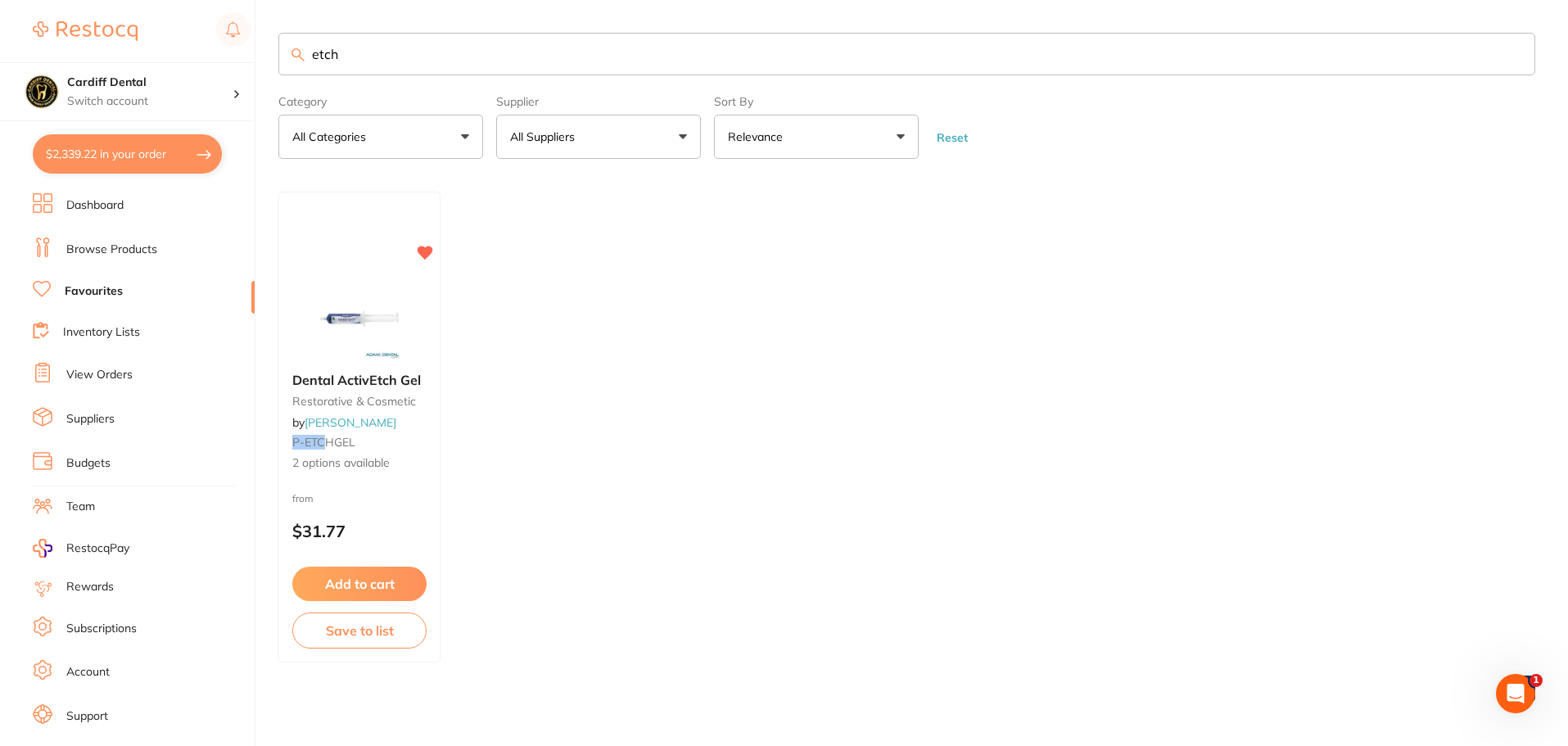
click at [404, 55] on input "etch" at bounding box center [907, 53] width 1257 height 43
type input "etch"
click at [399, 477] on div "Dental ActivEtch Gel restorative & cosmetic by [PERSON_NAME] P-ETC HGEL 2 optio…" at bounding box center [359, 422] width 162 height 126
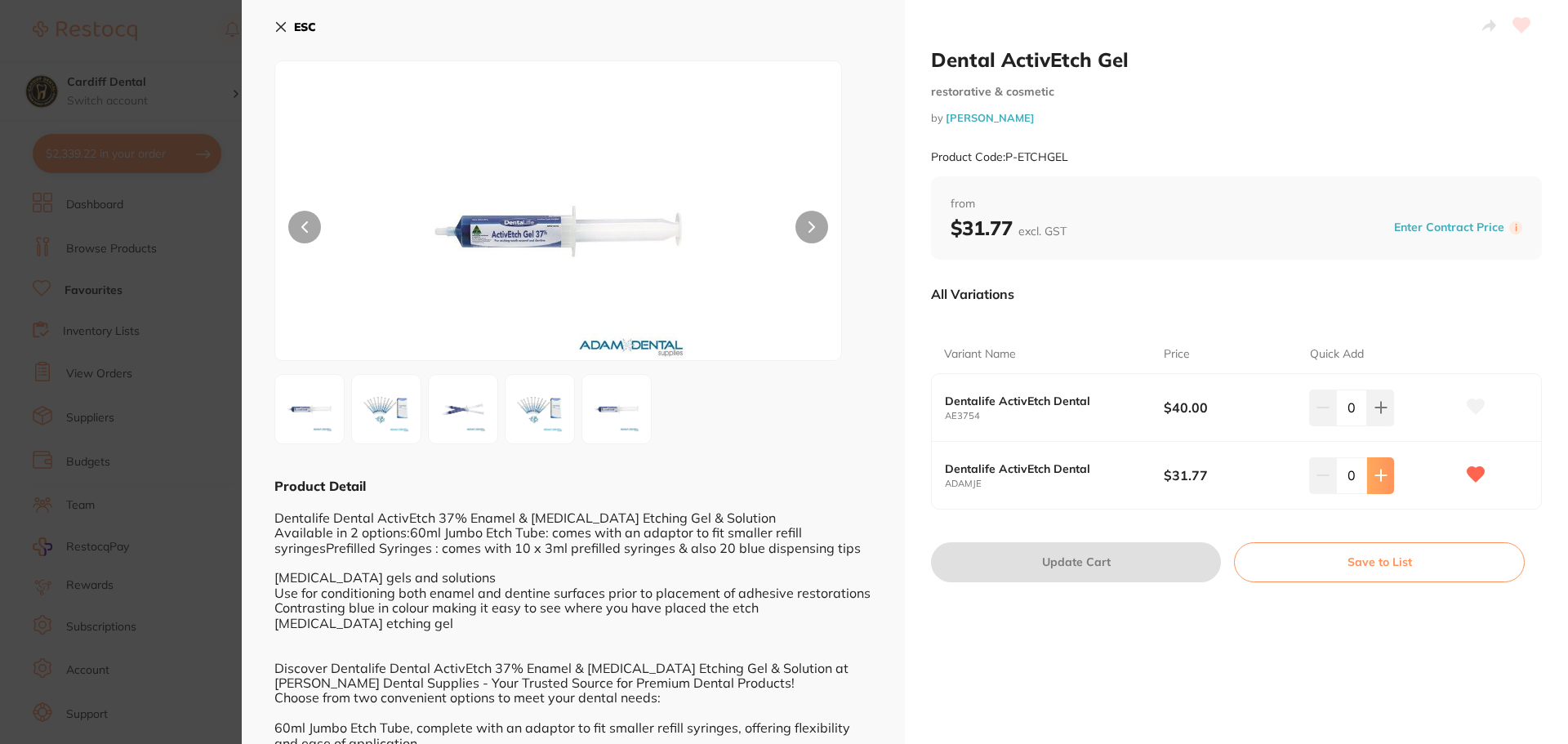
click at [1382, 477] on icon at bounding box center [1381, 476] width 11 height 11
type input "1"
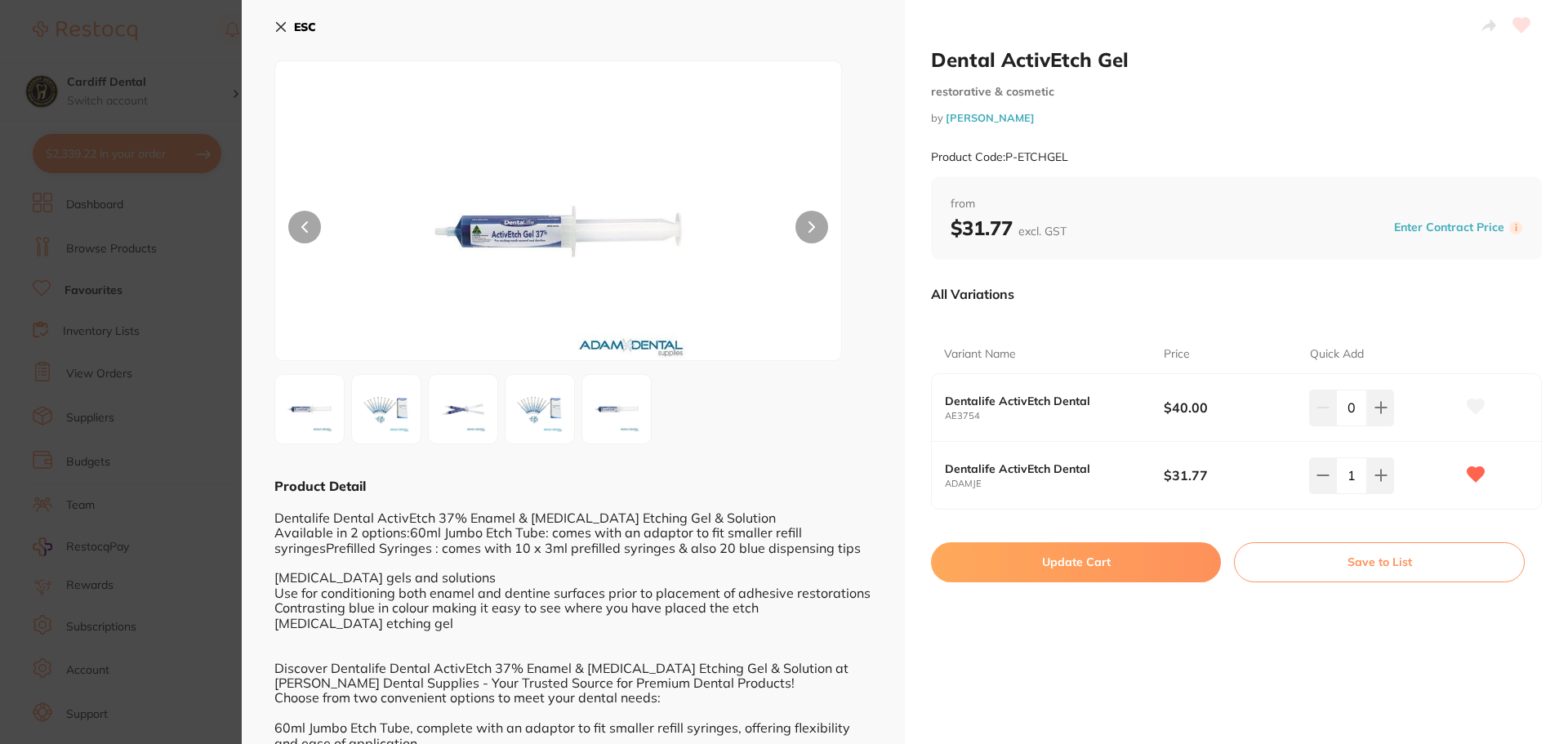
click at [1088, 556] on button "Update Cart" at bounding box center [1076, 562] width 290 height 39
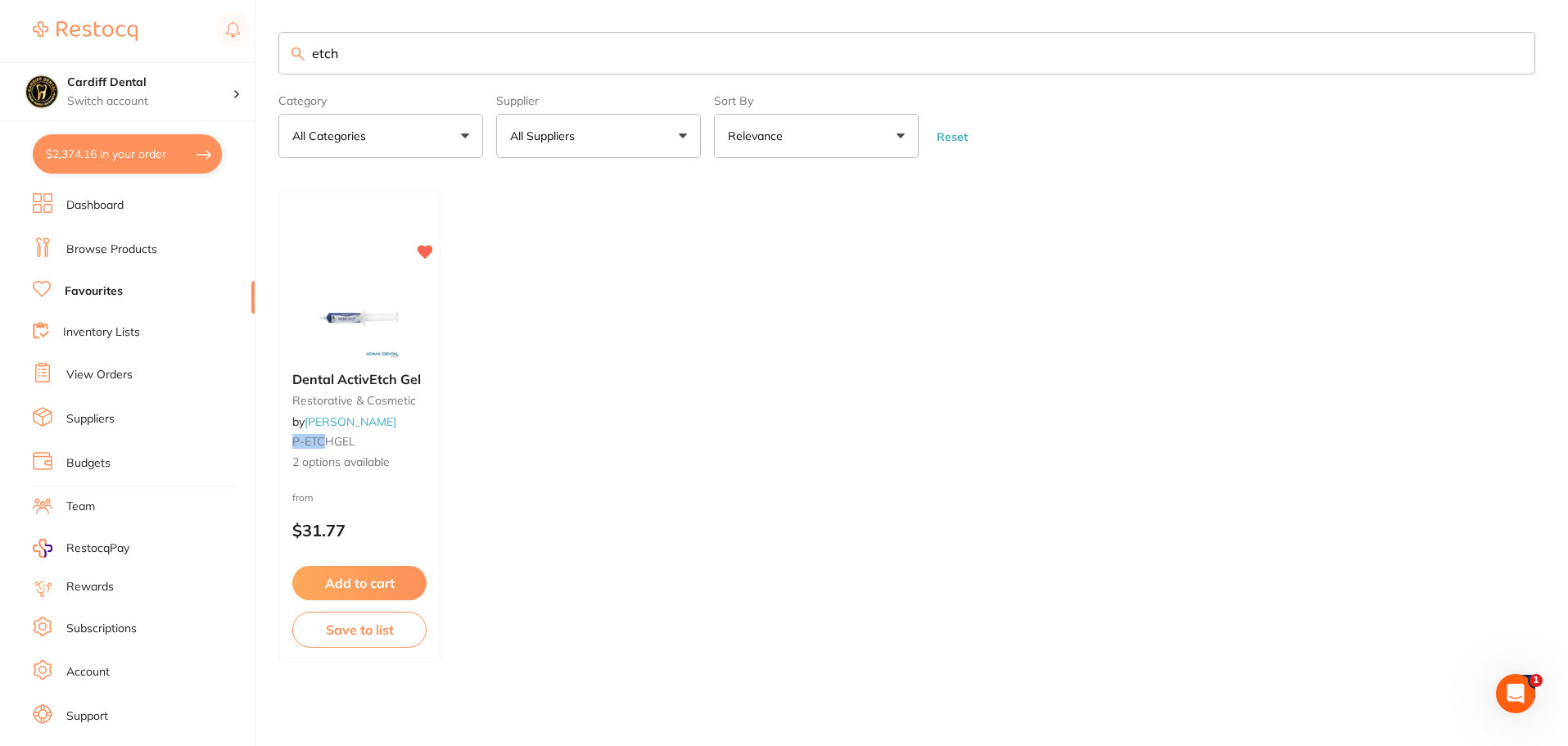
drag, startPoint x: 341, startPoint y: 53, endPoint x: 234, endPoint y: 53, distance: 107.0
click at [234, 53] on div "$2,374.16 Cardiff Dental Switch account Cardiff Dental $2,374.16 in your order …" at bounding box center [784, 372] width 1568 height 746
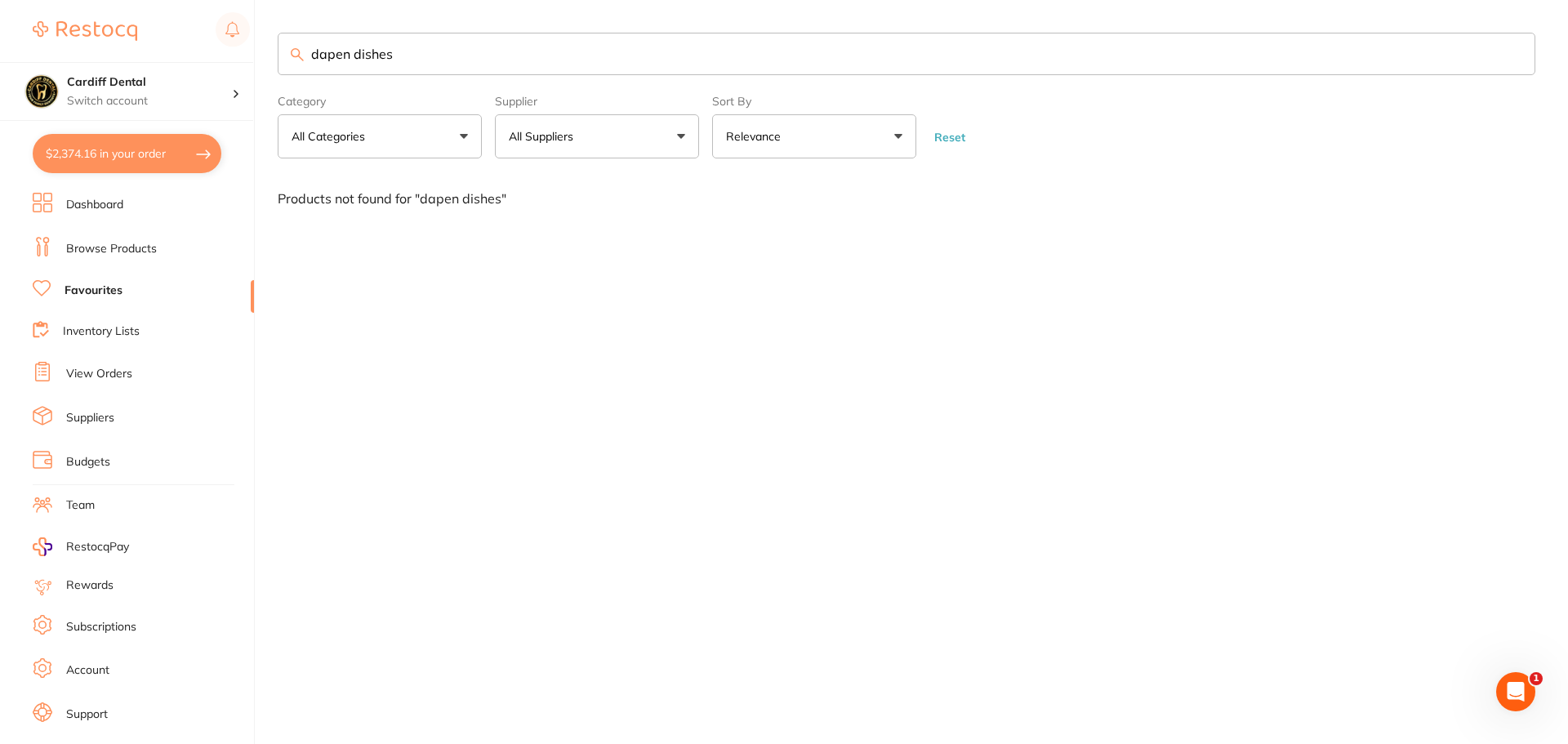
click at [442, 53] on input "dapen dishes" at bounding box center [907, 53] width 1258 height 42
click at [445, 58] on input "dapen dishes" at bounding box center [907, 53] width 1258 height 42
click at [332, 56] on input "dapen dishe" at bounding box center [907, 53] width 1258 height 42
click at [452, 56] on input "[PERSON_NAME] dishe" at bounding box center [907, 53] width 1258 height 42
type input "[PERSON_NAME] dishes"
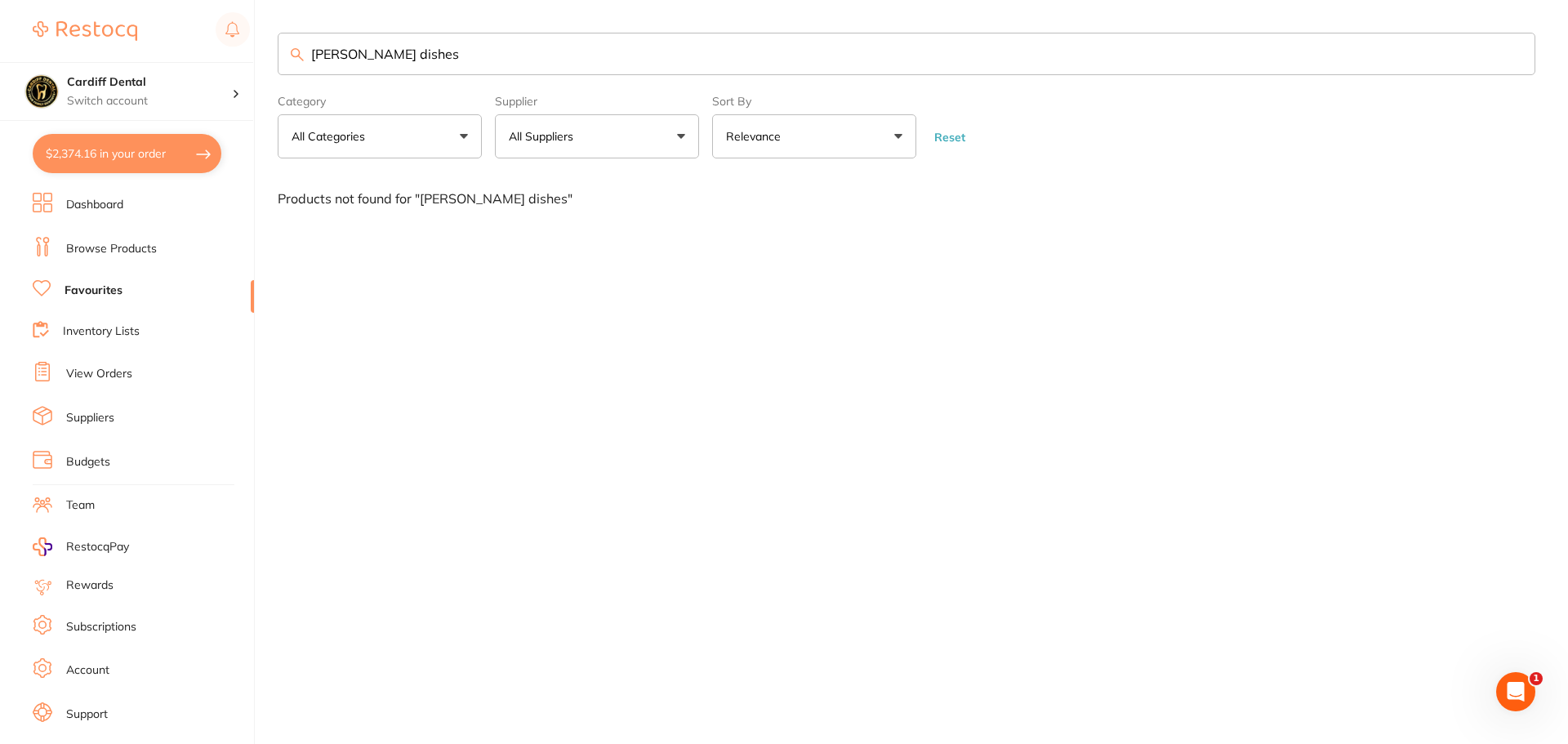
drag, startPoint x: 433, startPoint y: 50, endPoint x: 299, endPoint y: 58, distance: 134.2
click at [299, 58] on div "[PERSON_NAME] dishes" at bounding box center [907, 53] width 1258 height 42
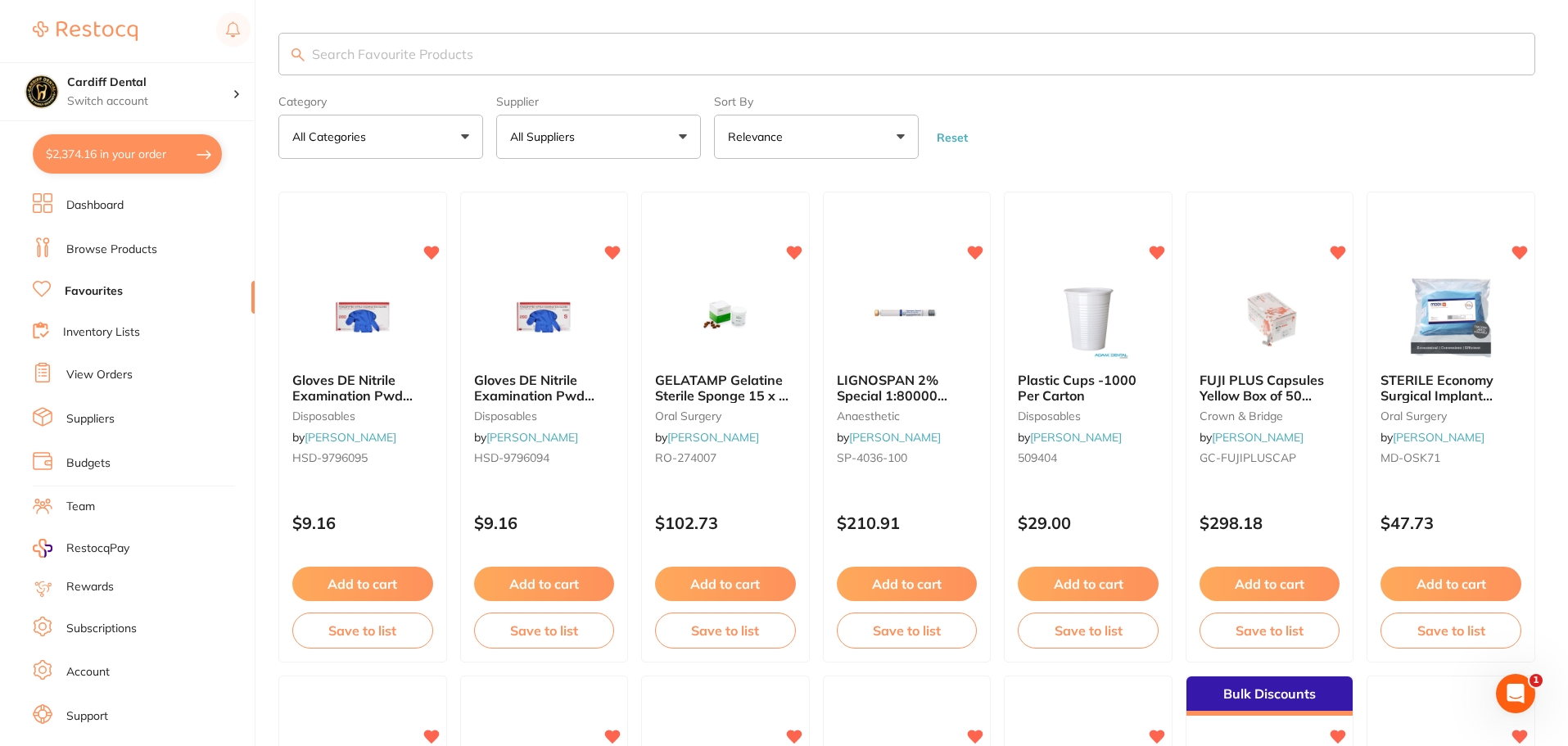
click at [363, 53] on input "search" at bounding box center [907, 53] width 1257 height 43
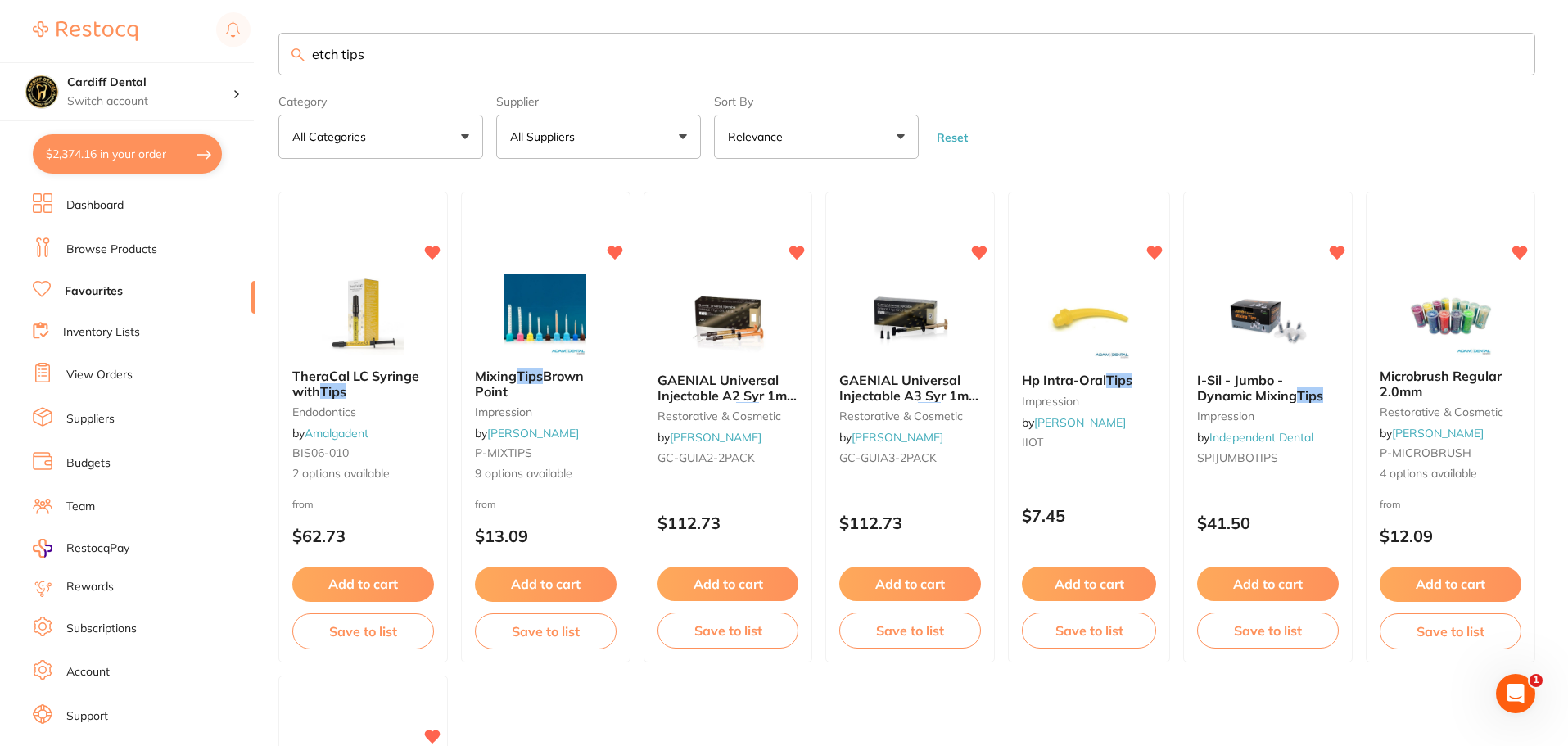
type input "etch tips"
click at [112, 250] on link "Browse Products" at bounding box center [111, 250] width 90 height 16
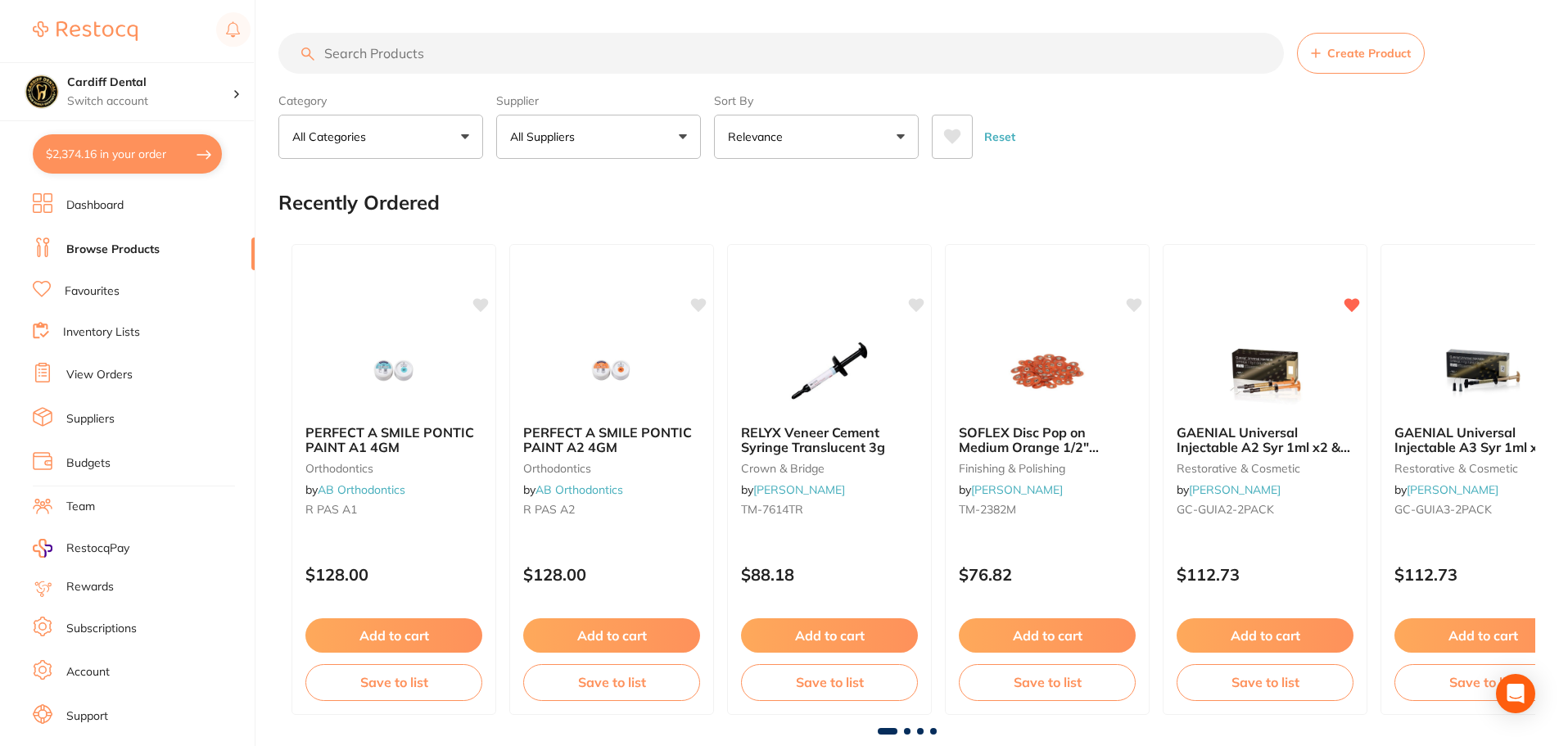
click at [430, 50] on input "search" at bounding box center [781, 53] width 1005 height 41
type input "etch tips"
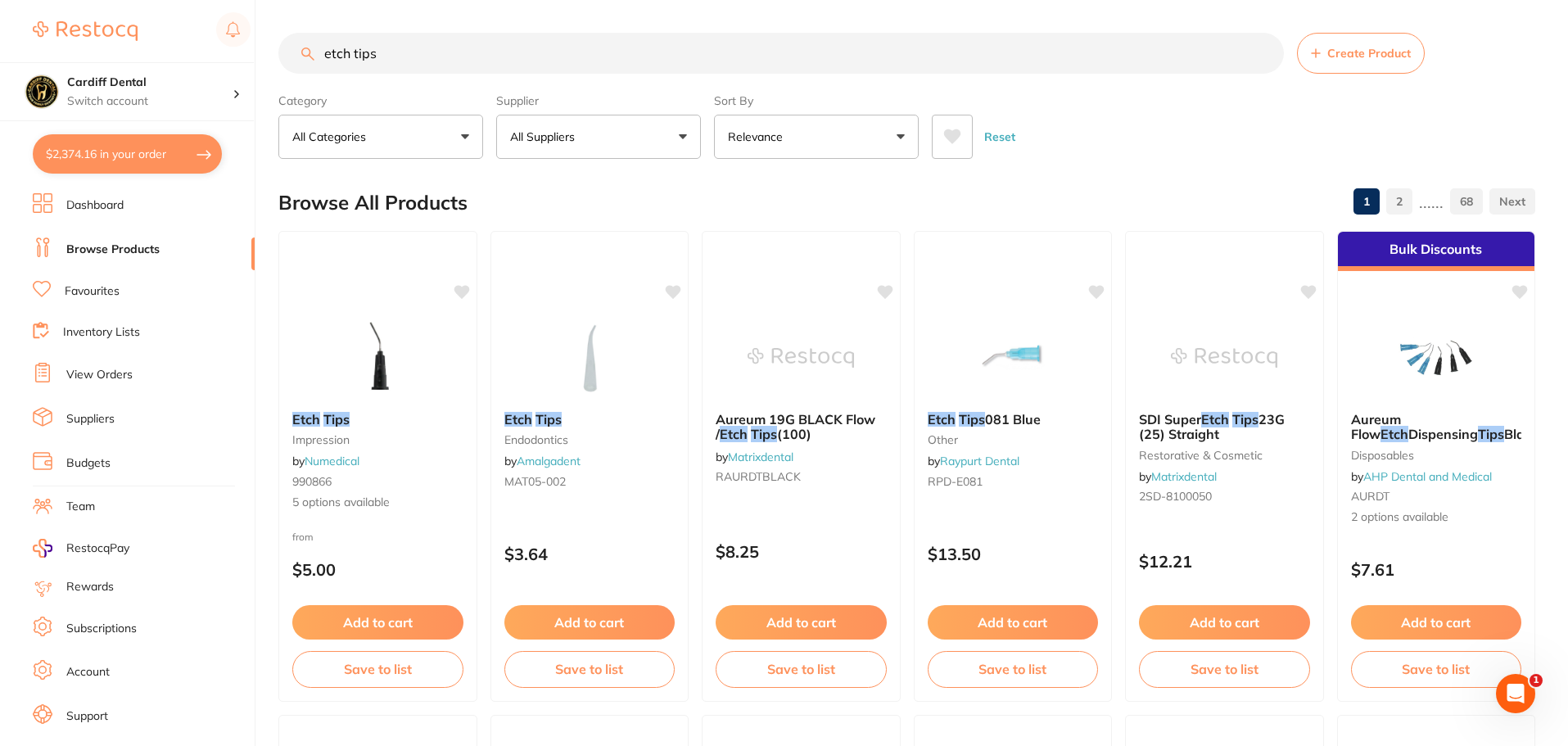
click at [678, 134] on button "All Suppliers" at bounding box center [598, 137] width 204 height 44
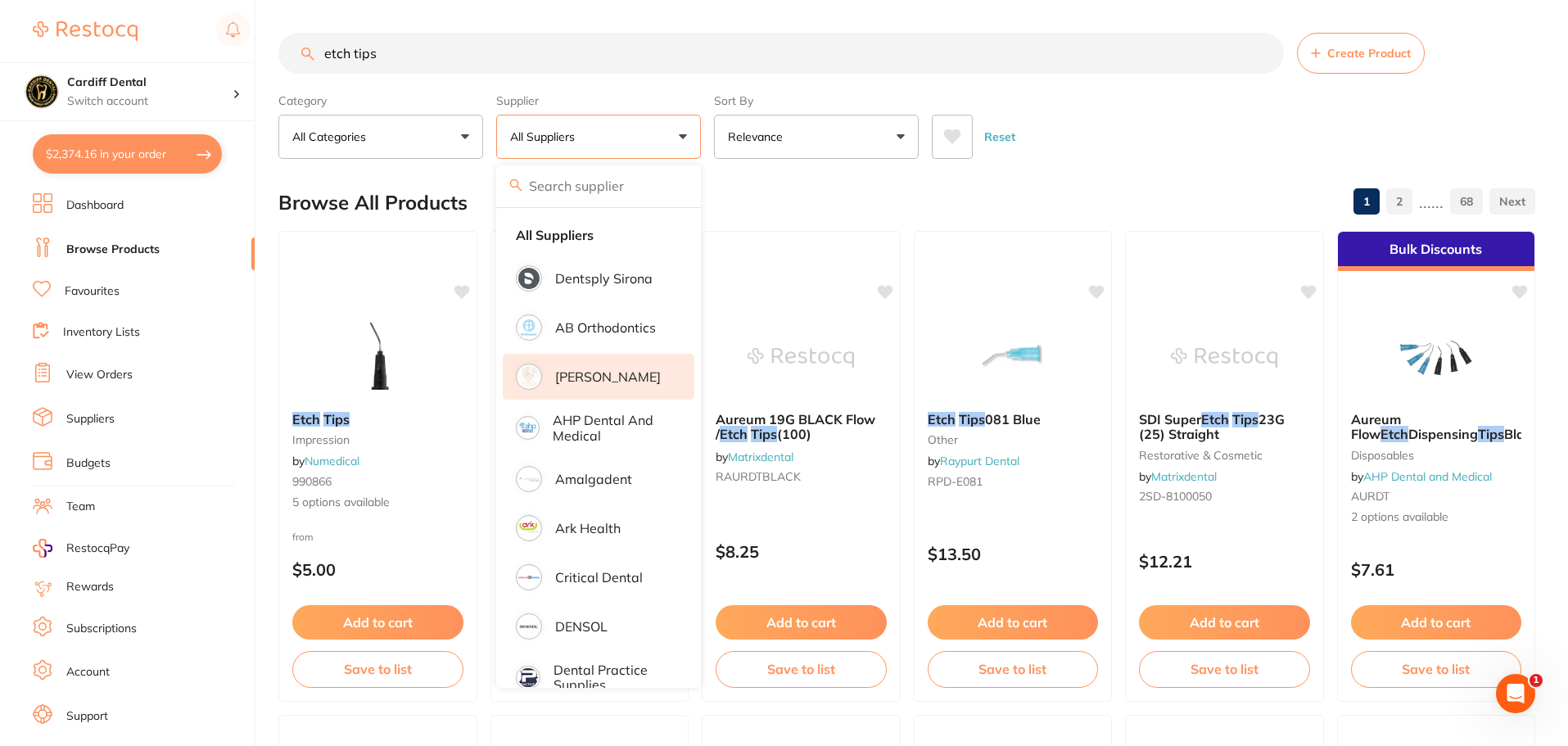
click at [633, 375] on p "[PERSON_NAME]" at bounding box center [608, 377] width 106 height 14
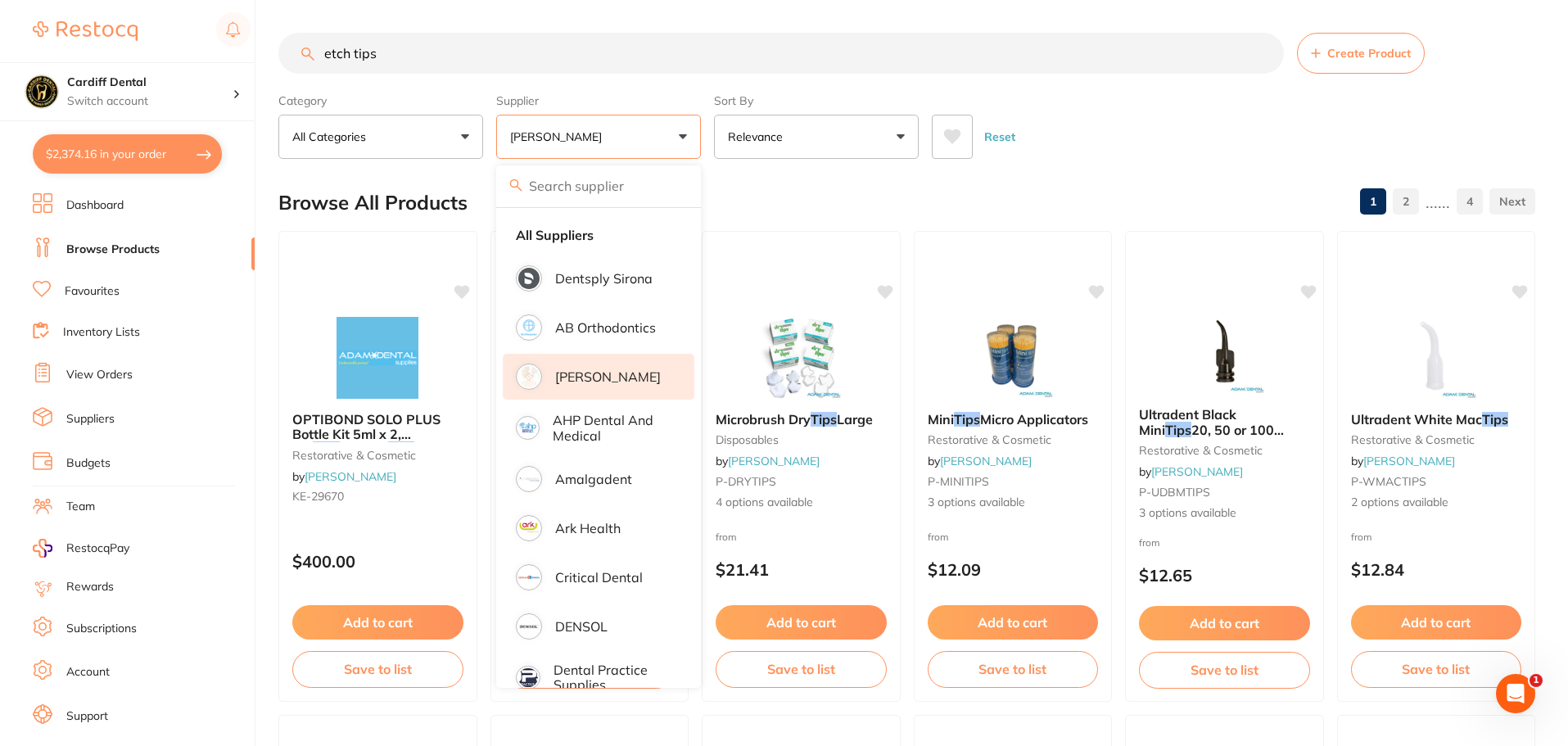
click at [621, 375] on p "[PERSON_NAME]" at bounding box center [608, 377] width 106 height 14
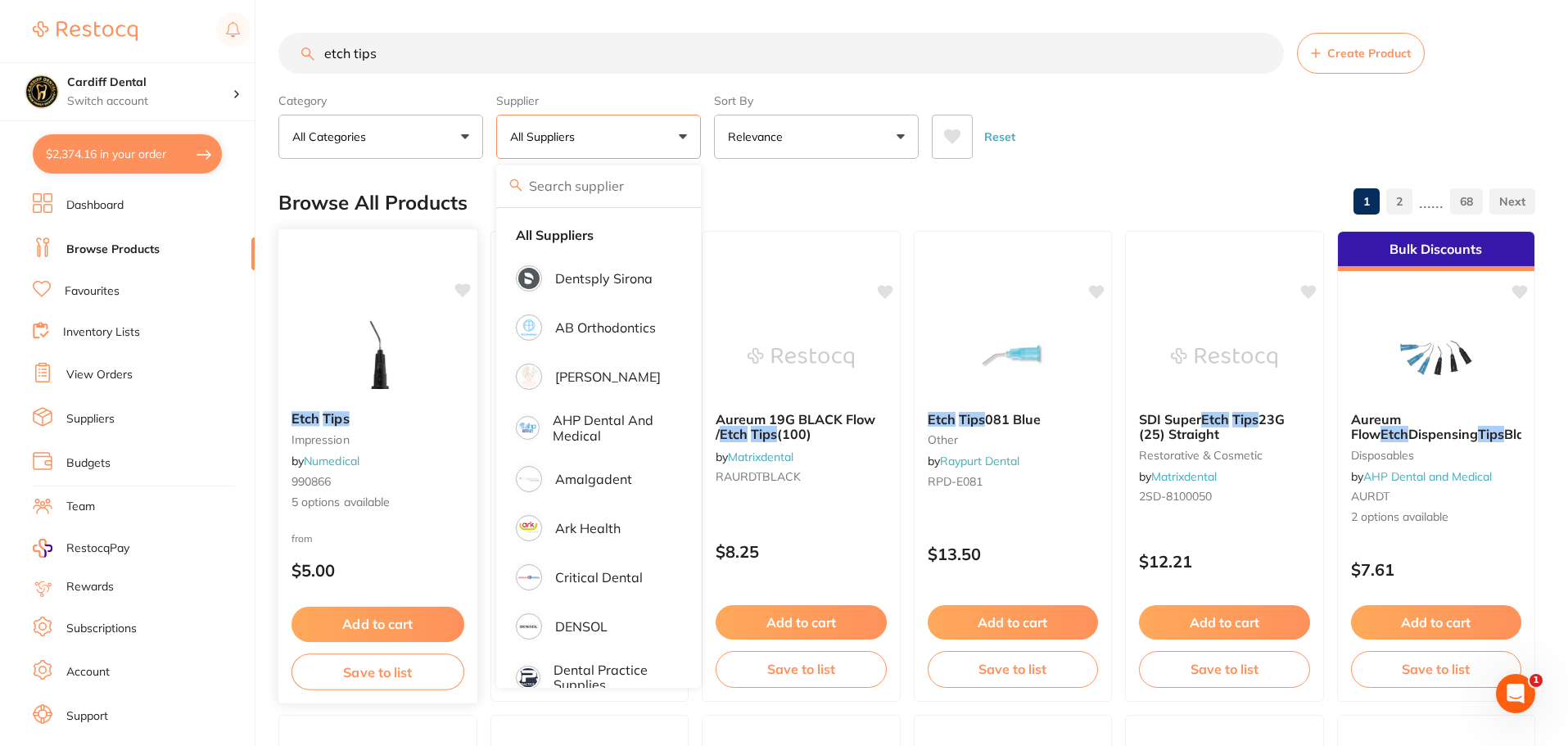
click at [413, 460] on div "Etch Tips impression by Numedical 990866 5 options available" at bounding box center [378, 461] width 199 height 126
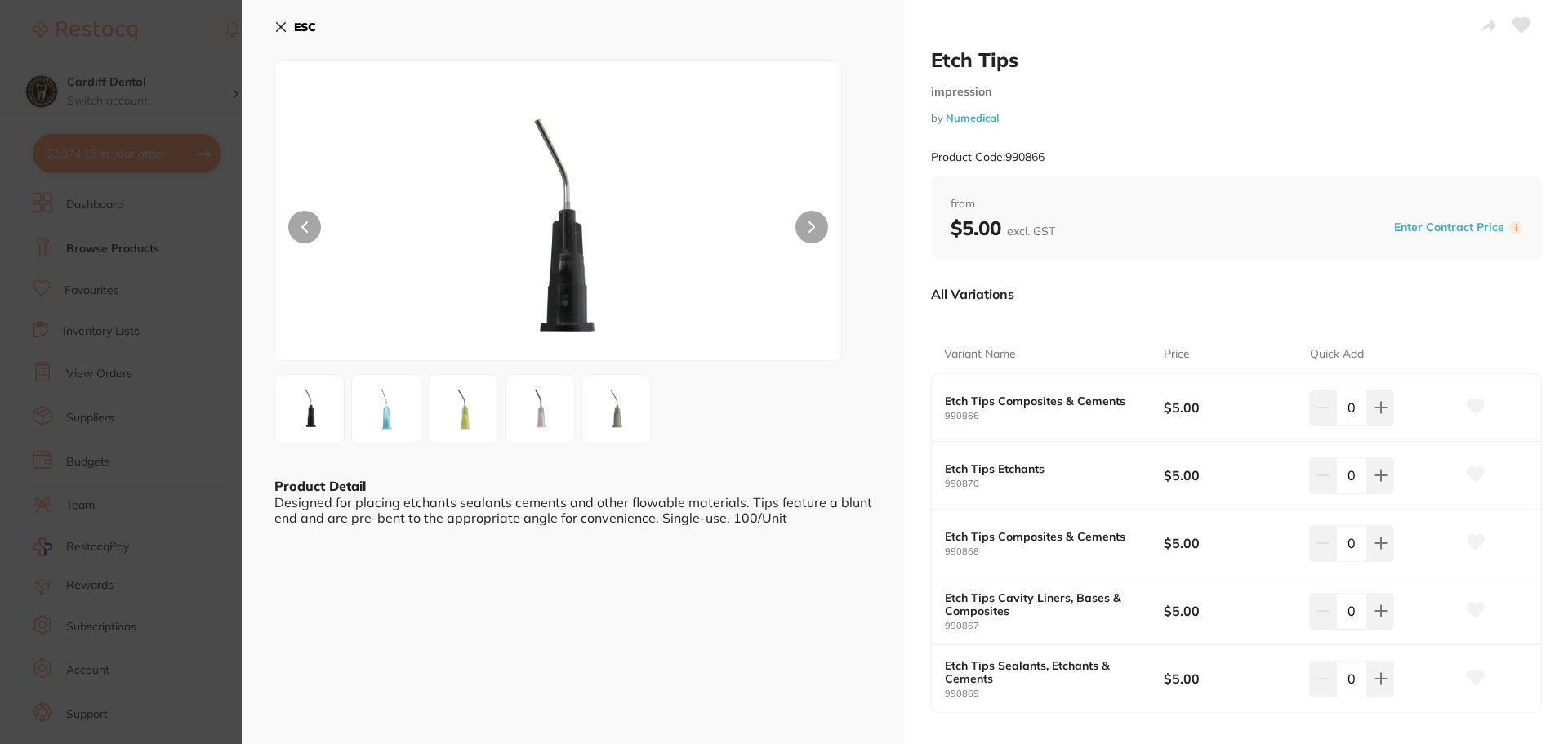
click at [279, 24] on icon at bounding box center [282, 27] width 9 height 9
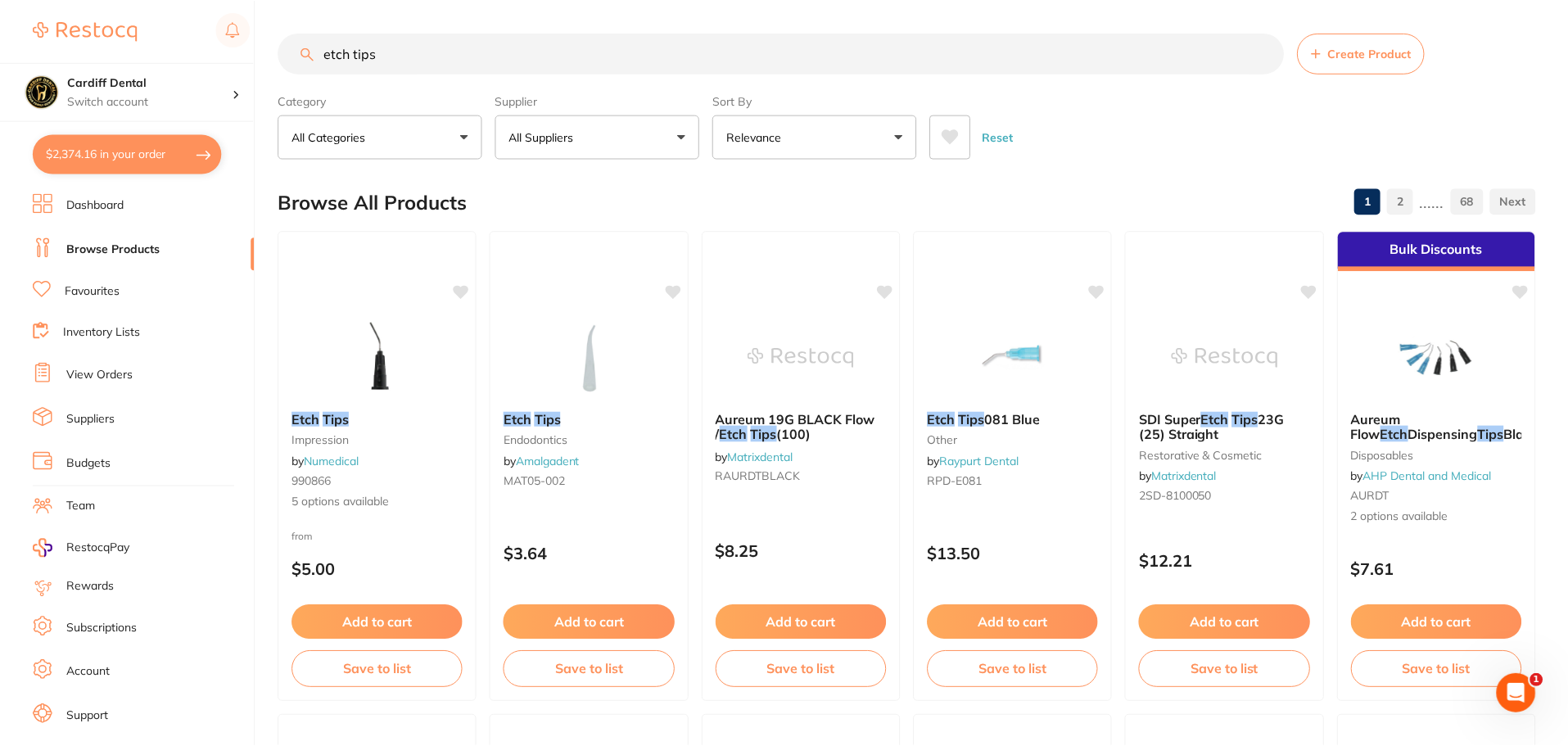
scroll to position [6, 0]
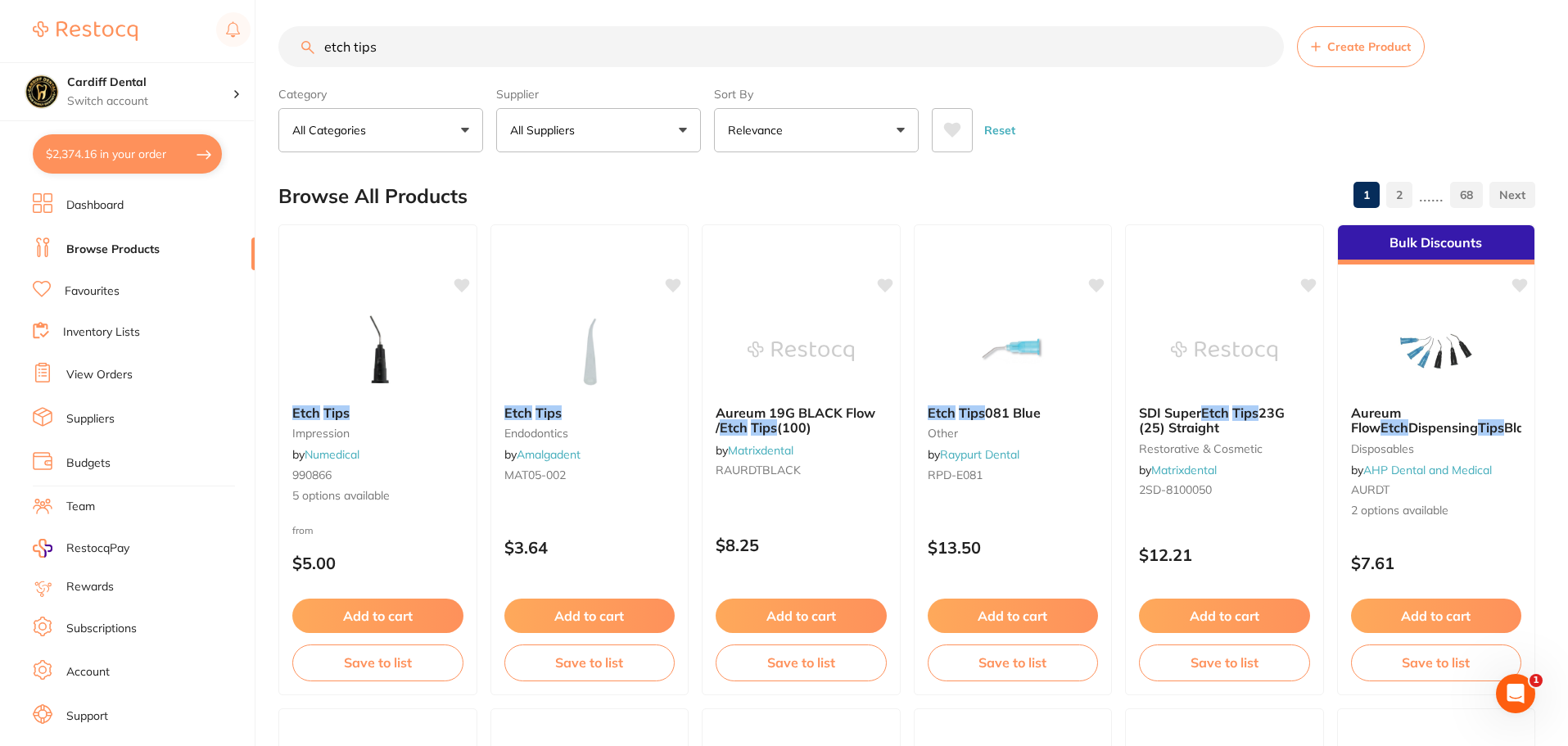
click at [679, 134] on button "All Suppliers" at bounding box center [598, 129] width 204 height 44
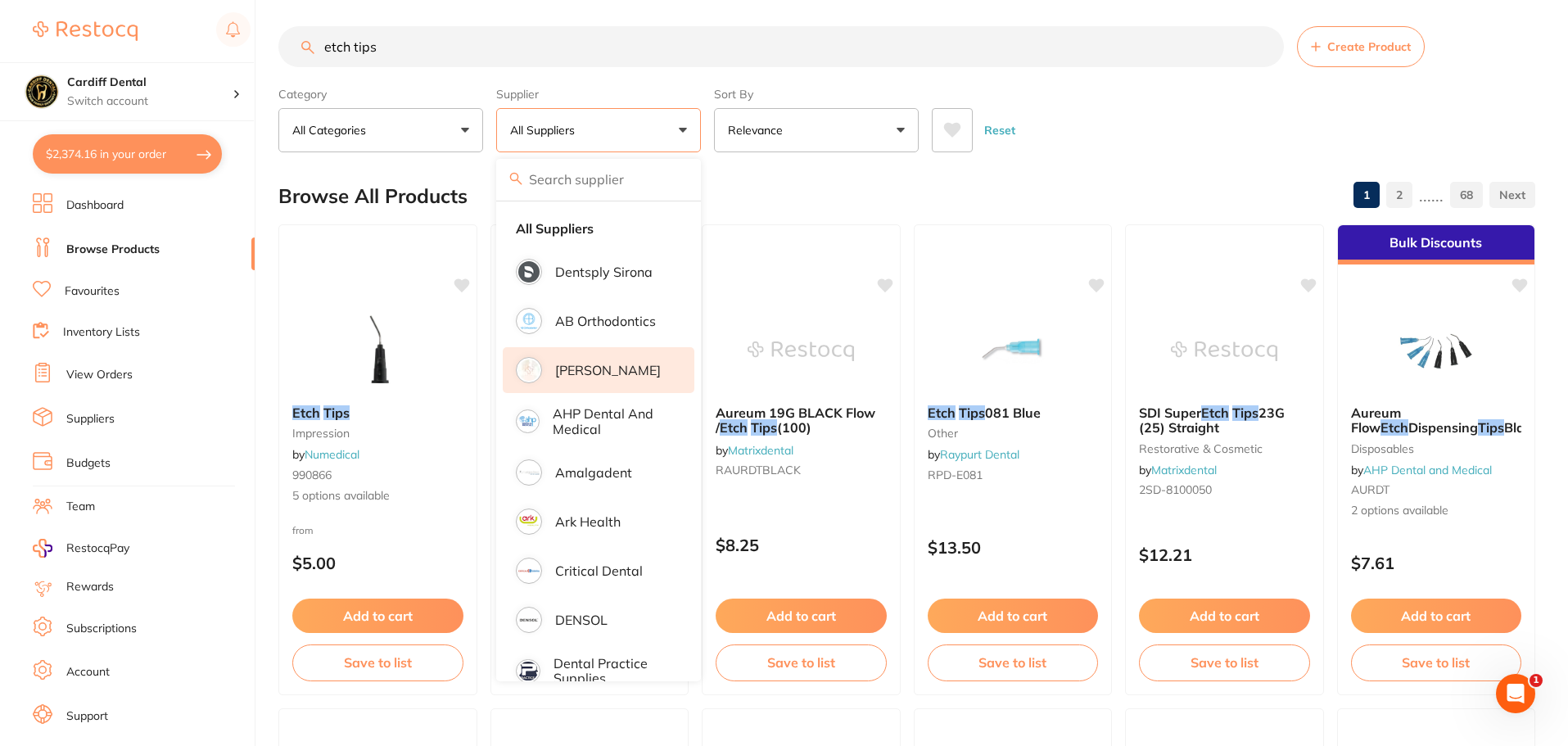
click at [585, 373] on p "[PERSON_NAME]" at bounding box center [608, 370] width 106 height 14
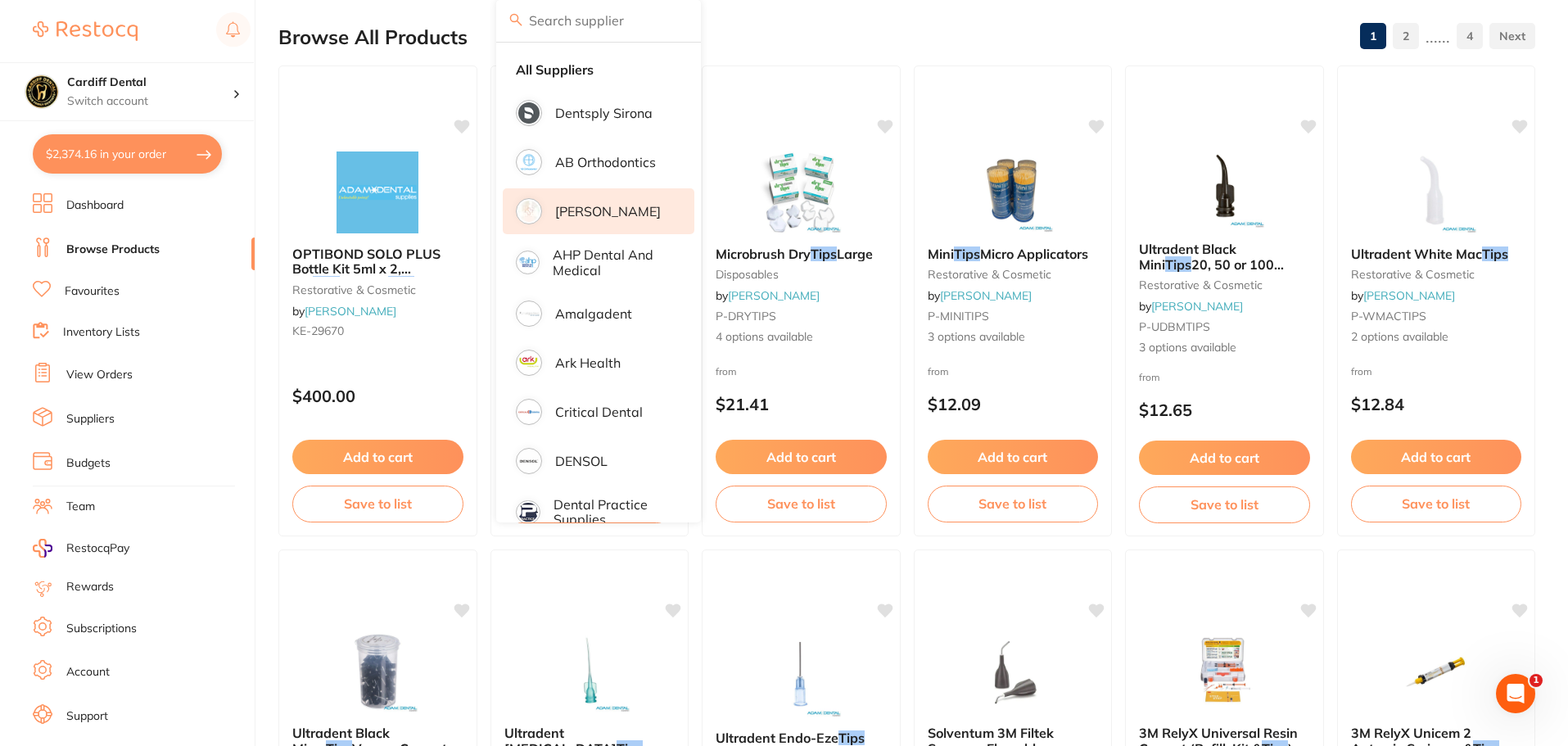
scroll to position [0, 0]
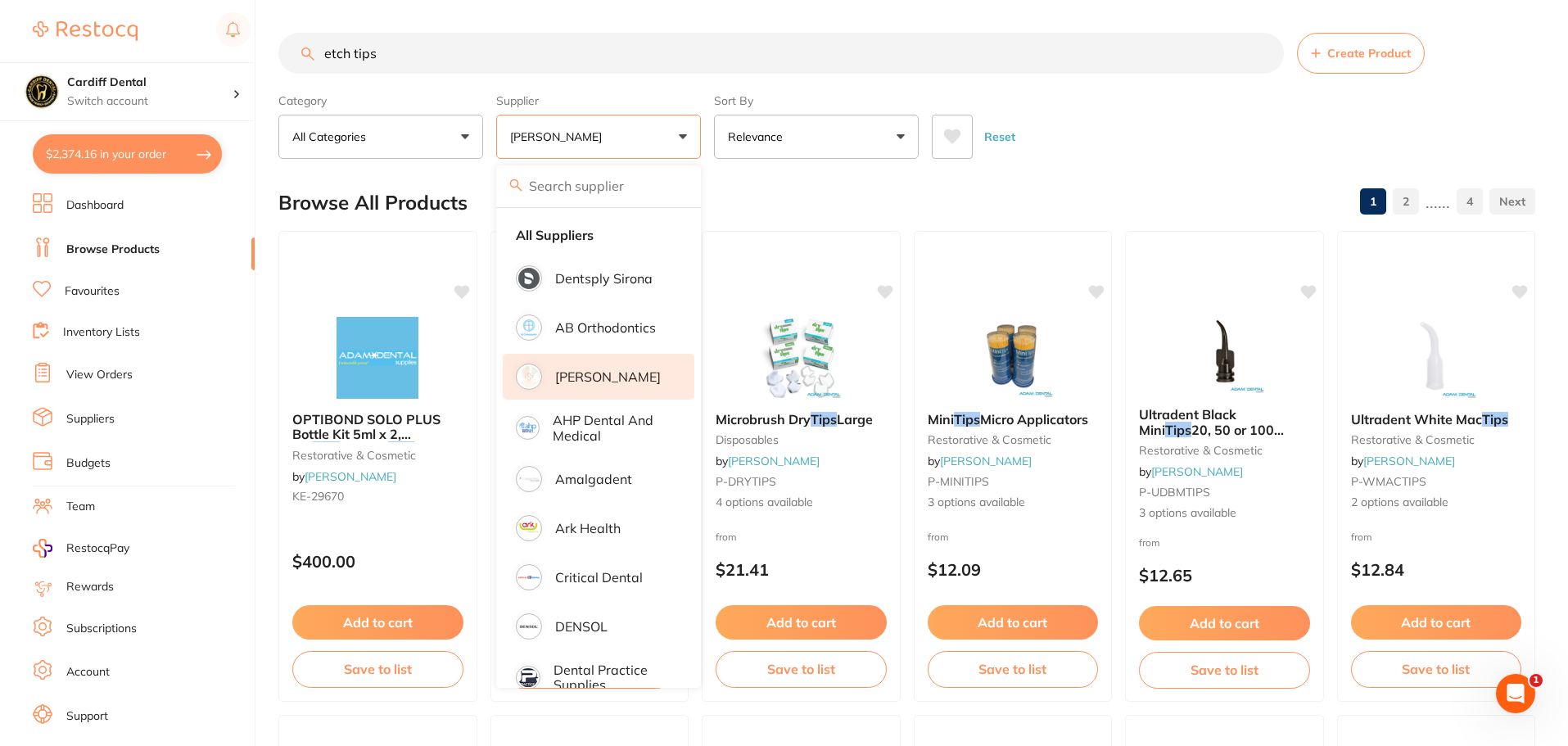
click at [425, 49] on input "etch tips" at bounding box center [781, 53] width 1005 height 41
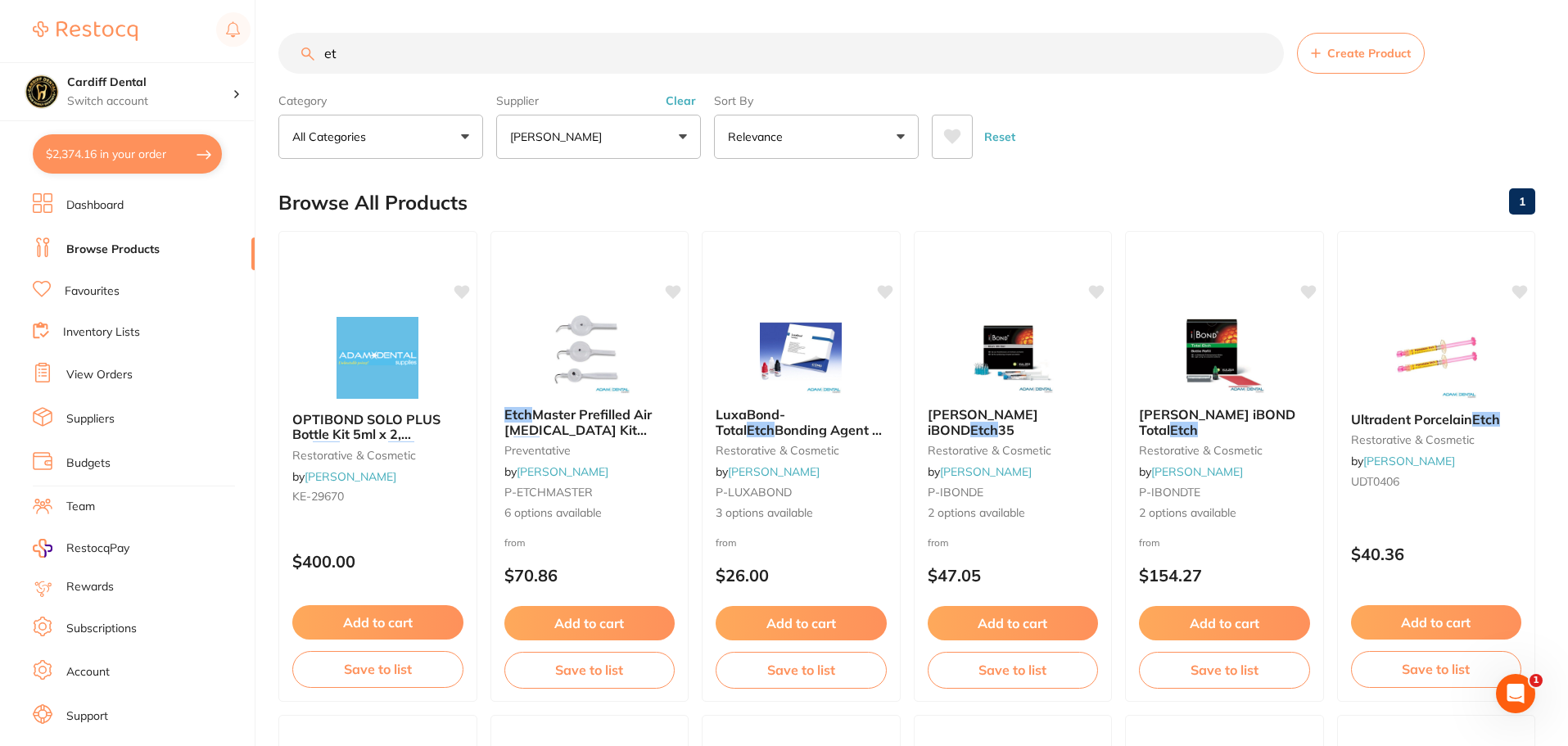
type input "e"
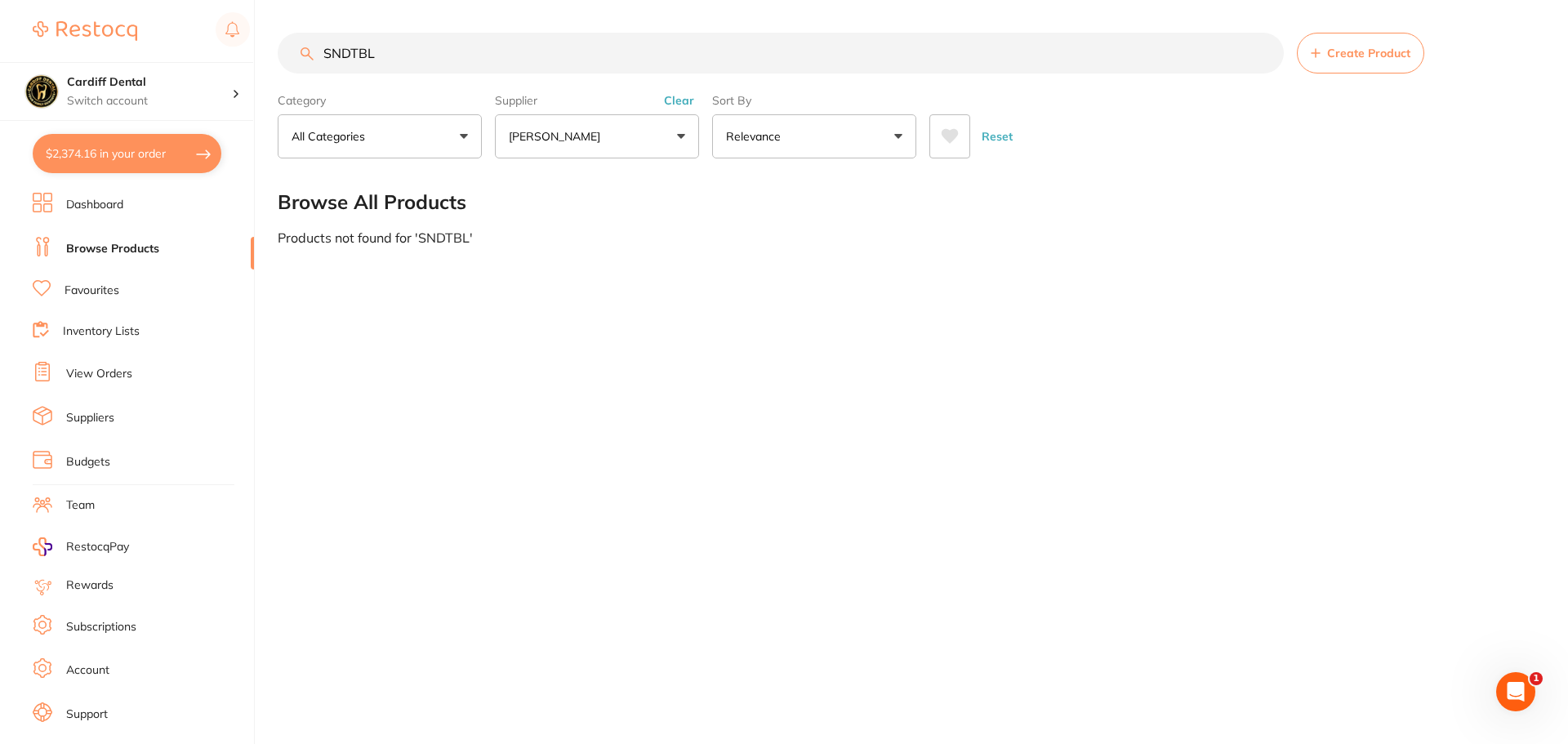
click at [661, 137] on button "[PERSON_NAME]" at bounding box center [597, 136] width 204 height 44
click at [679, 133] on button "[PERSON_NAME]" at bounding box center [597, 136] width 204 height 44
click at [405, 56] on input "SNDTBL" at bounding box center [781, 52] width 1007 height 41
type input "SNDTBL ETCH TIPS"
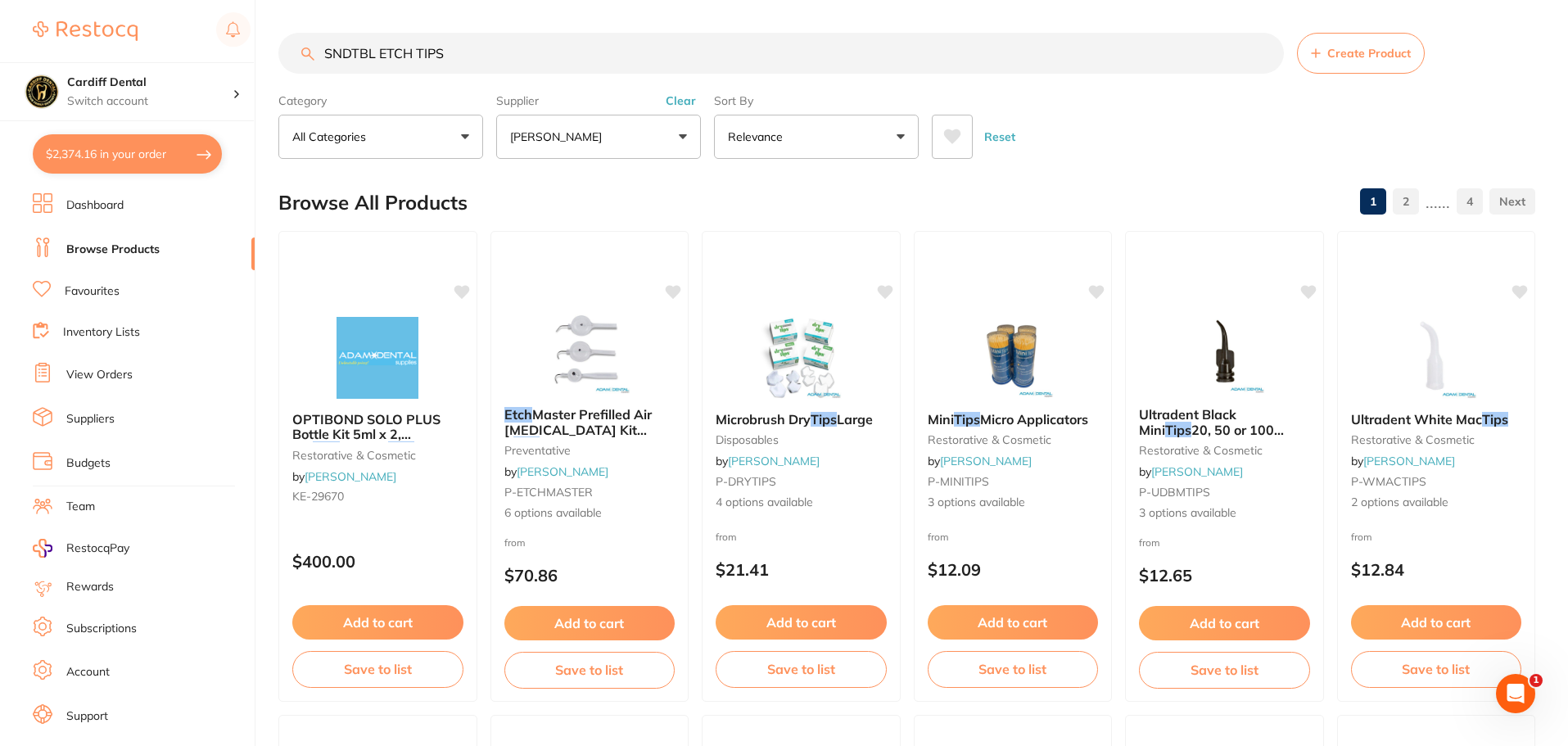
drag, startPoint x: 470, startPoint y: 43, endPoint x: 319, endPoint y: 48, distance: 151.1
click at [319, 48] on input "SNDTBL ETCH TIPS" at bounding box center [781, 53] width 1005 height 41
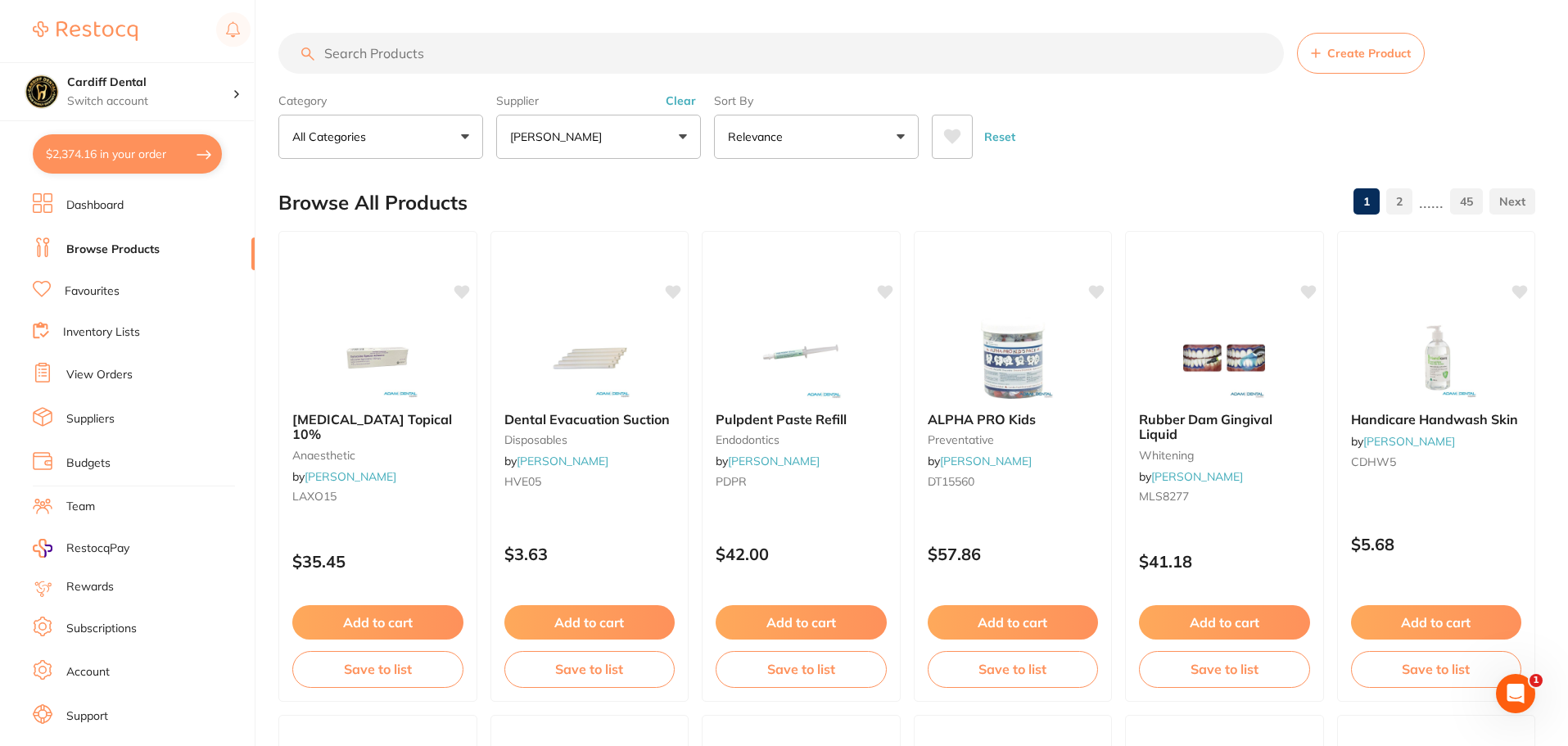
click at [375, 52] on input "search" at bounding box center [781, 53] width 1005 height 41
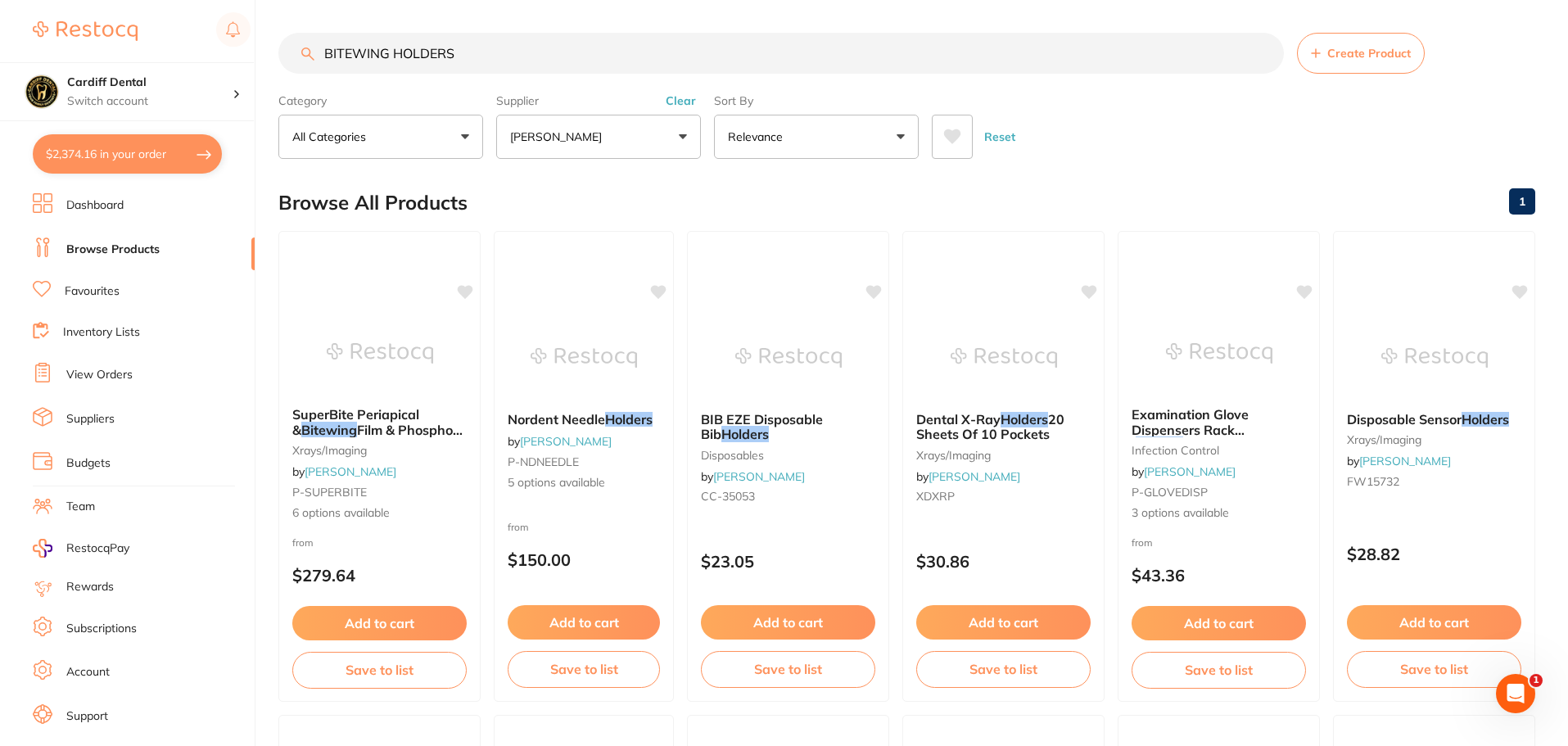
drag, startPoint x: 477, startPoint y: 53, endPoint x: 266, endPoint y: 53, distance: 211.0
click at [266, 53] on div "$2,374.16 Cardiff Dental Switch account Cardiff Dental $2,374.16 in your order …" at bounding box center [784, 373] width 1568 height 746
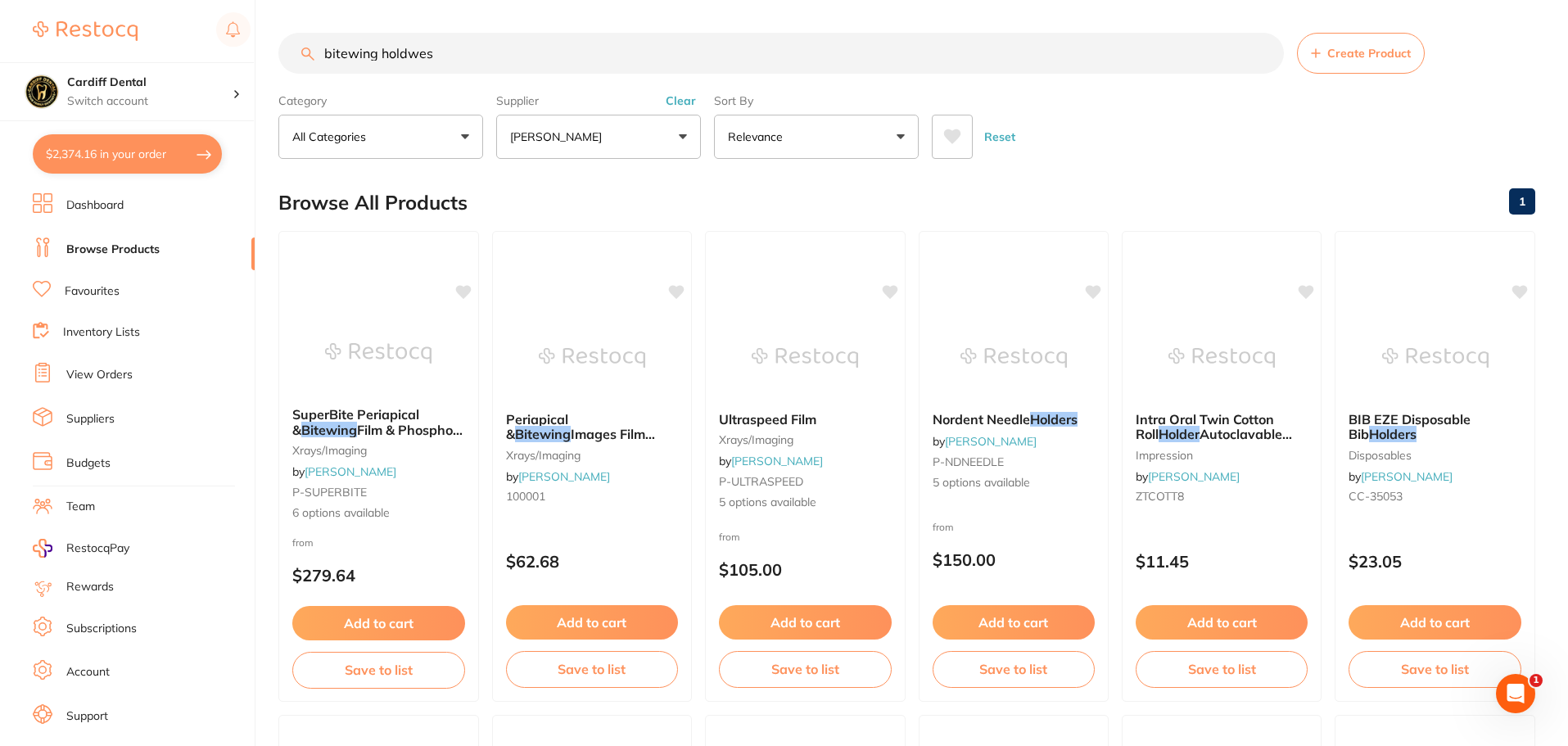
click at [417, 53] on input "bitewing holdwes" at bounding box center [781, 53] width 1005 height 41
click at [414, 54] on input "bitewing holdes" at bounding box center [781, 53] width 1005 height 41
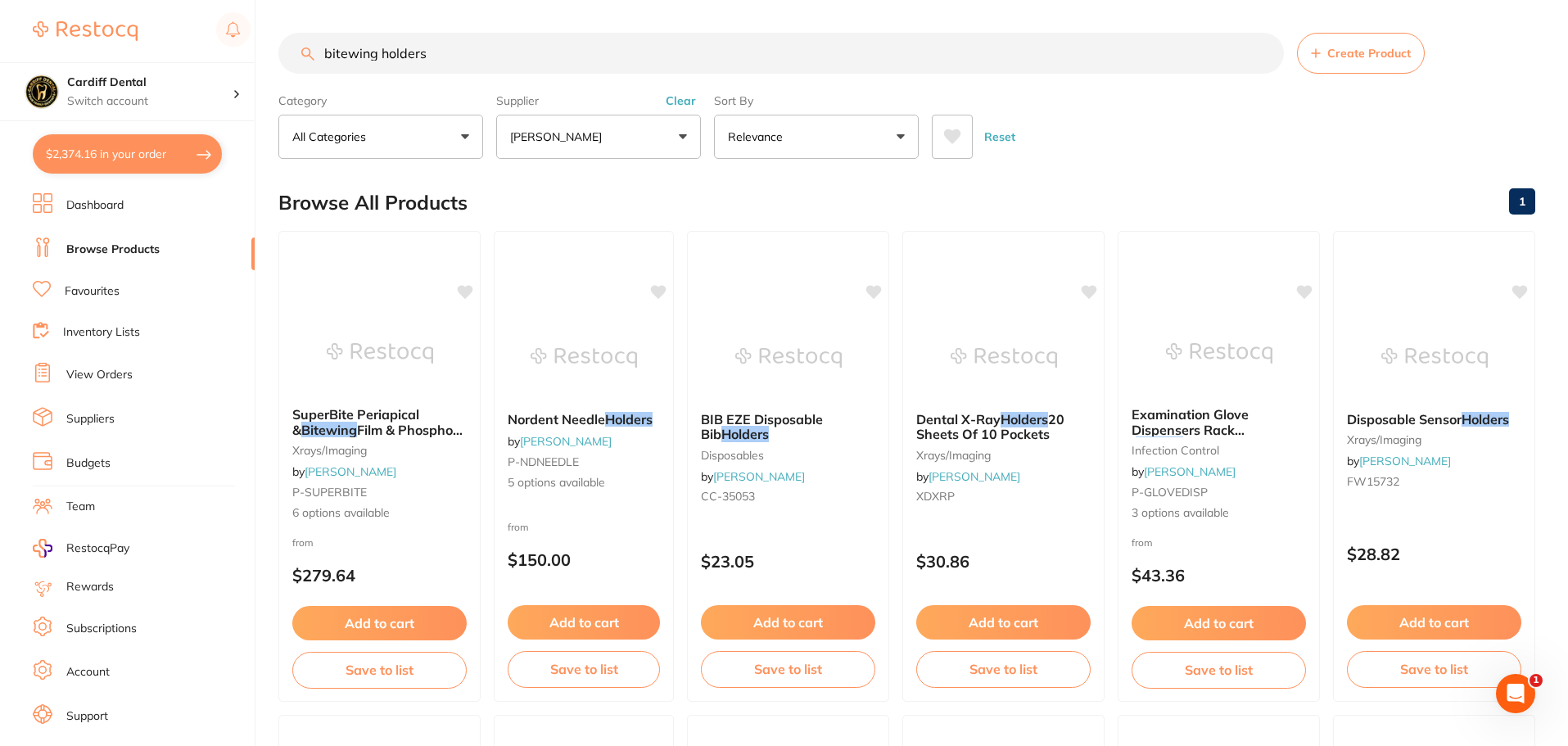
click at [318, 53] on input "bitewing holders" at bounding box center [781, 53] width 1005 height 41
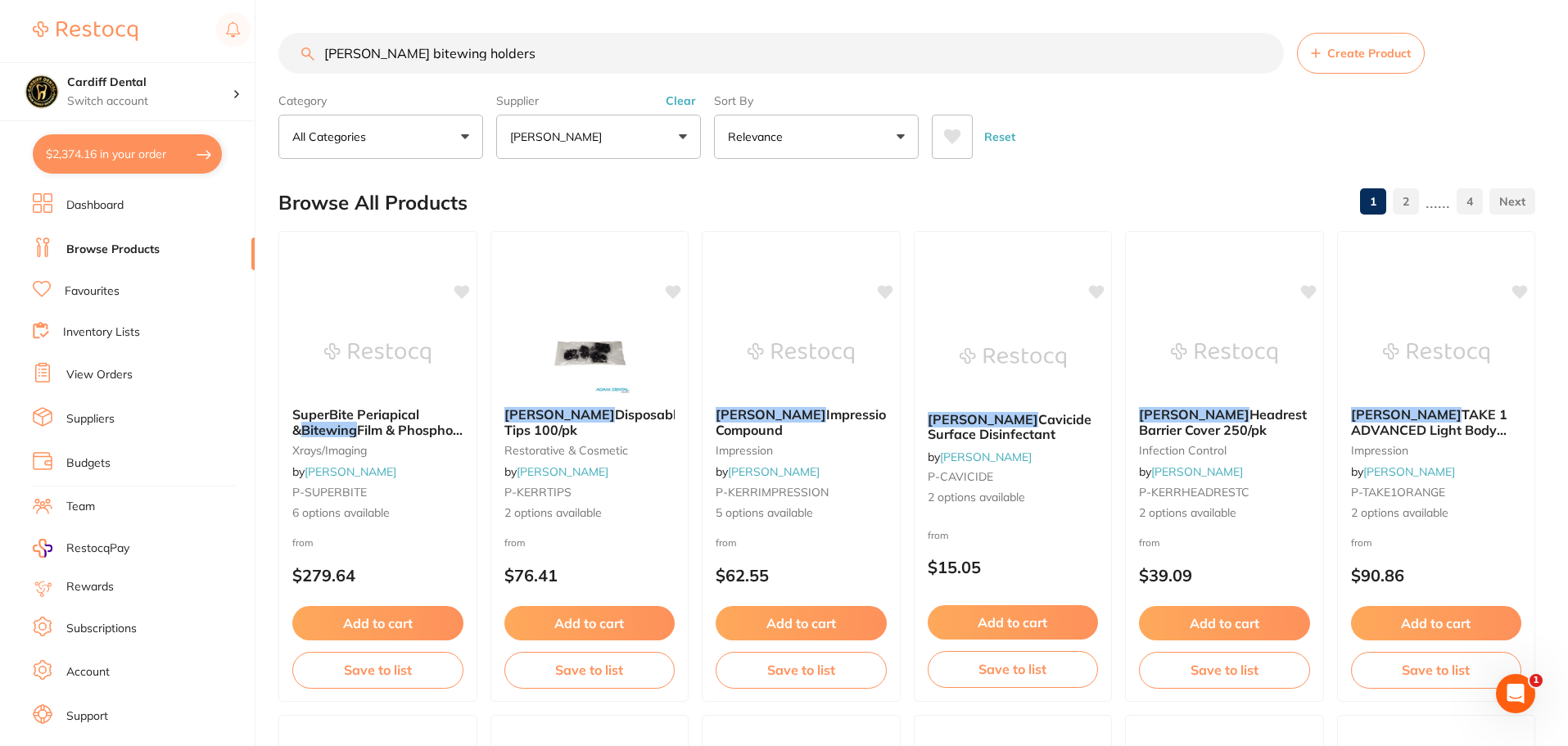
type input "kerr bitewing holders"
click at [166, 149] on button "$2,374.16 in your order" at bounding box center [127, 153] width 189 height 39
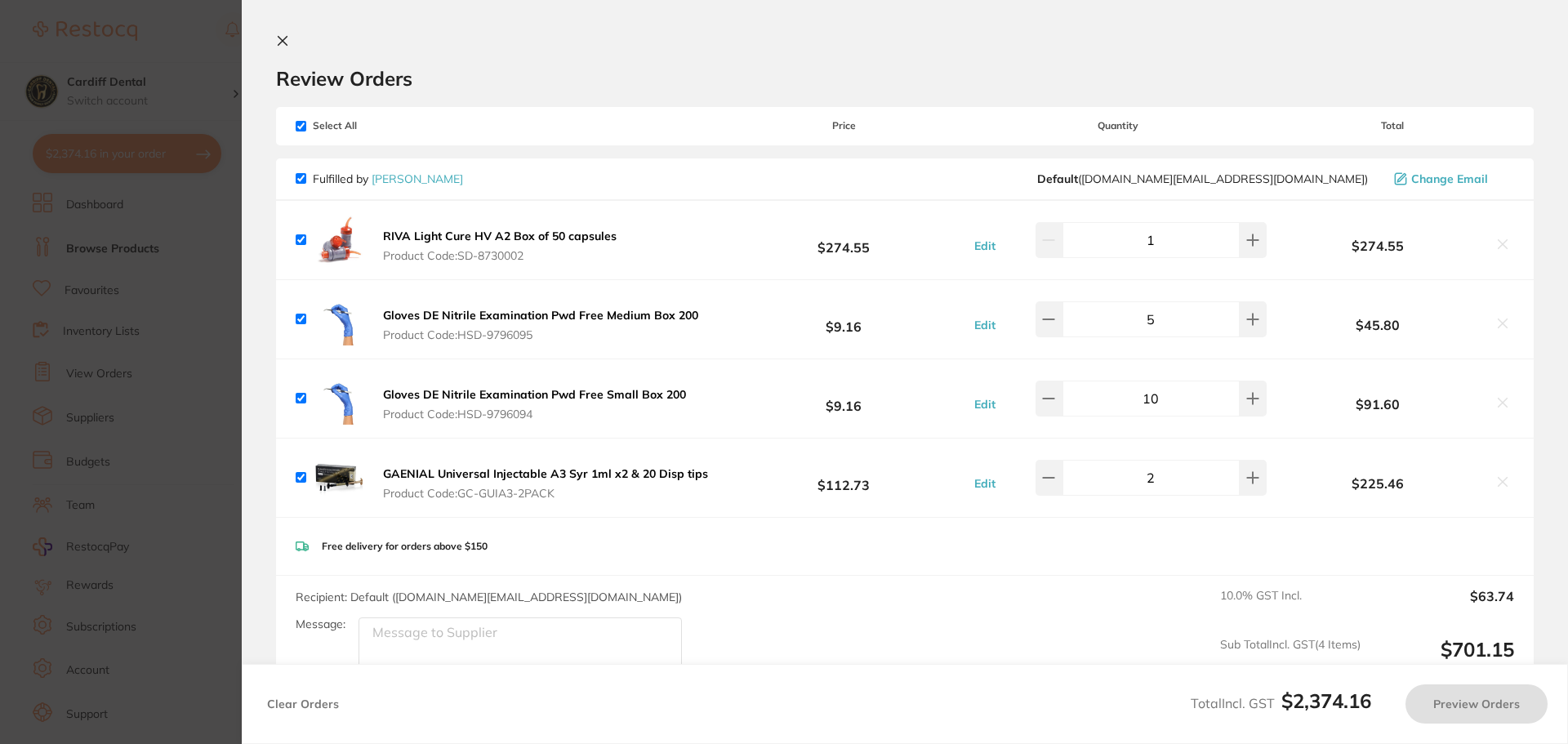
checkbox input "true"
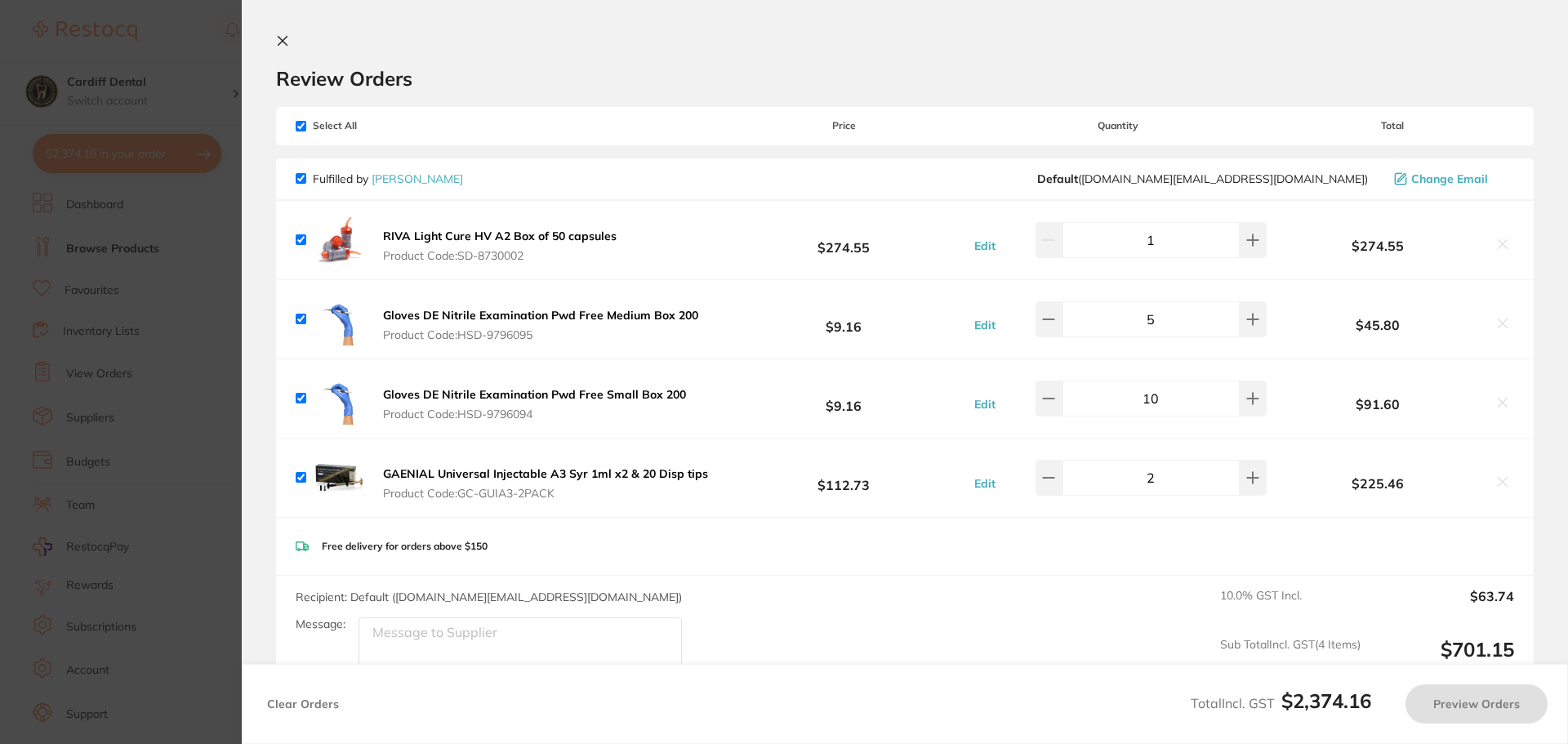
checkbox input "true"
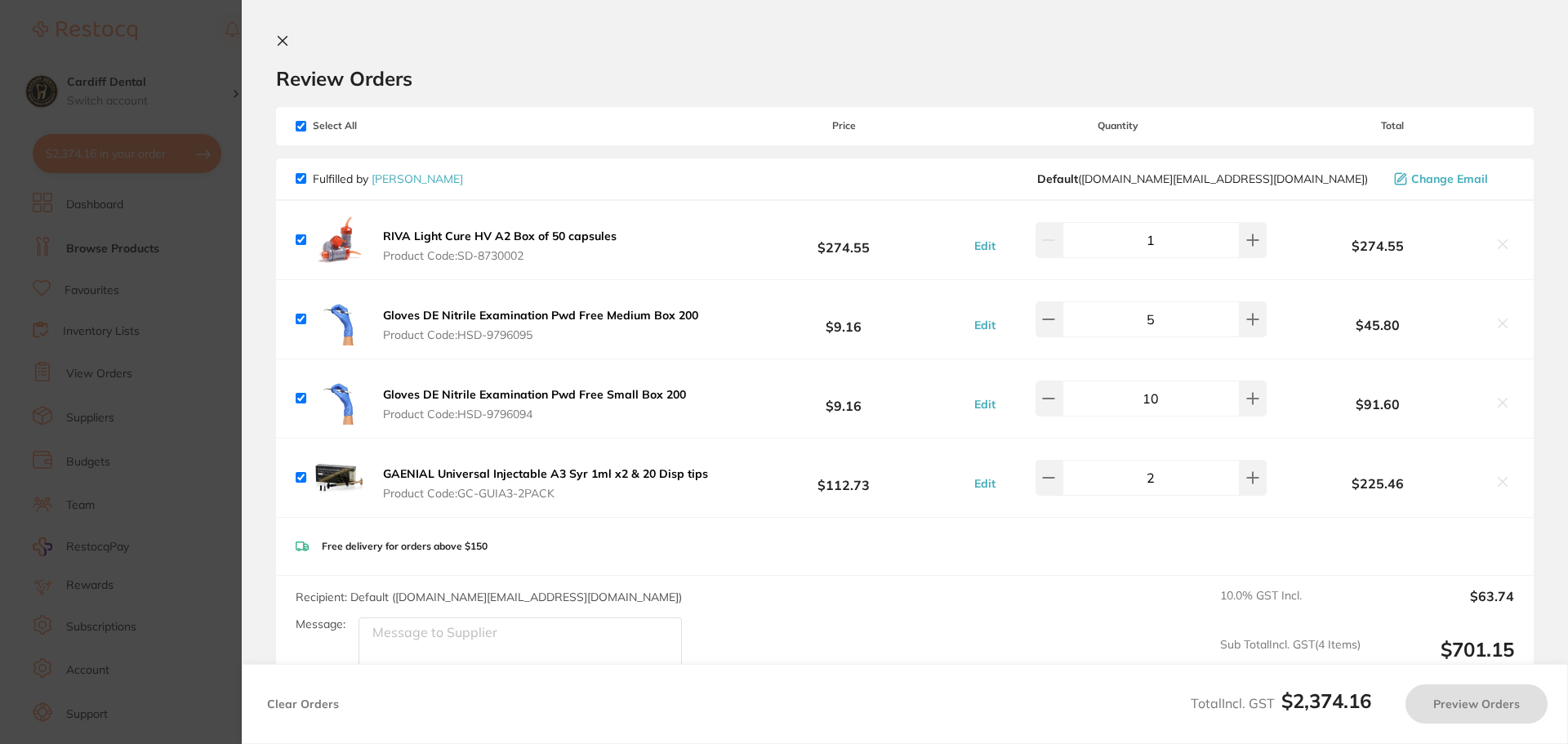
checkbox input "true"
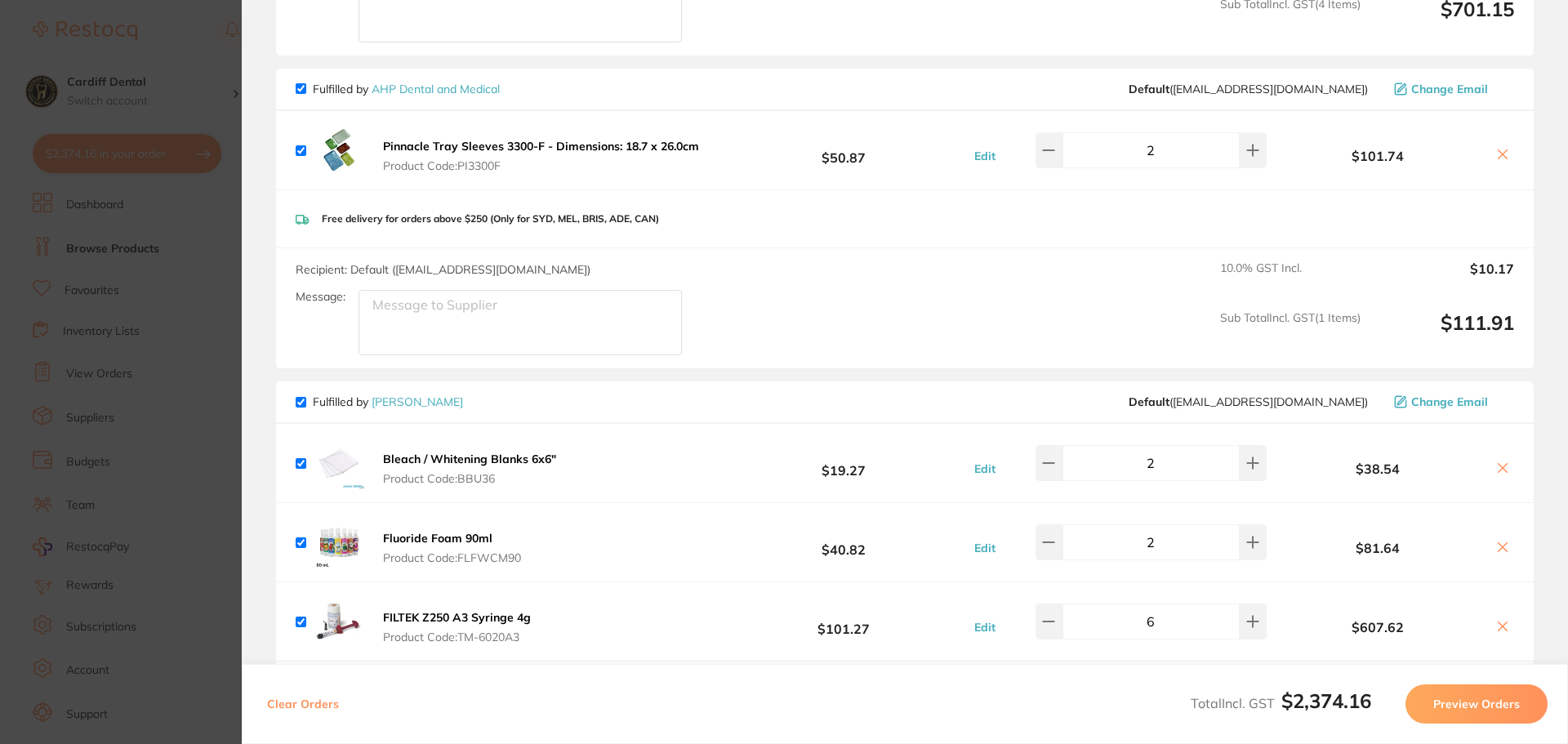
scroll to position [654, 0]
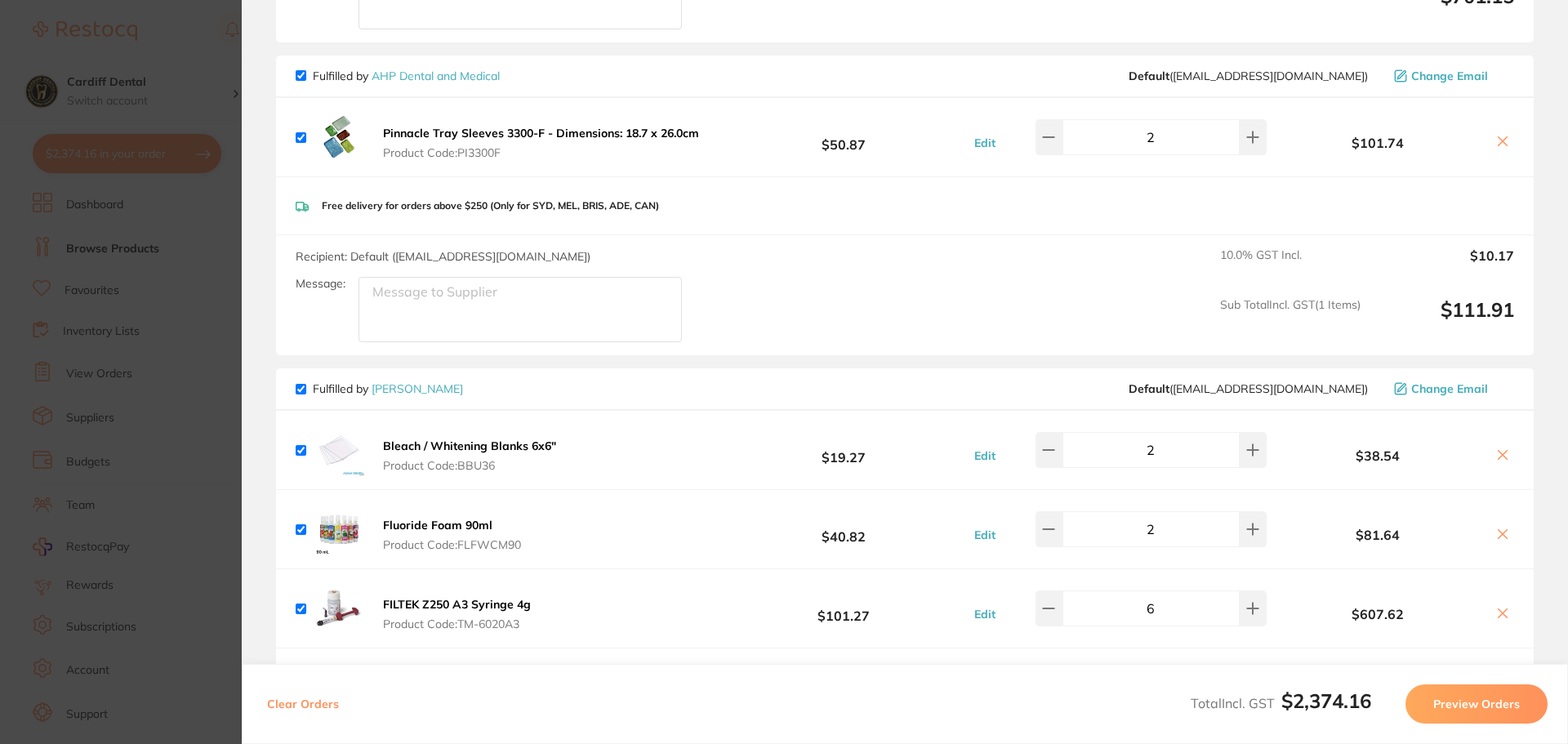
click at [1500, 454] on icon at bounding box center [1503, 455] width 13 height 13
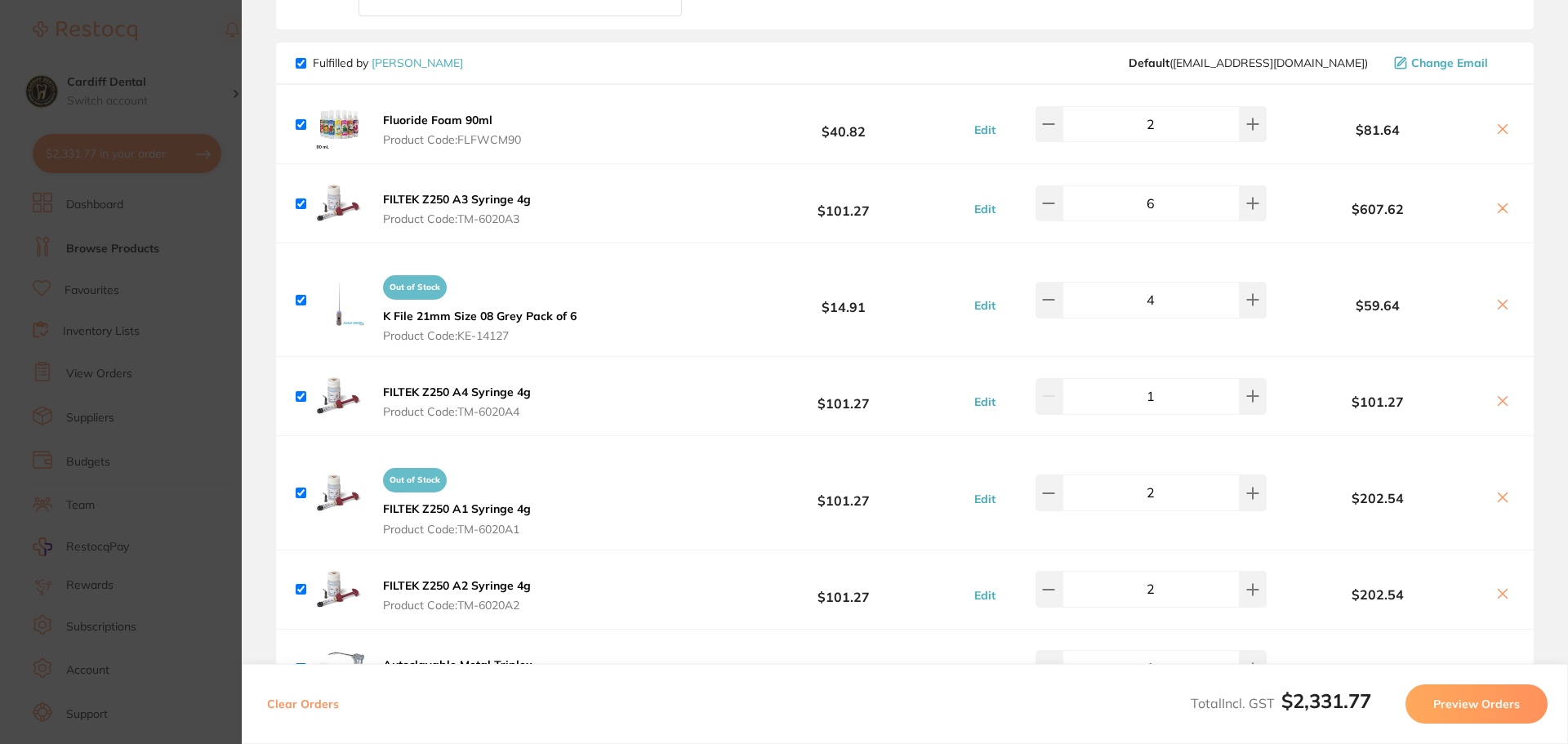
scroll to position [981, 0]
click at [1503, 591] on icon at bounding box center [1503, 593] width 13 height 13
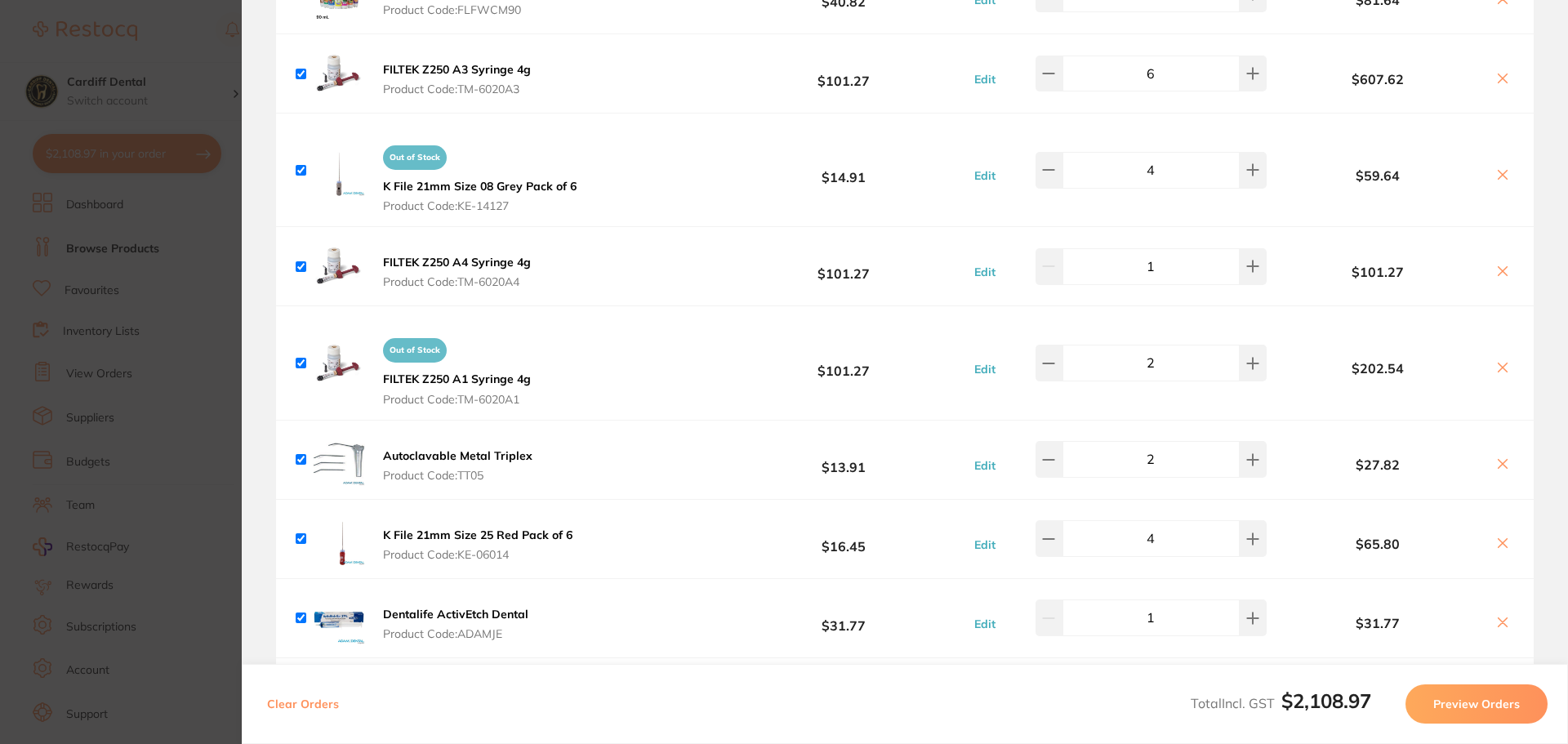
scroll to position [1225, 0]
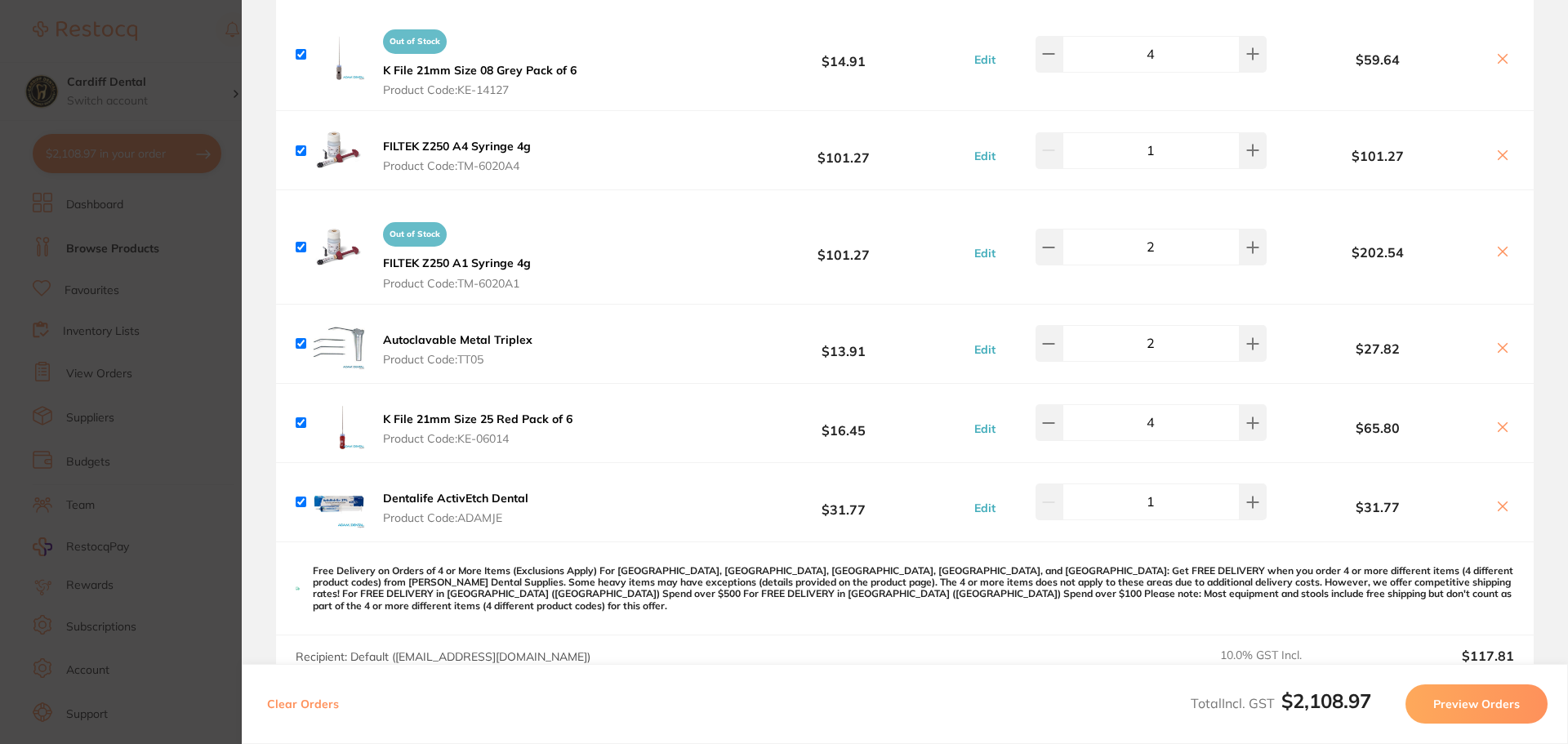
click at [1498, 430] on icon at bounding box center [1503, 427] width 13 height 13
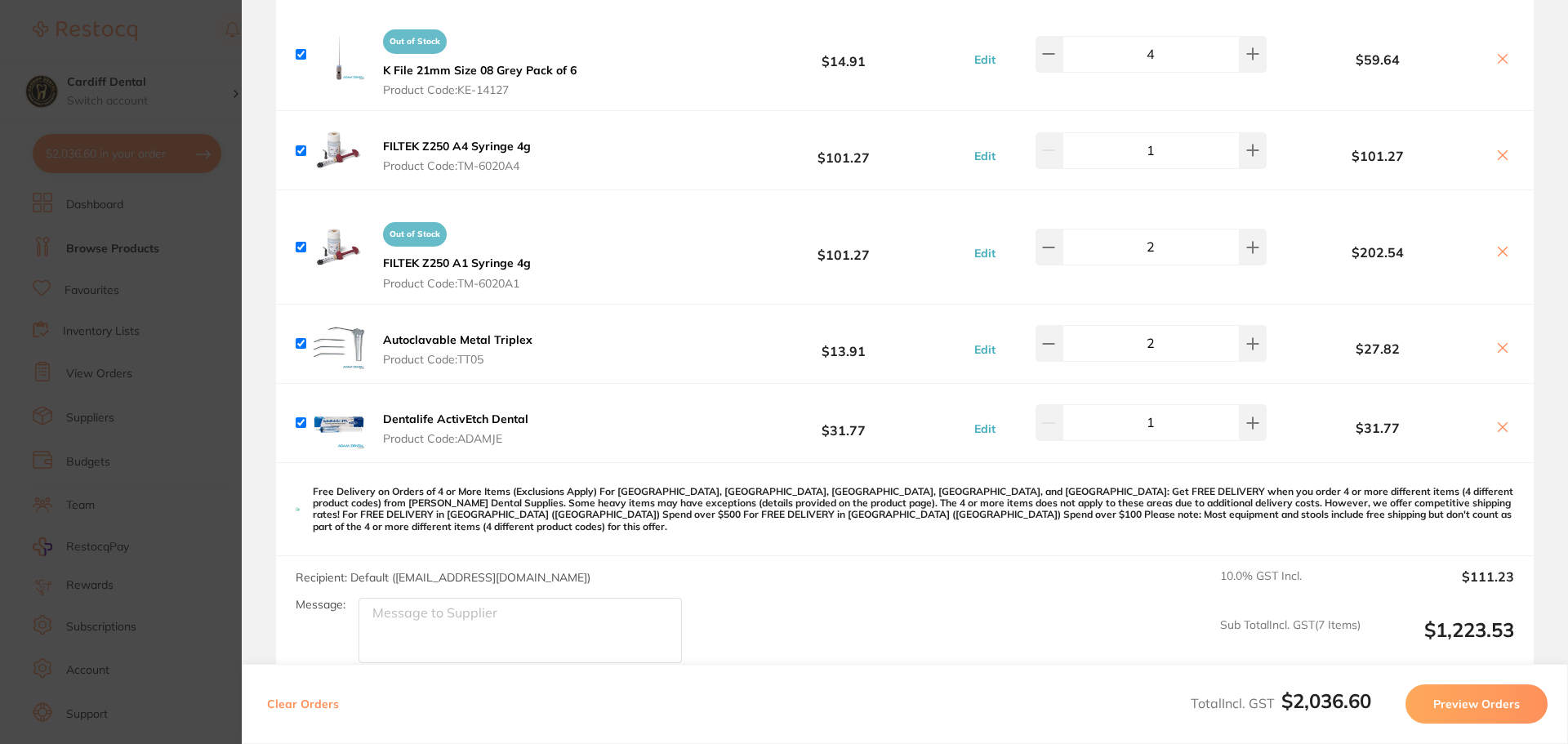
click at [1499, 505] on p "Free Delivery on Orders of 4 or More Items (Exclusions Apply) For [GEOGRAPHIC_D…" at bounding box center [914, 509] width 1202 height 47
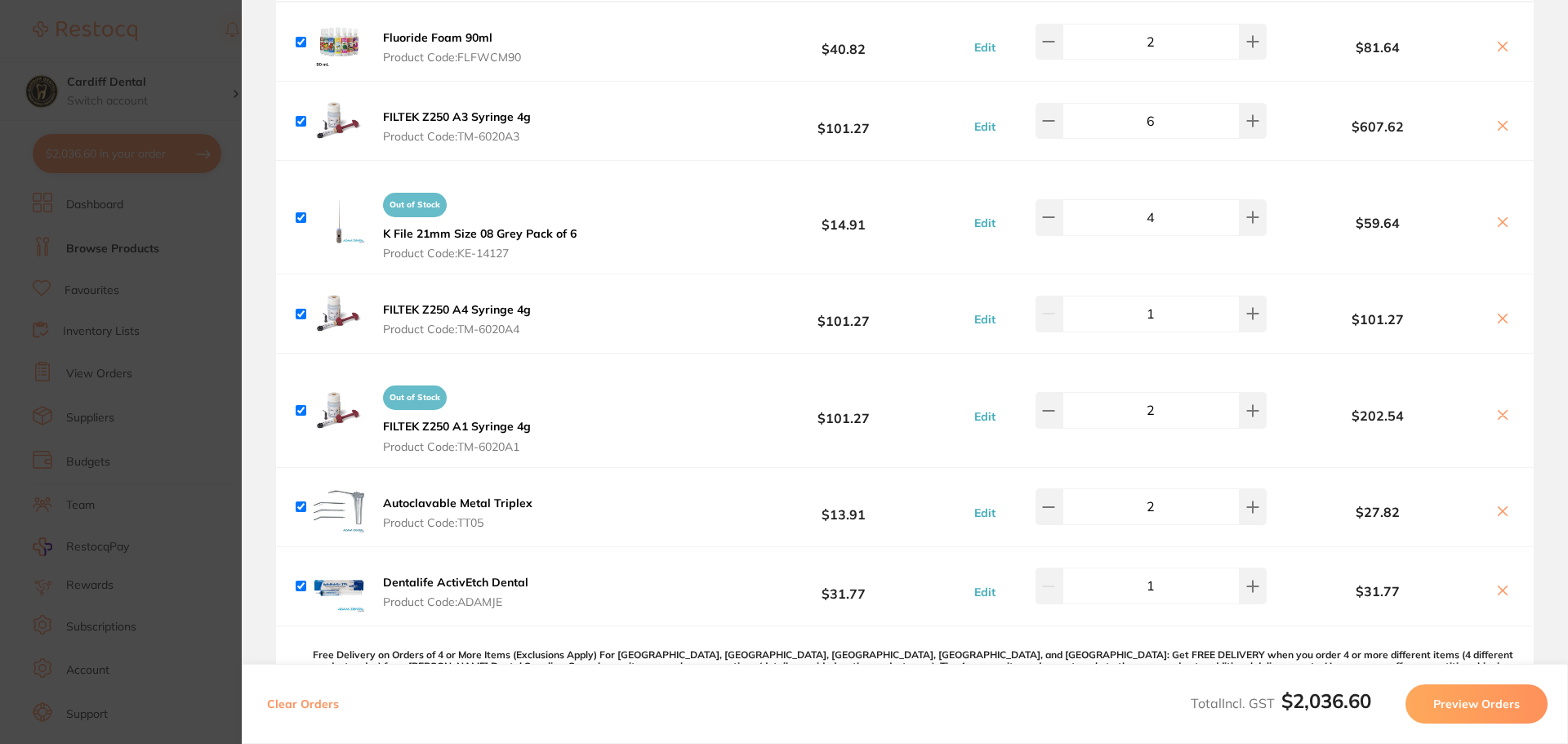
click at [1499, 586] on icon at bounding box center [1503, 591] width 13 height 13
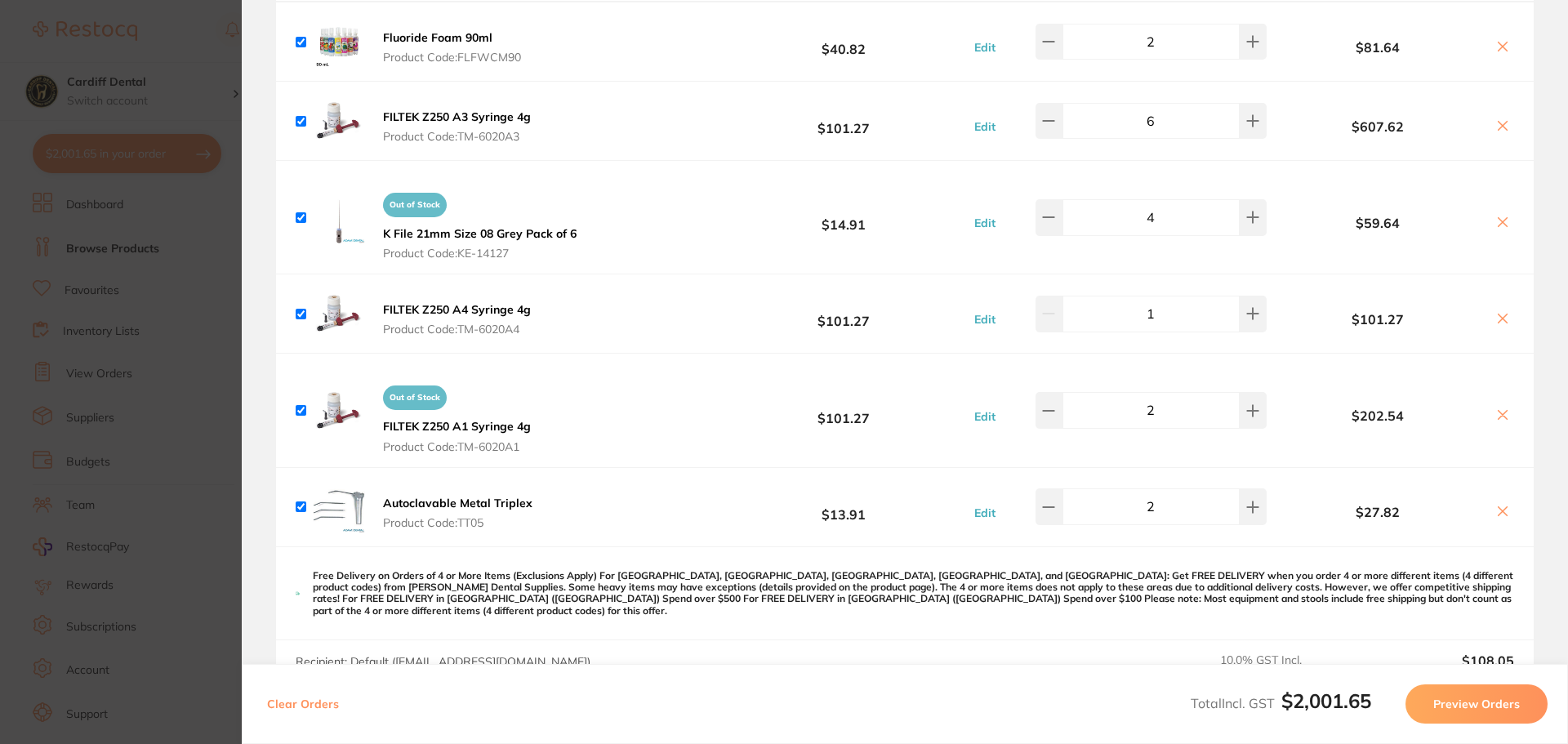
click at [1503, 511] on icon at bounding box center [1503, 511] width 13 height 13
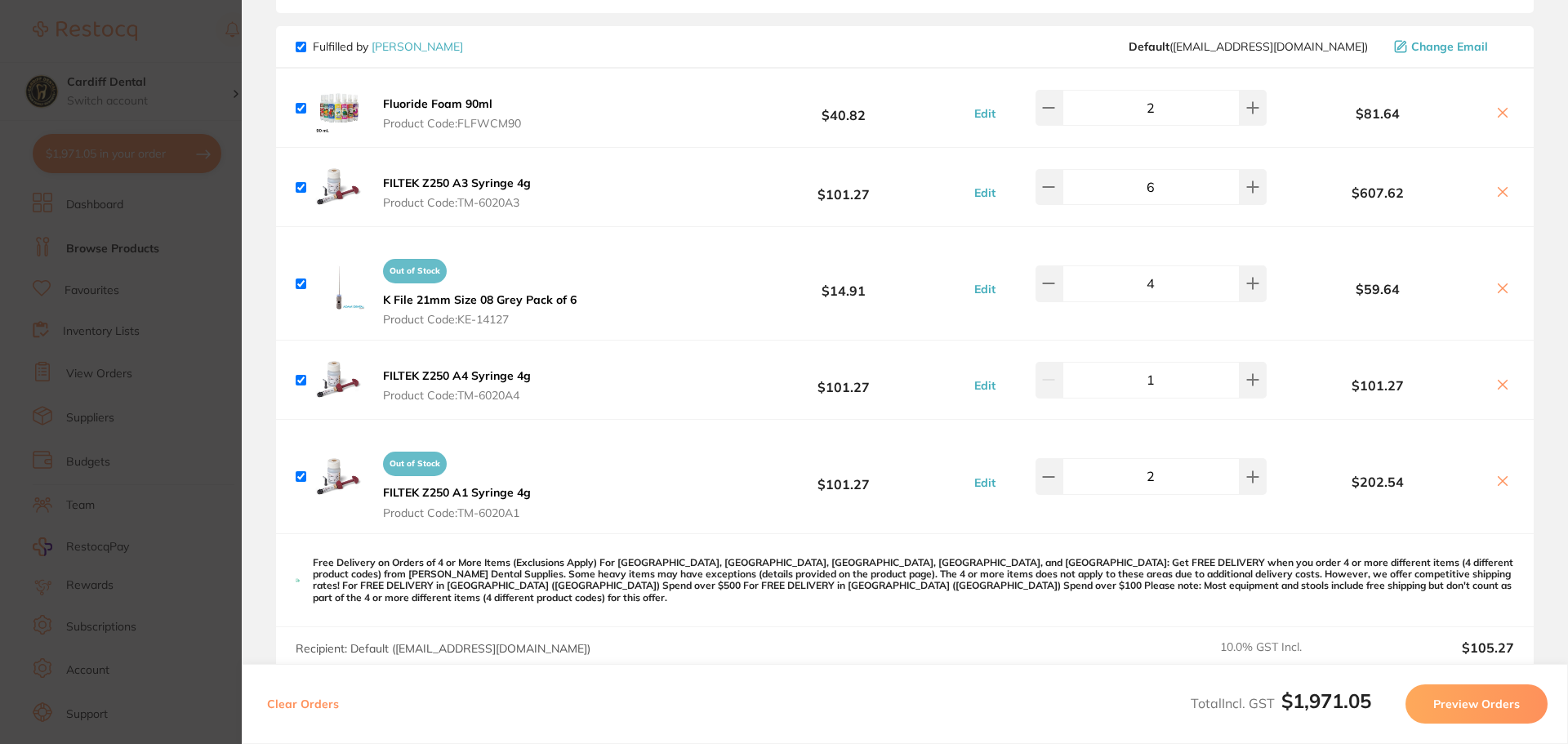
scroll to position [898, 0]
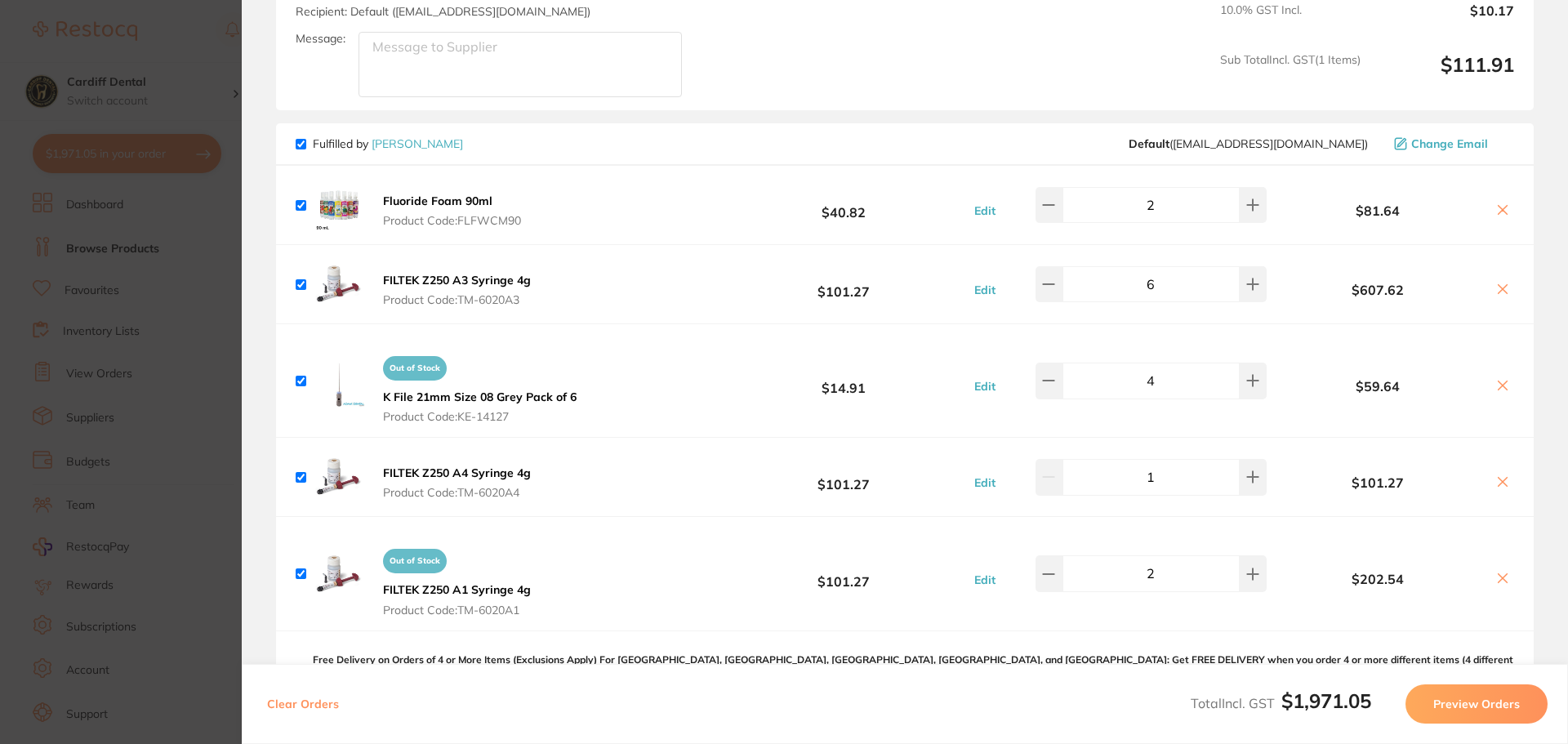
click at [1499, 286] on icon at bounding box center [1504, 289] width 9 height 9
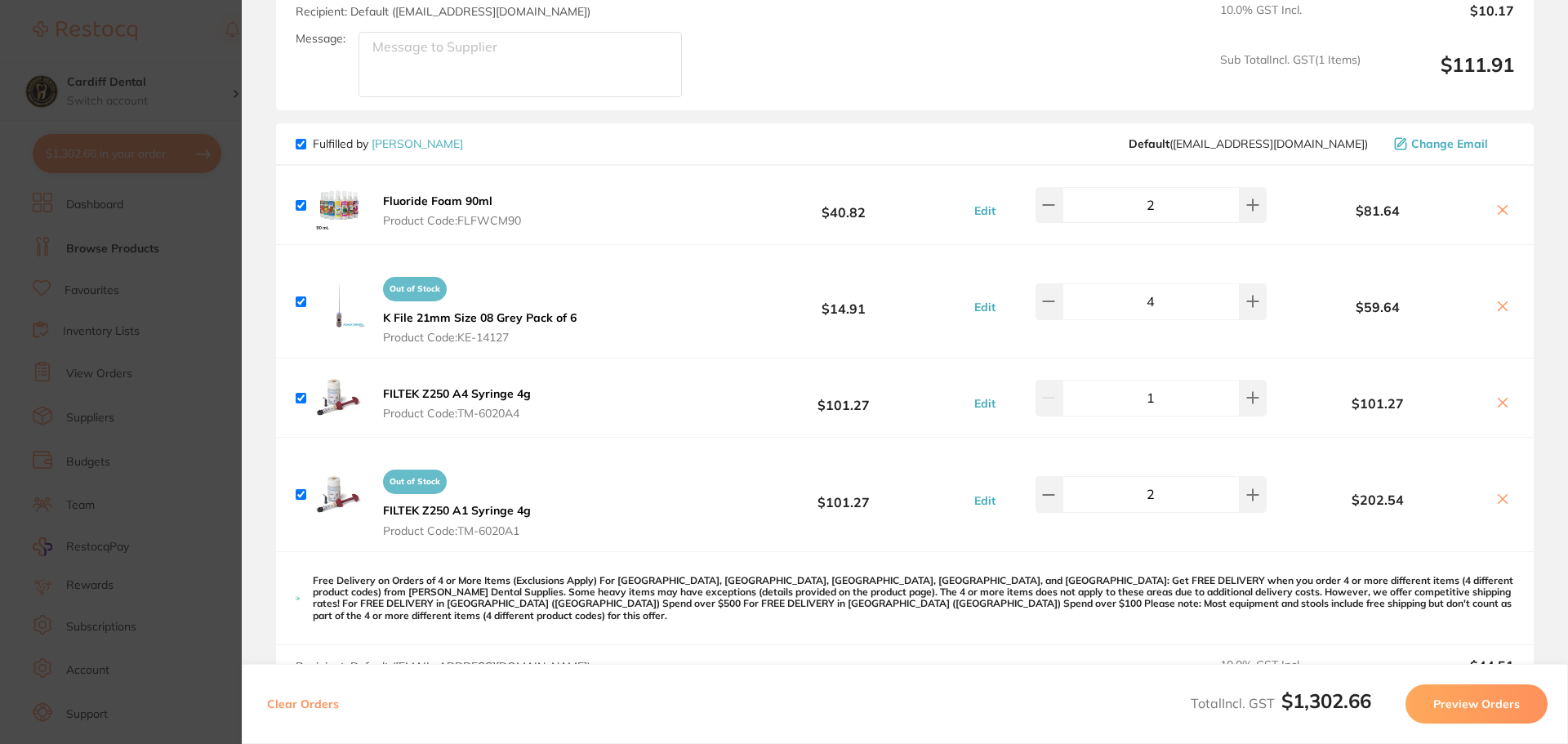
click at [1497, 494] on icon at bounding box center [1503, 499] width 13 height 13
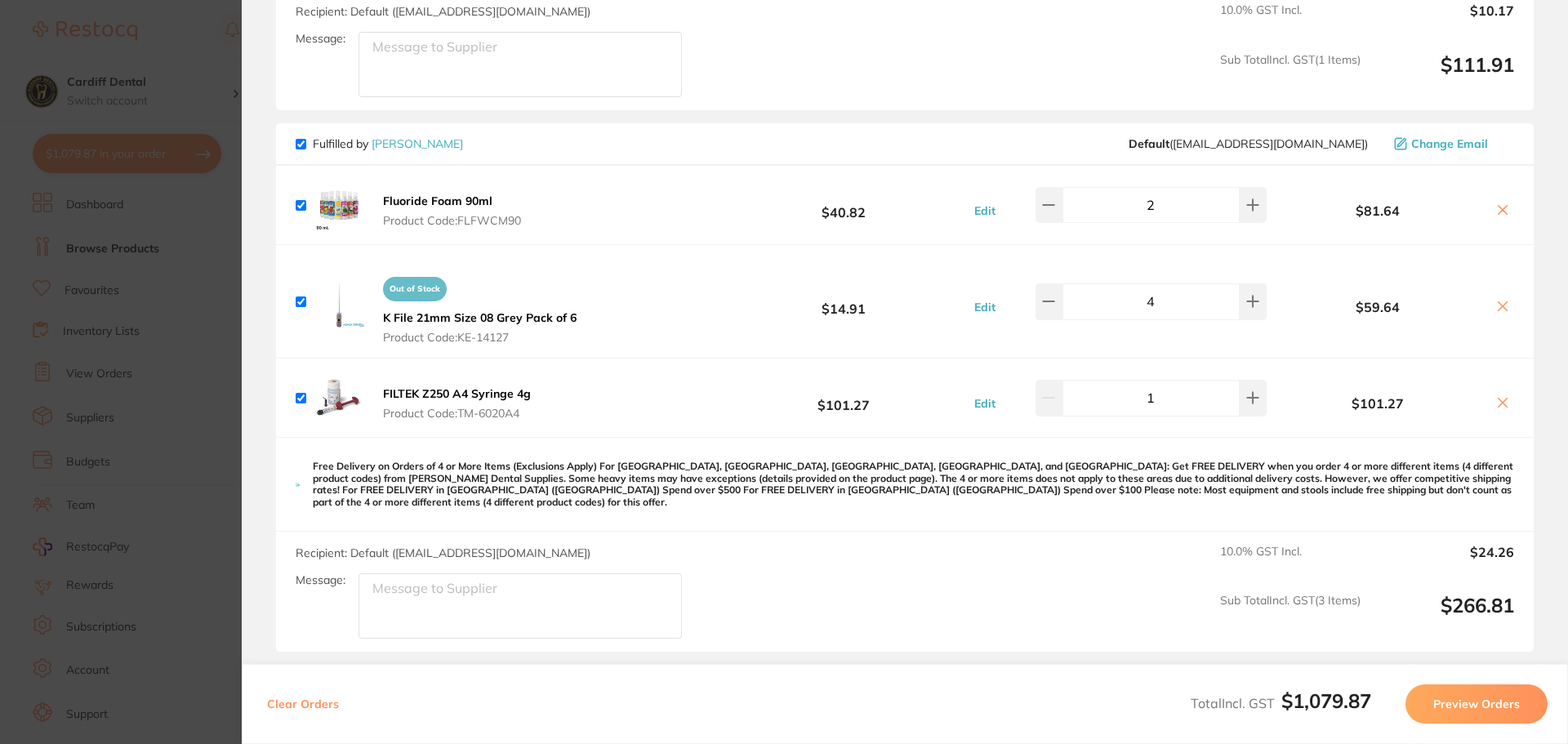
click at [1499, 398] on icon at bounding box center [1503, 403] width 13 height 13
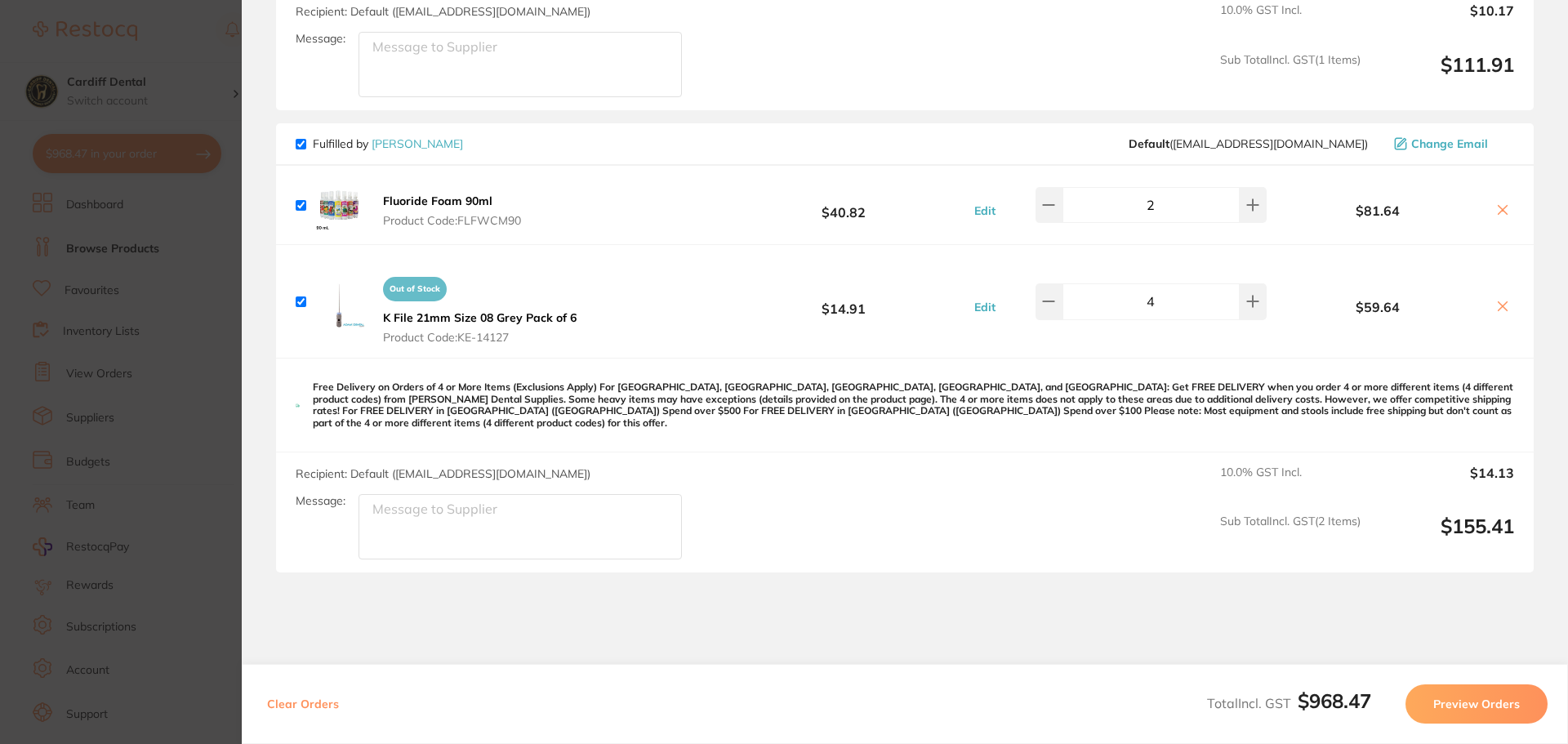
click at [1498, 306] on icon at bounding box center [1503, 306] width 13 height 13
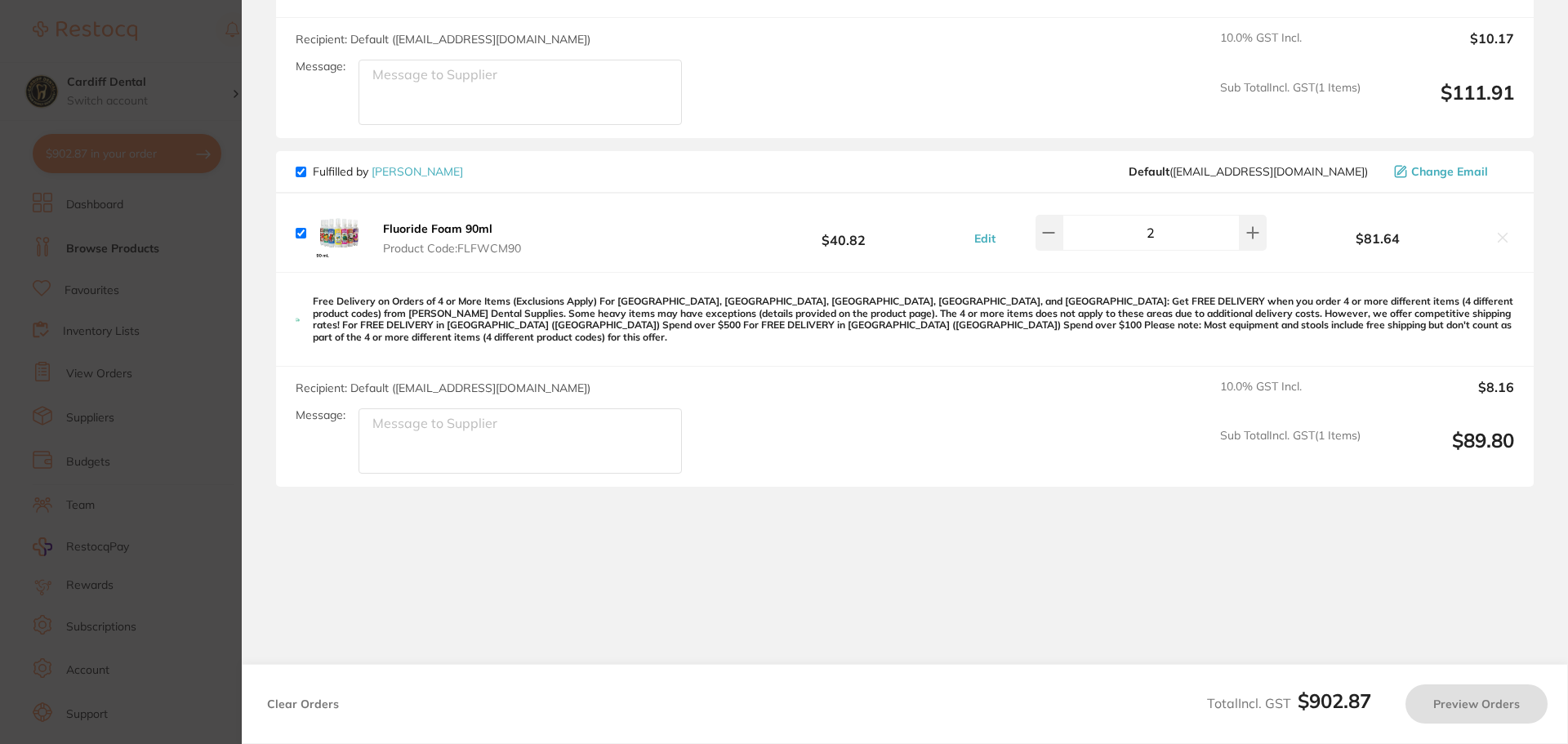
scroll to position [860, 0]
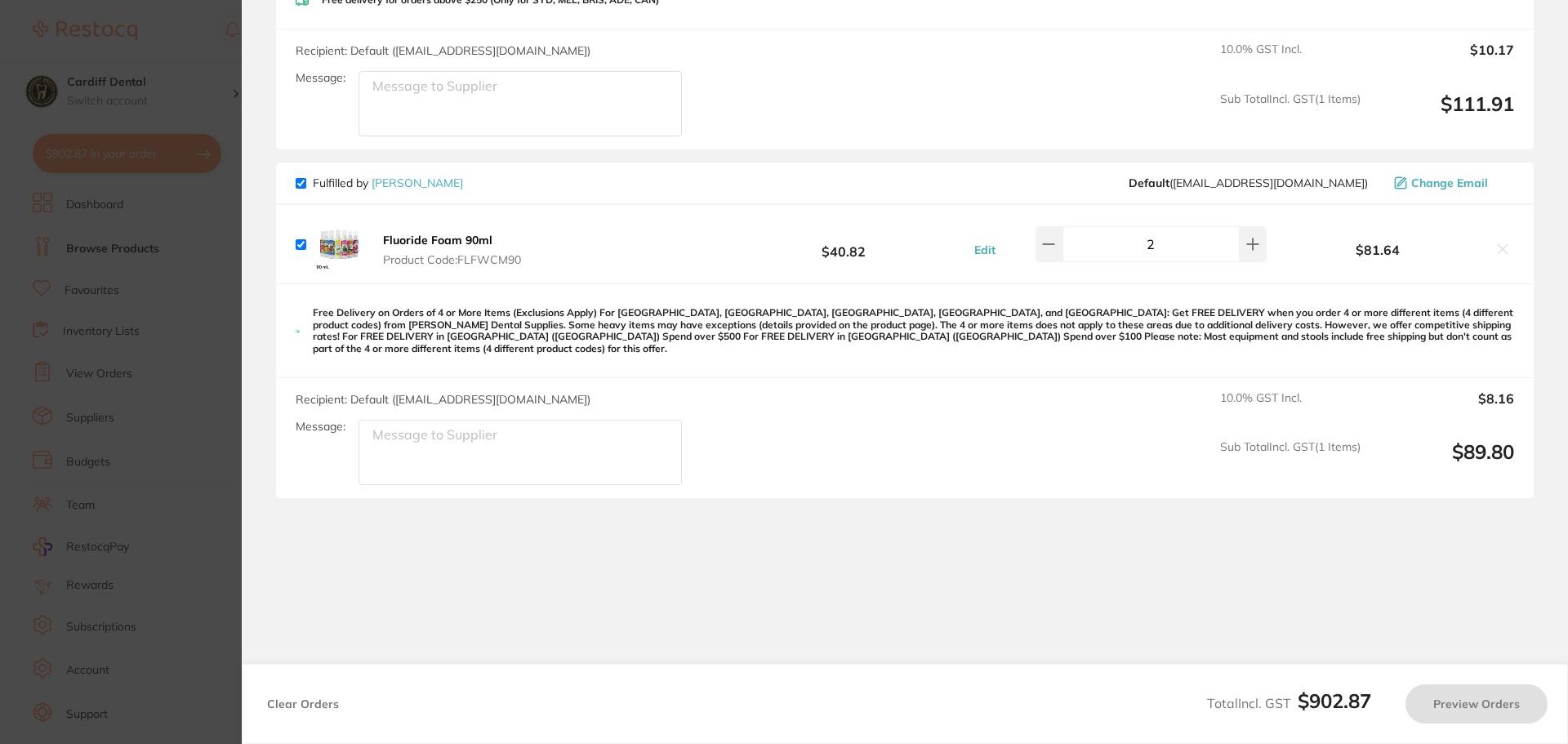
checkbox input "true"
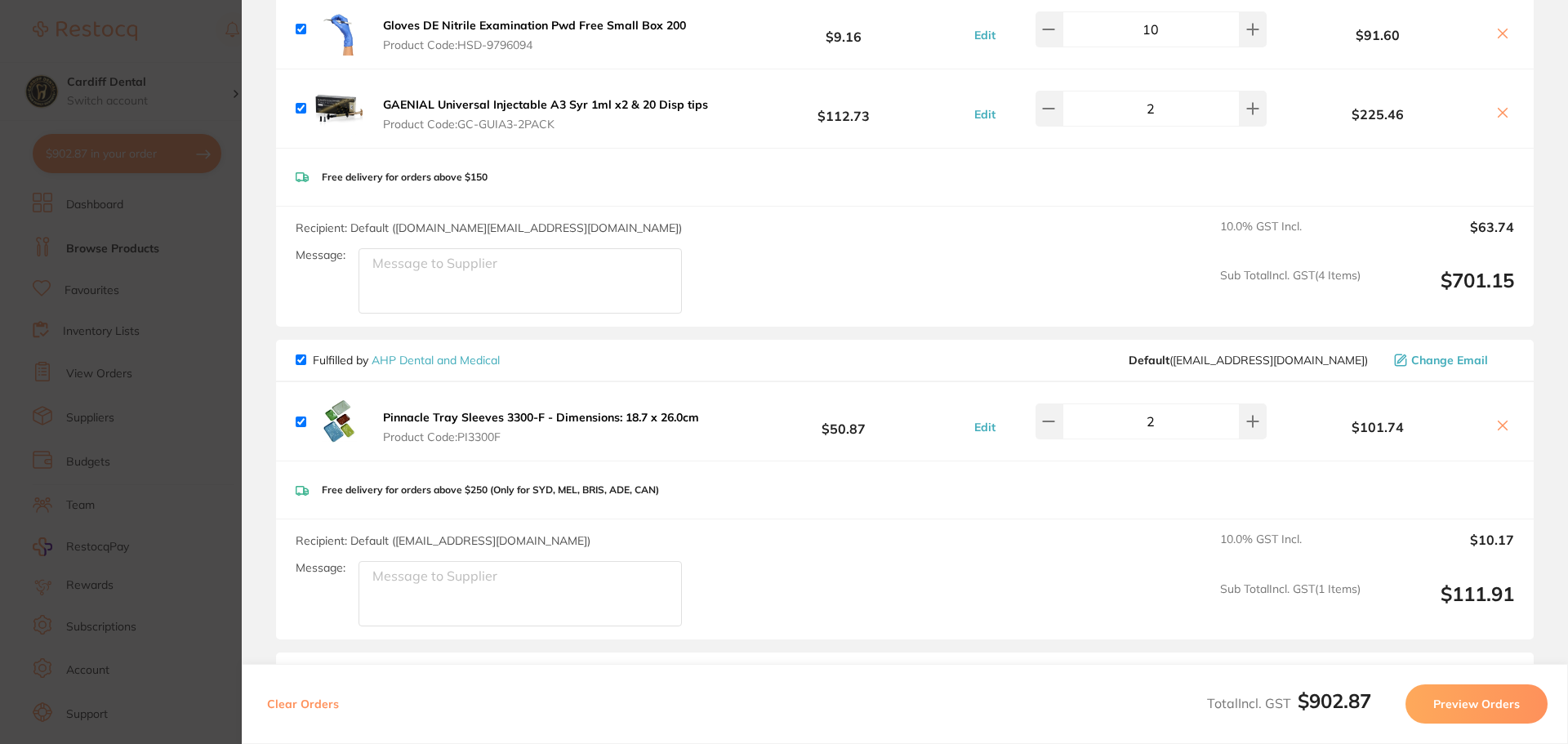
scroll to position [0, 0]
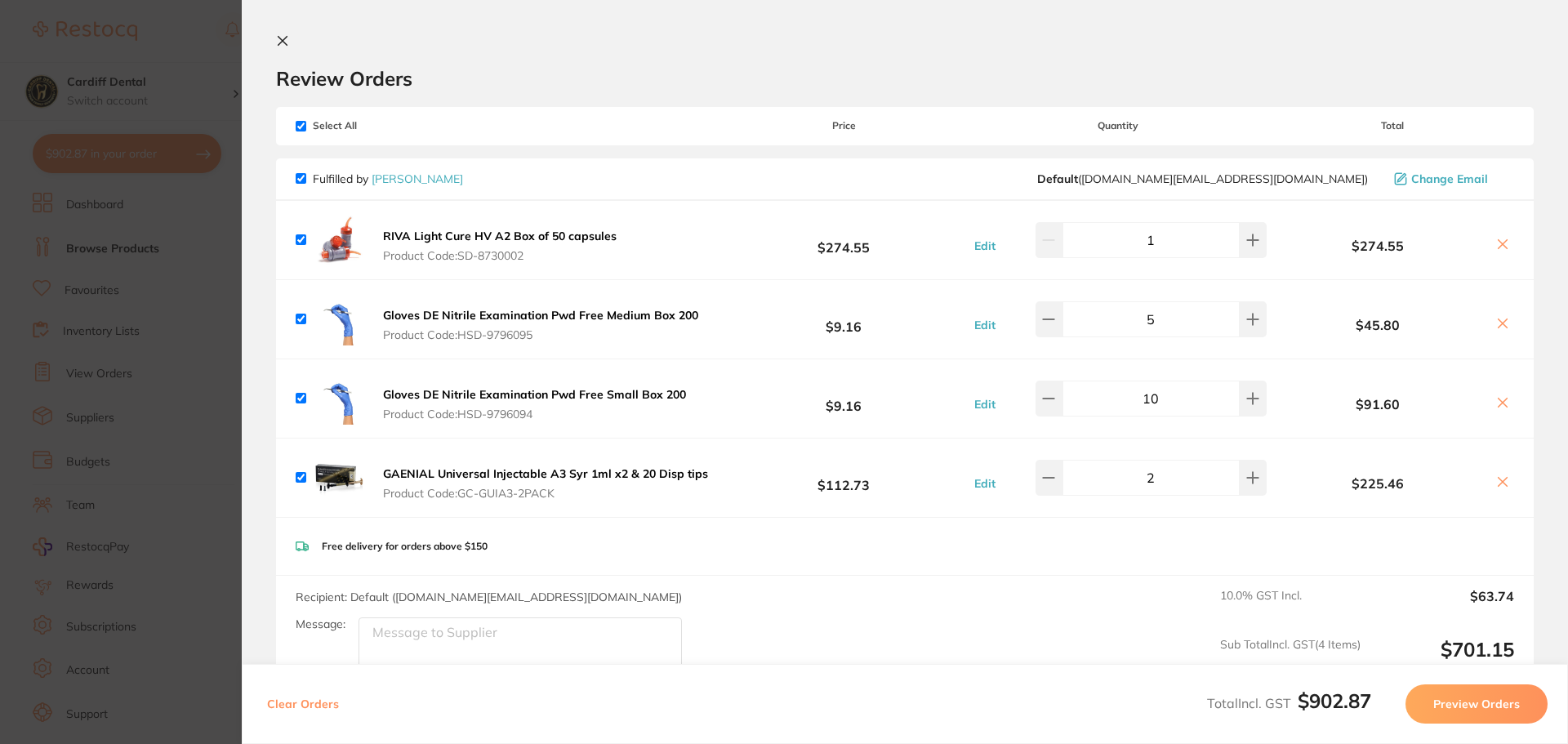
click at [280, 37] on icon at bounding box center [283, 41] width 13 height 13
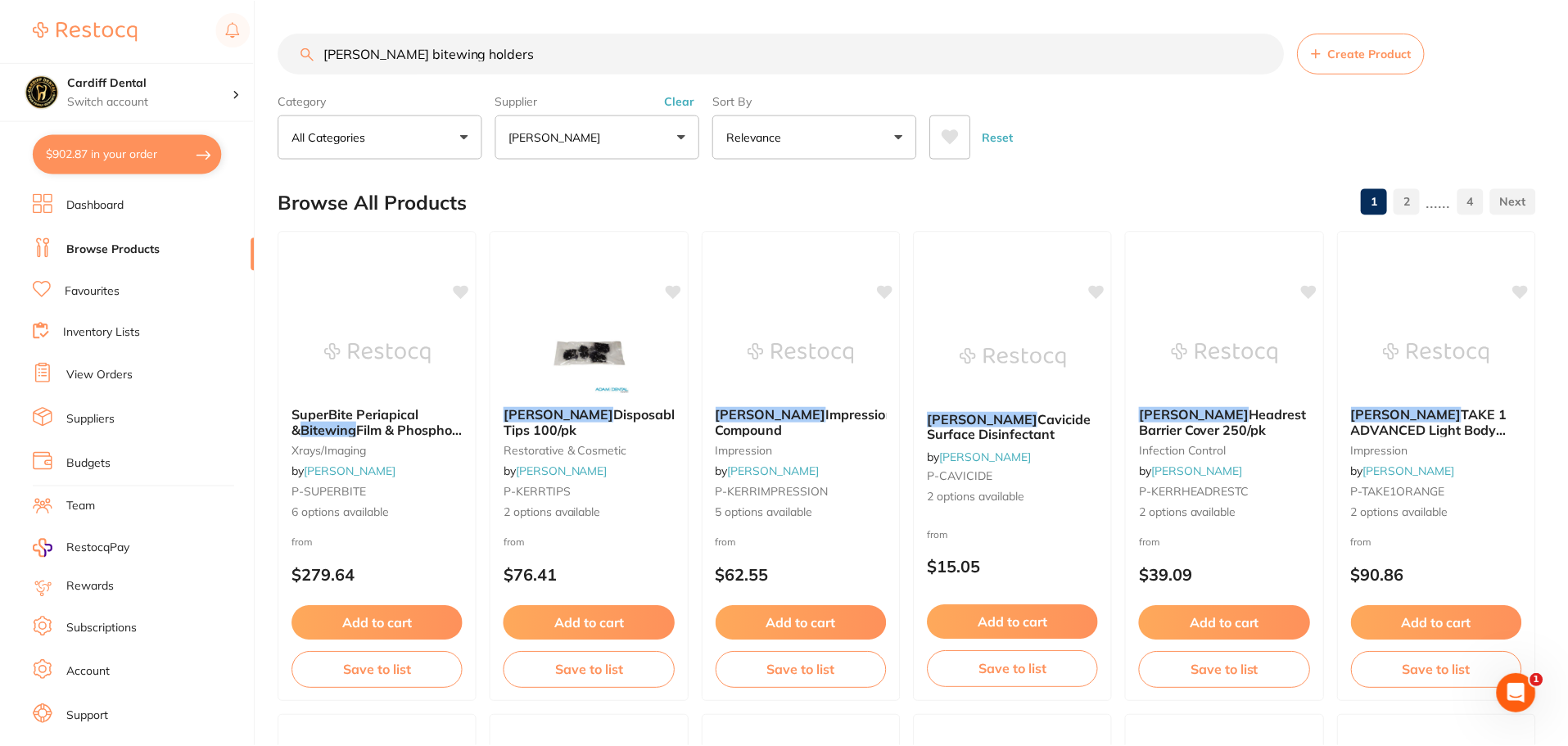
scroll to position [3, 0]
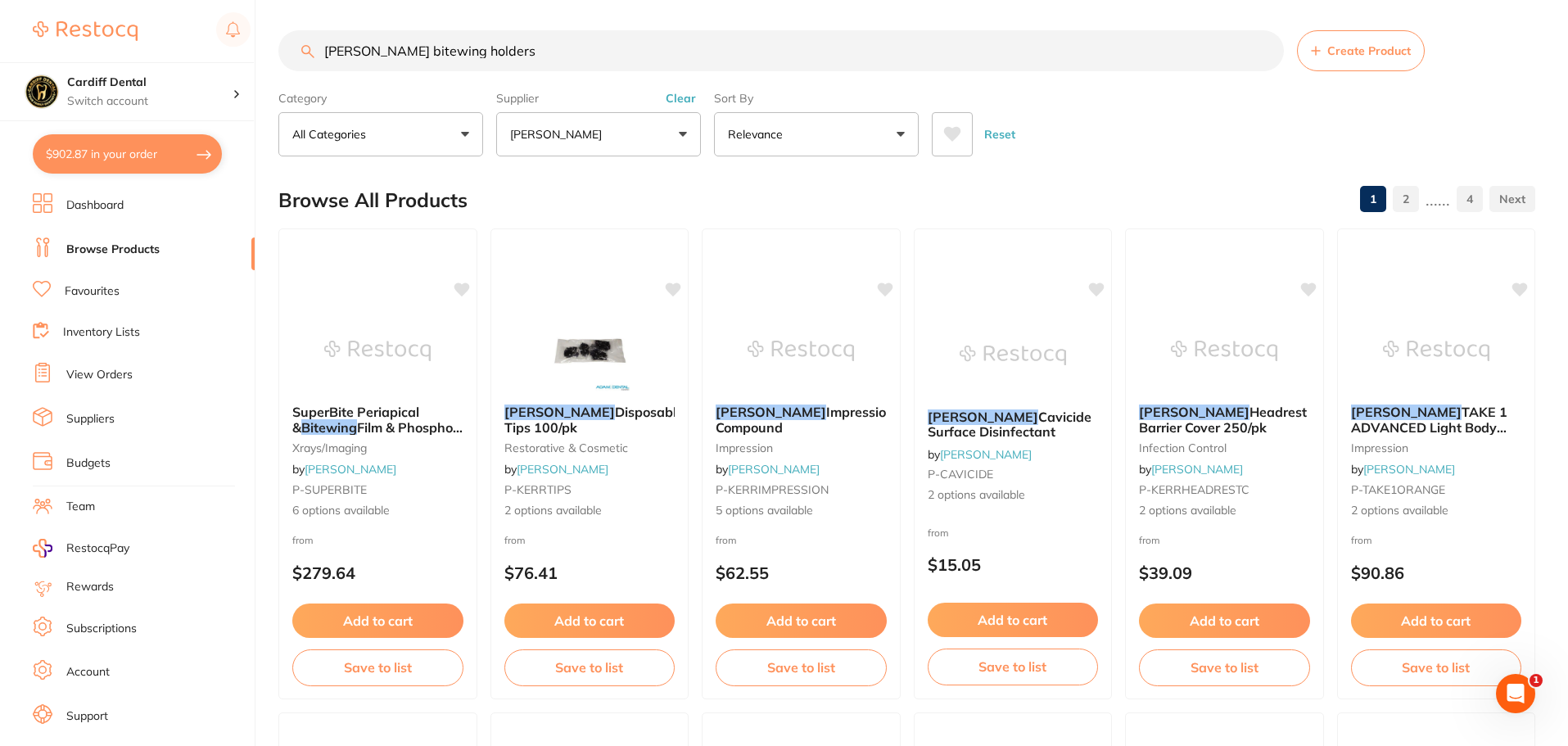
click at [482, 48] on input "kerr bitewing holders" at bounding box center [781, 50] width 1005 height 41
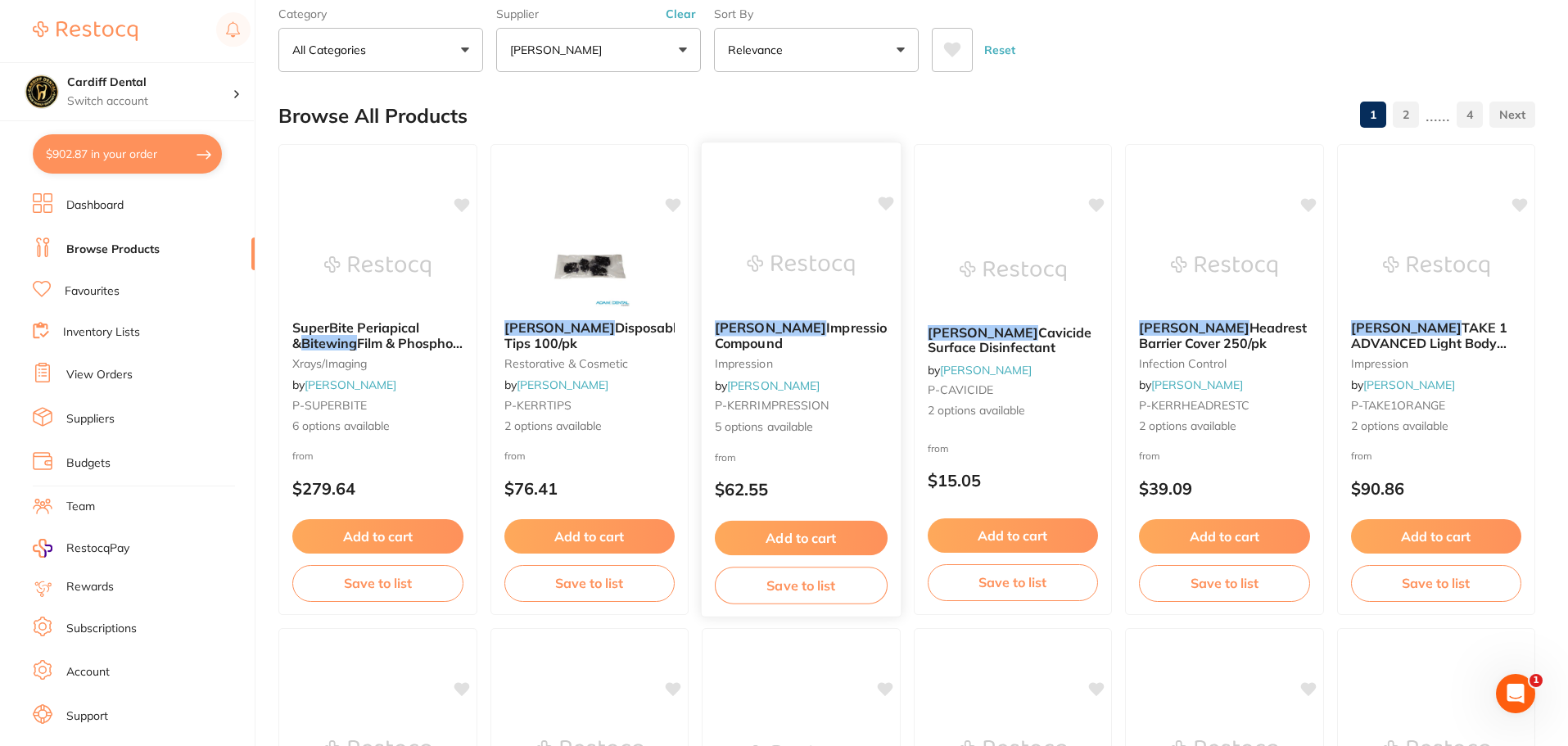
scroll to position [0, 0]
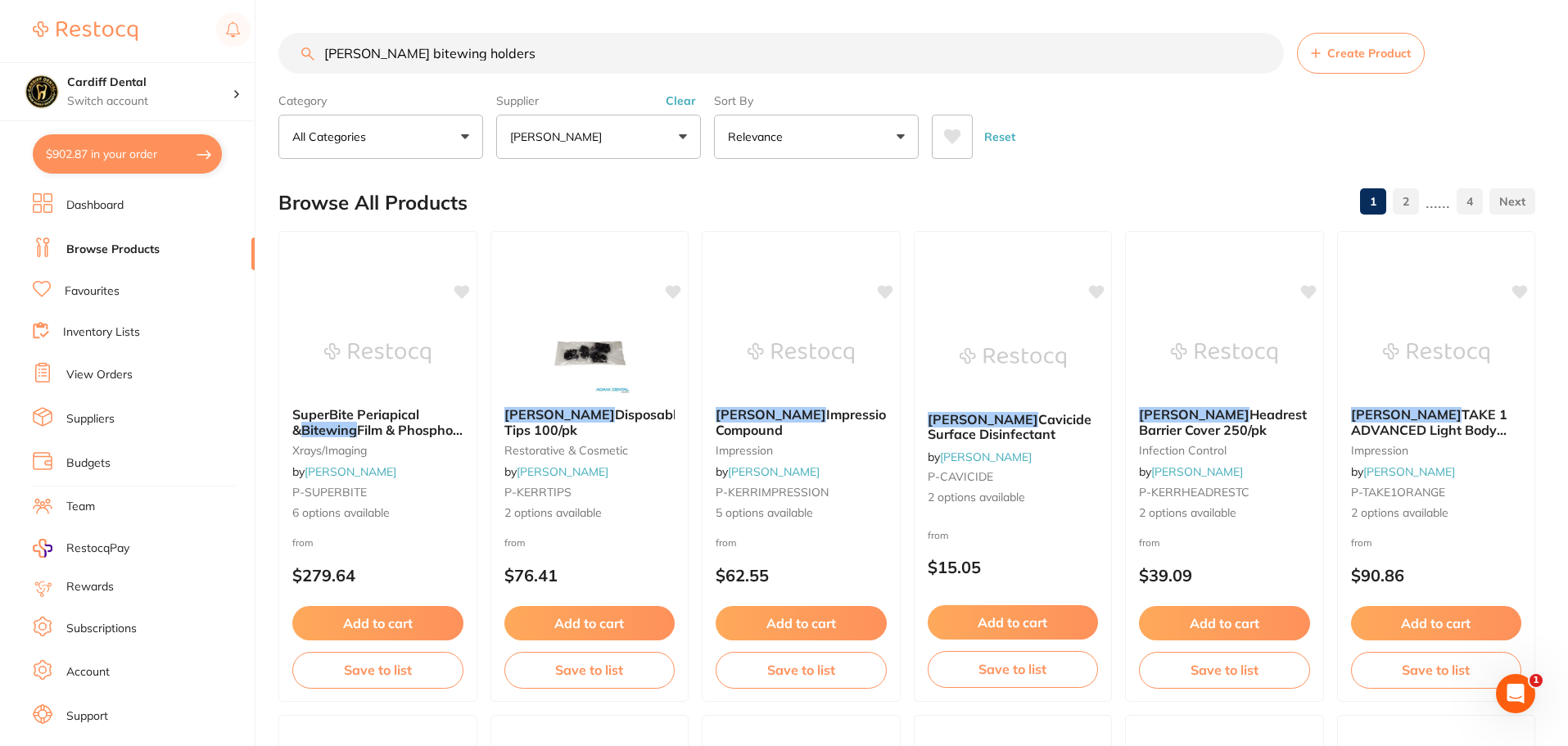
drag, startPoint x: 512, startPoint y: 54, endPoint x: 334, endPoint y: 54, distance: 178.0
click at [334, 54] on input "kerr bitewing holders" at bounding box center [781, 53] width 1005 height 41
type input "k"
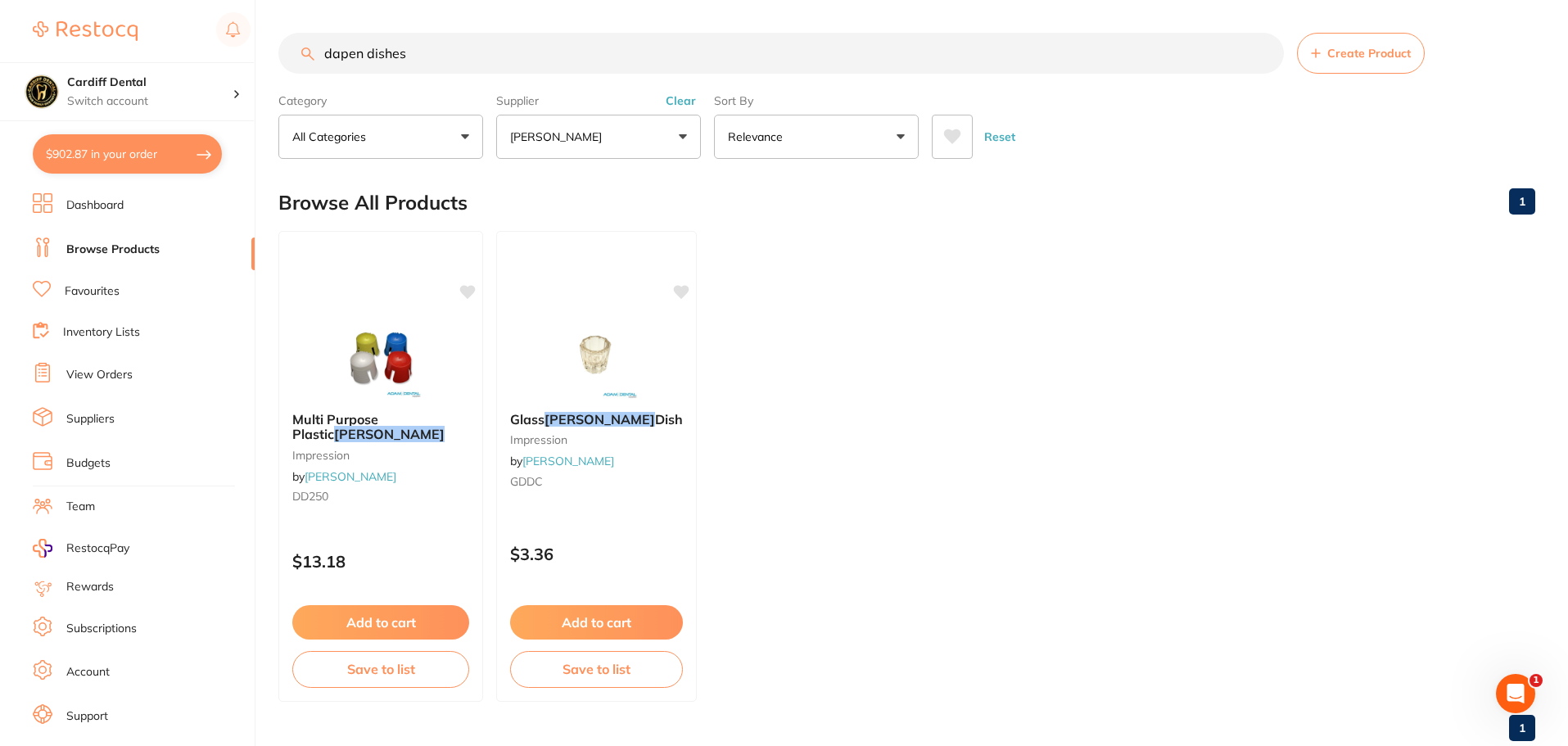
type input "dapen dishes"
click at [684, 137] on button "[PERSON_NAME]" at bounding box center [598, 137] width 204 height 44
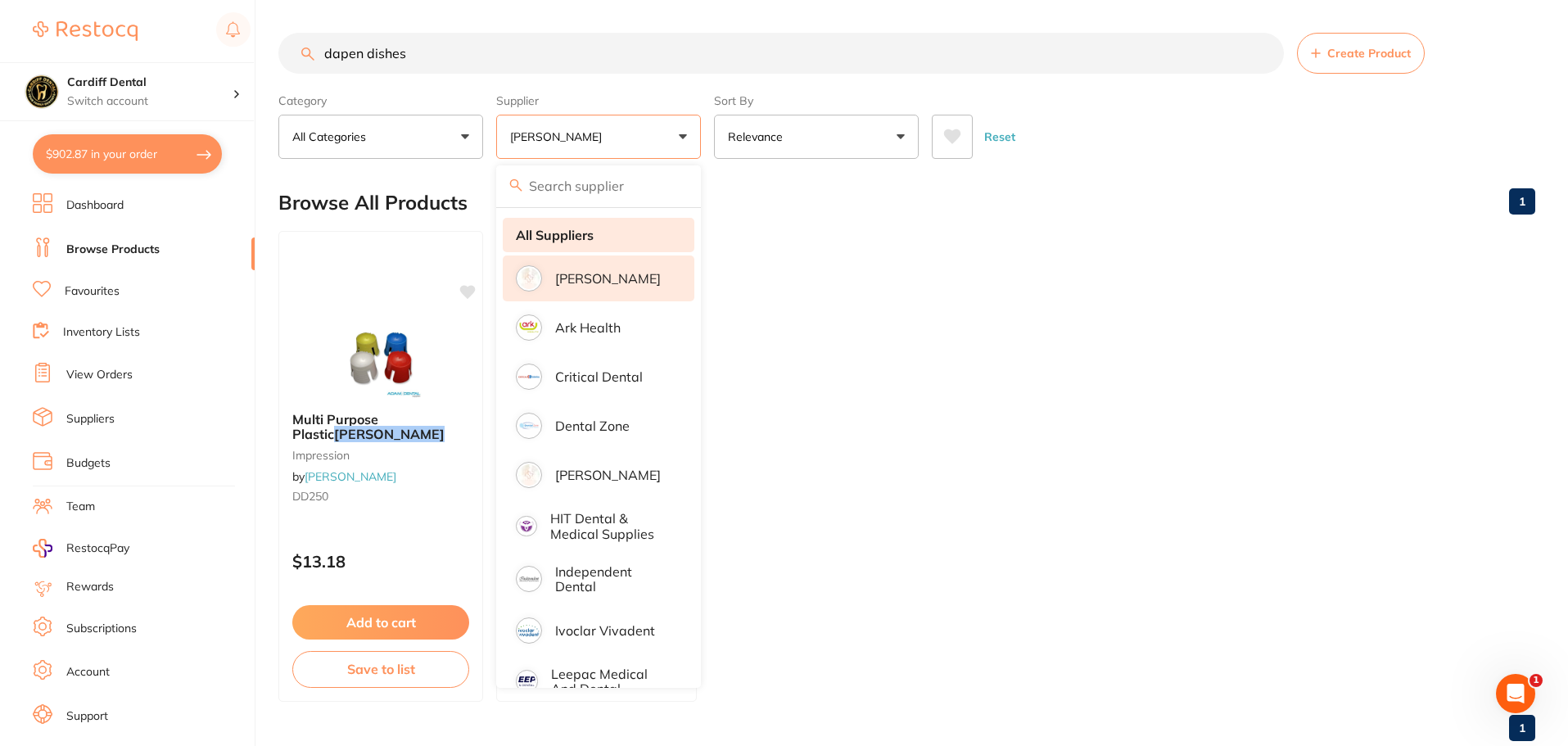
click at [590, 235] on strong "All Suppliers" at bounding box center [555, 235] width 78 height 14
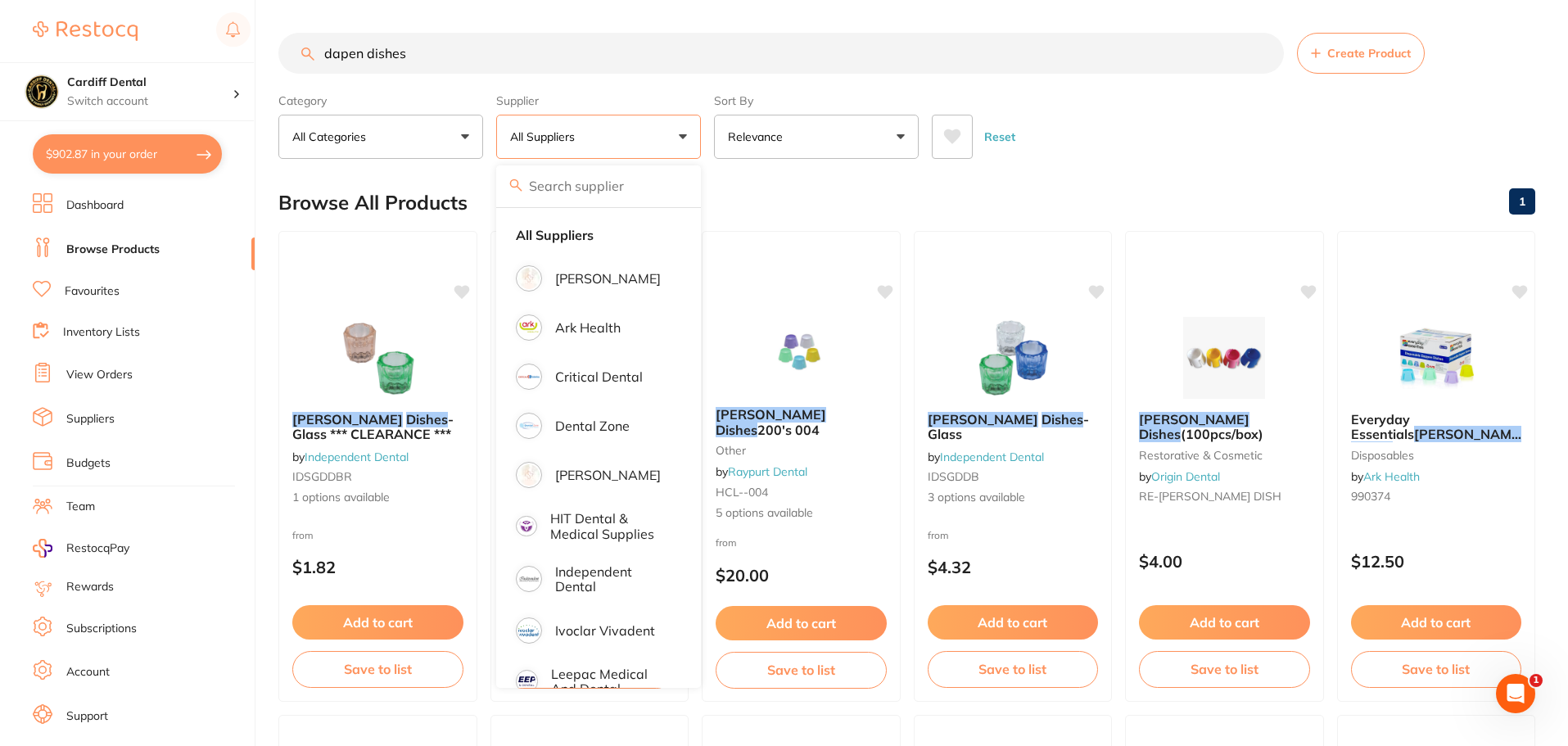
click at [684, 135] on button "All Suppliers" at bounding box center [598, 137] width 204 height 44
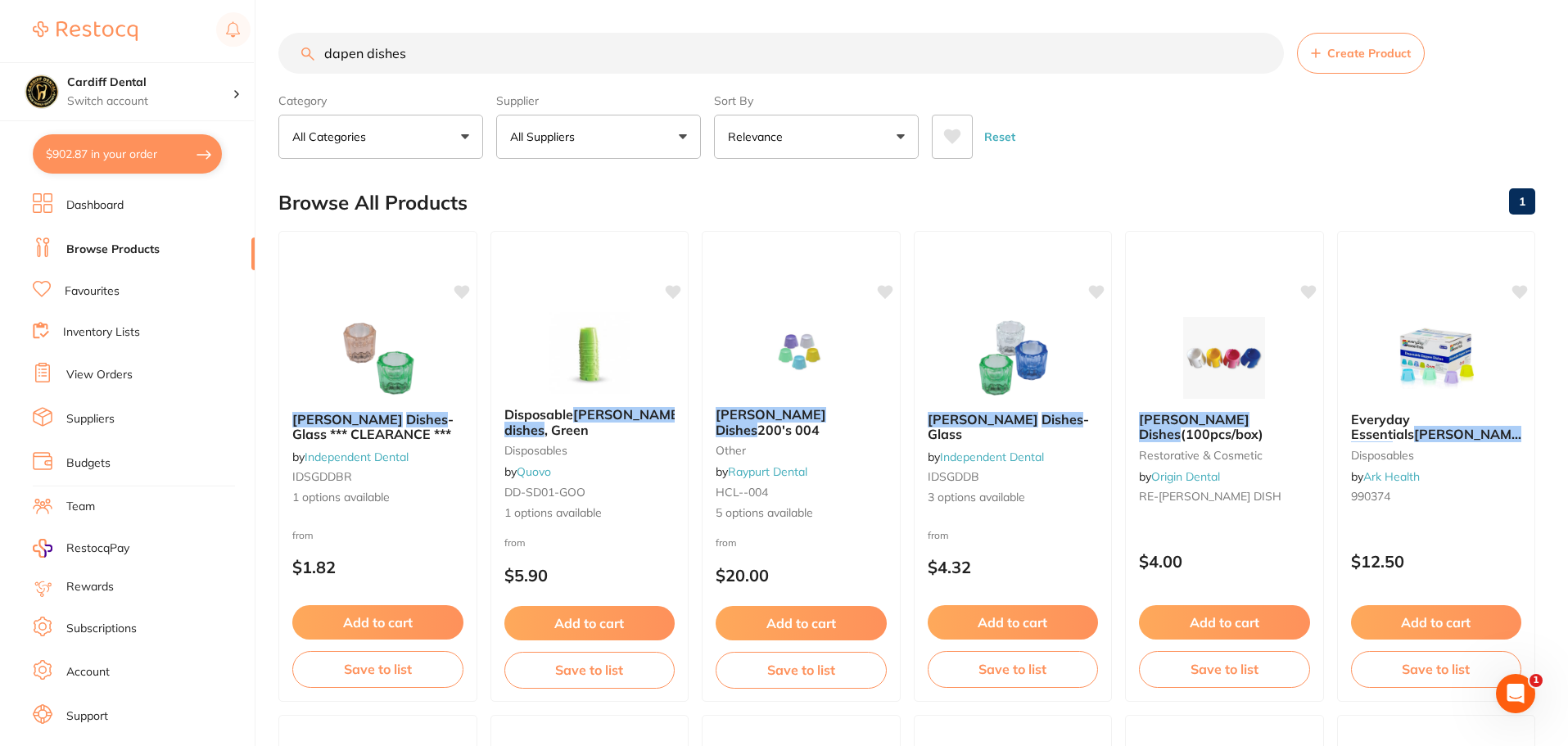
click at [684, 135] on button "All Suppliers" at bounding box center [598, 137] width 204 height 44
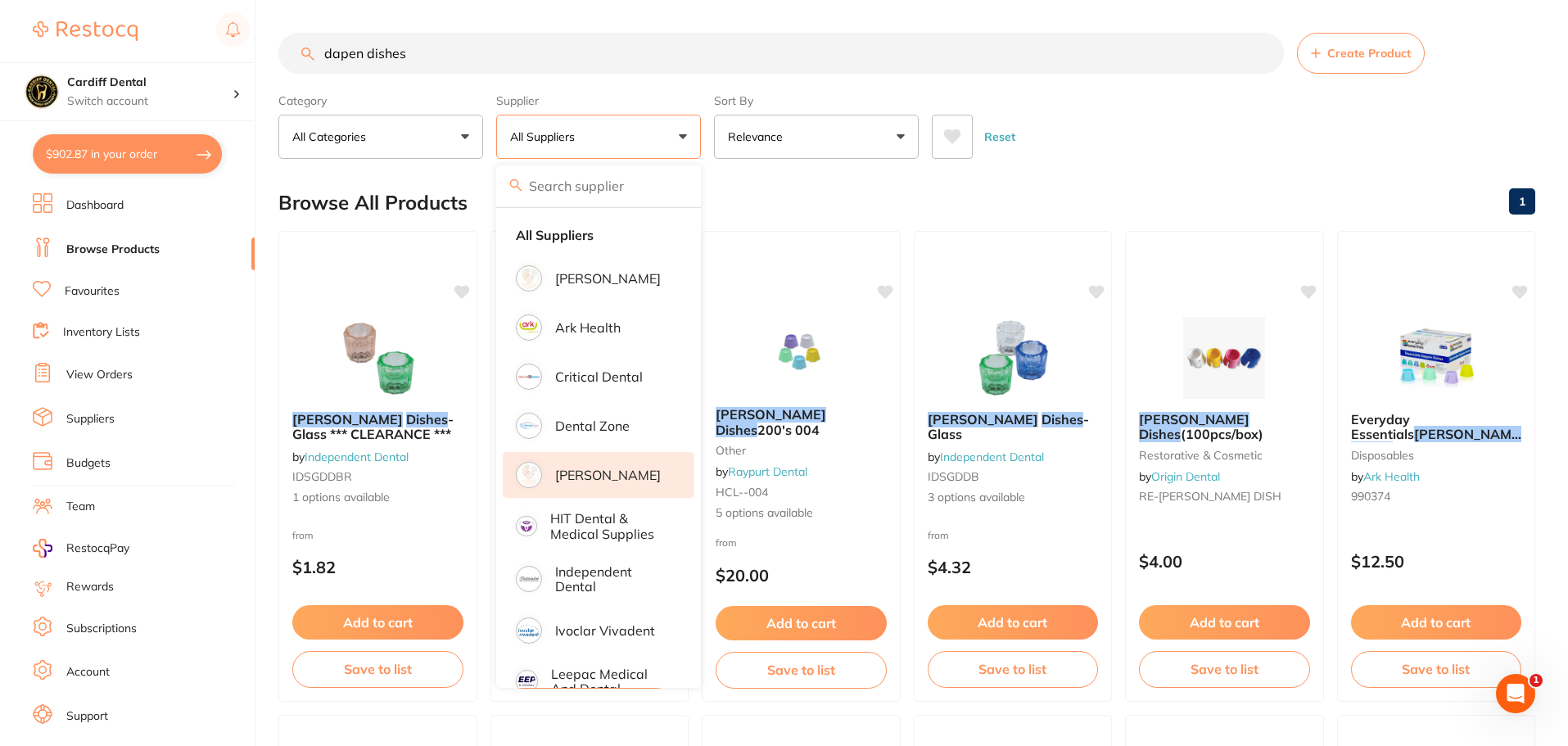
click at [607, 475] on p "[PERSON_NAME]" at bounding box center [608, 475] width 106 height 14
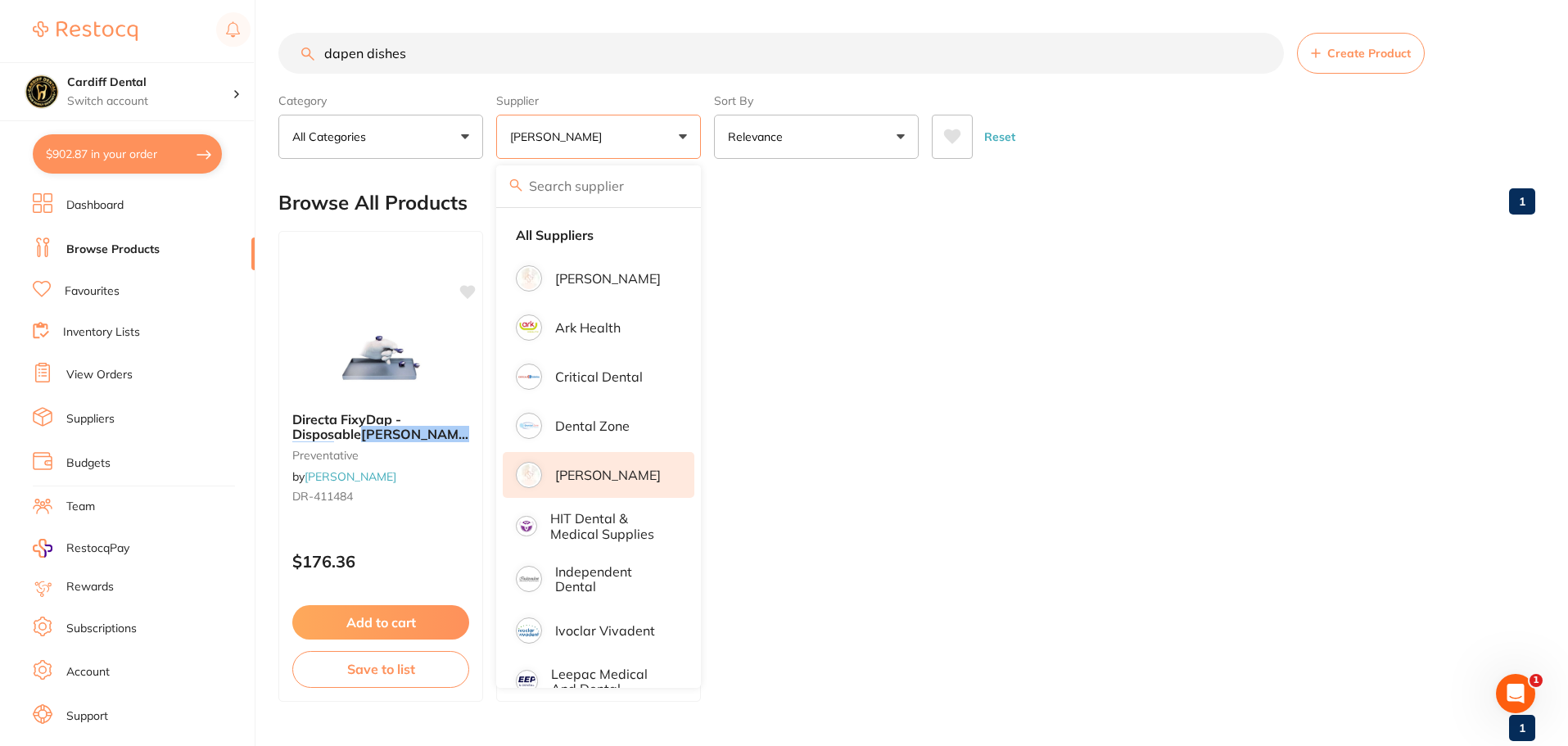
click at [960, 362] on ul "Directa FixyDap - Disposable Dappen Dishes , 250-Pack preventative by Henry Sch…" at bounding box center [907, 466] width 1257 height 471
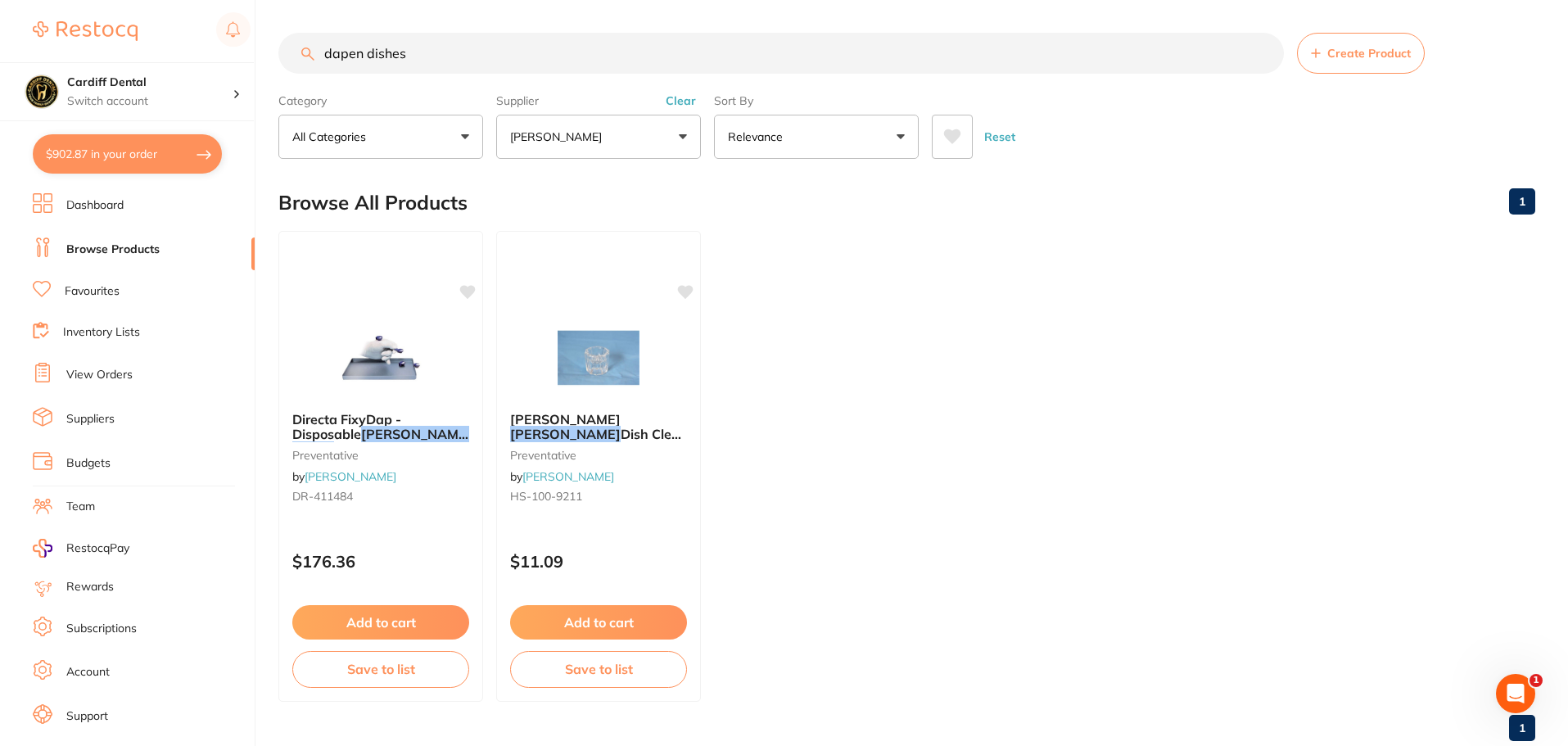
click at [180, 154] on button "$902.87 in your order" at bounding box center [127, 153] width 189 height 39
